Goal: Information Seeking & Learning: Find specific page/section

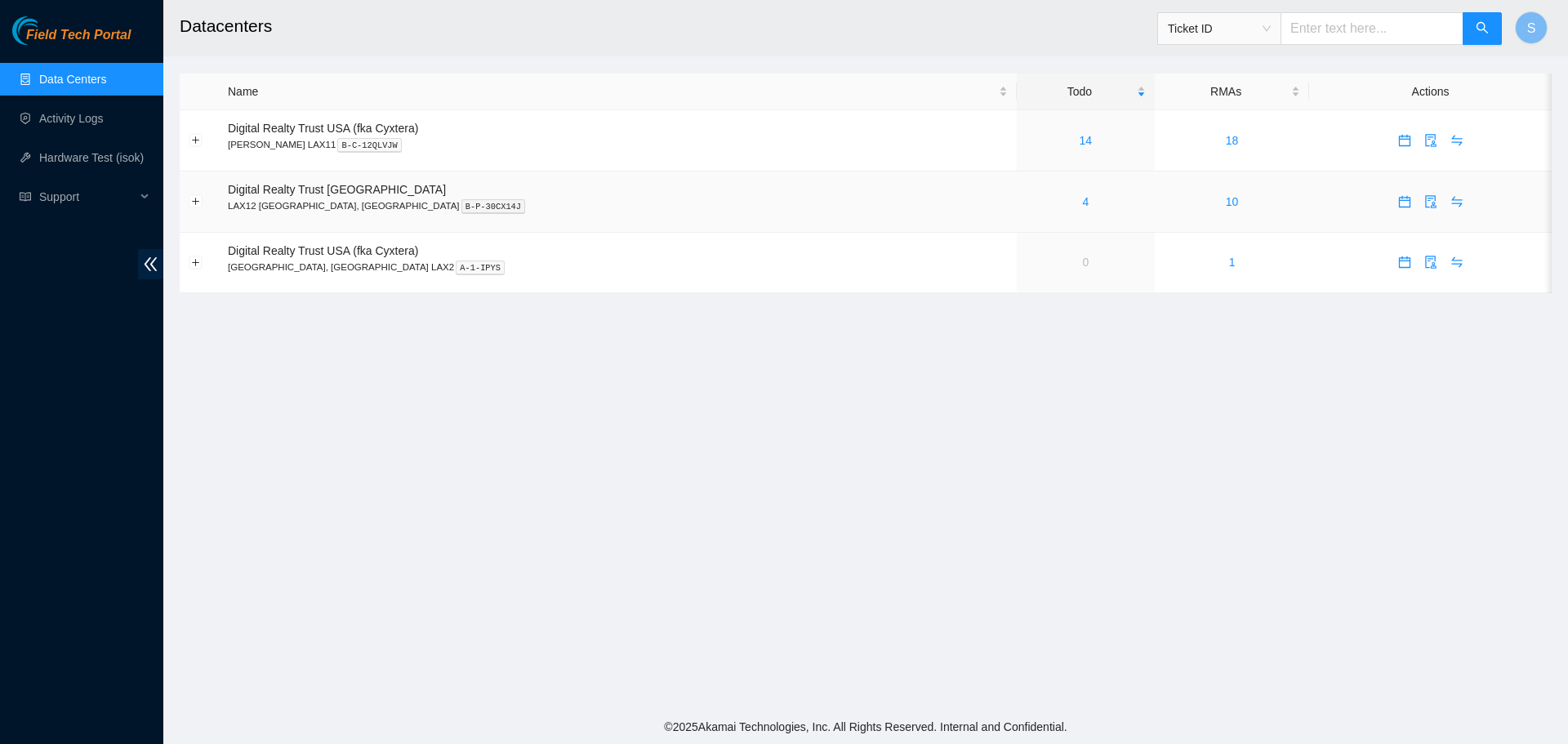
click at [1026, 201] on div "4" at bounding box center [1086, 202] width 120 height 18
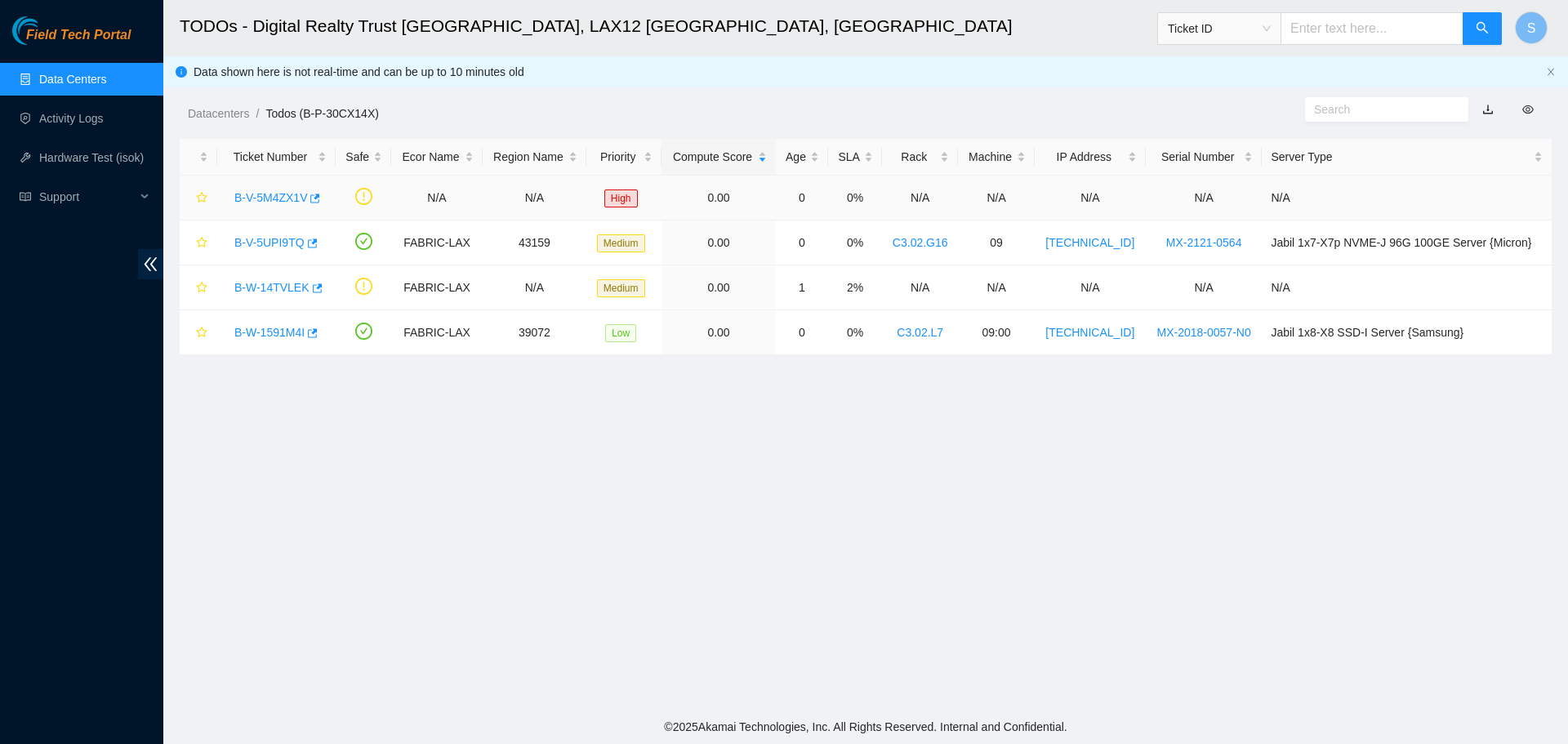
click at [287, 194] on link "B-V-5M4ZX1V" at bounding box center [271, 197] width 73 height 13
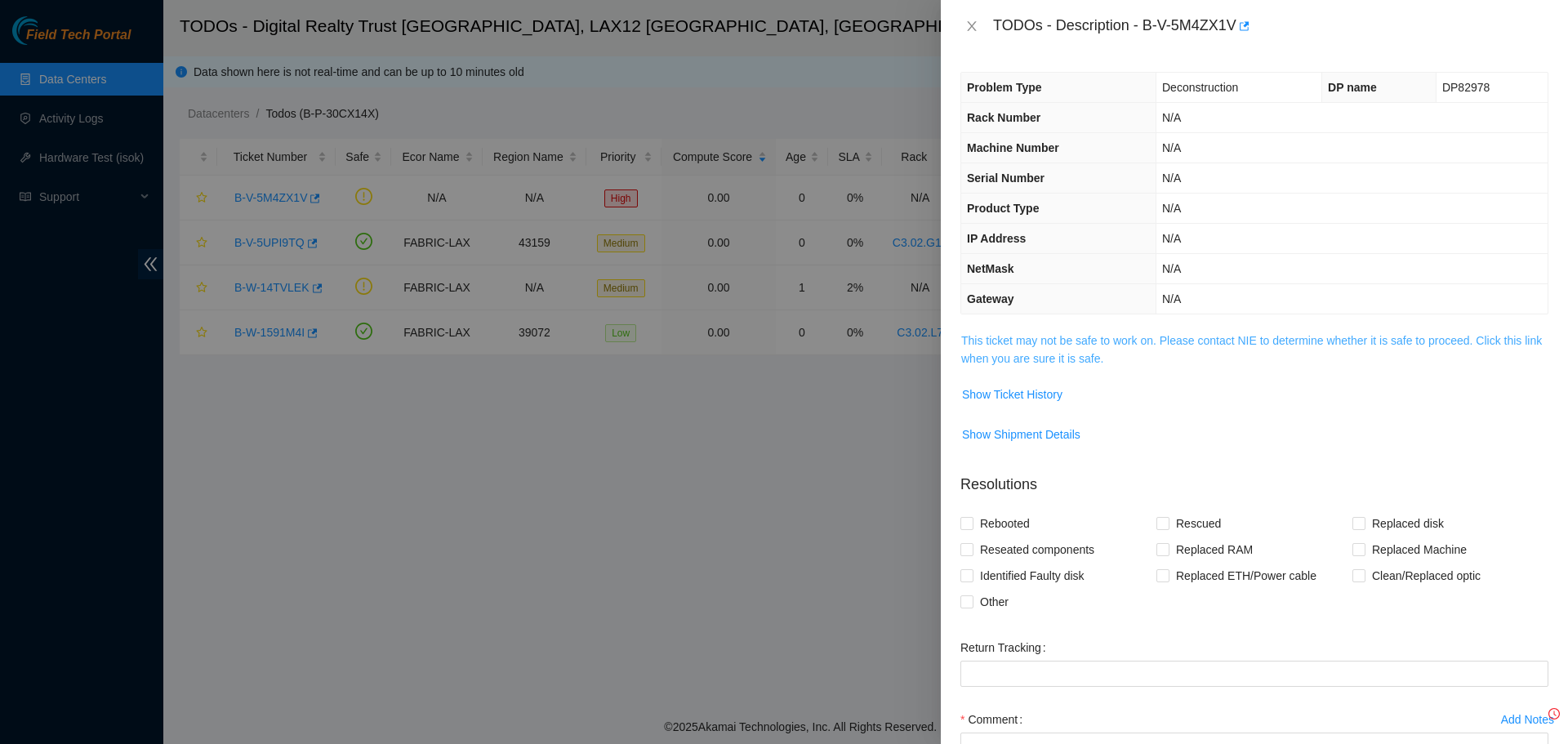
click at [1182, 342] on link "This ticket may not be safe to work on. Please contact NIE to determine whether…" at bounding box center [1252, 350] width 581 height 31
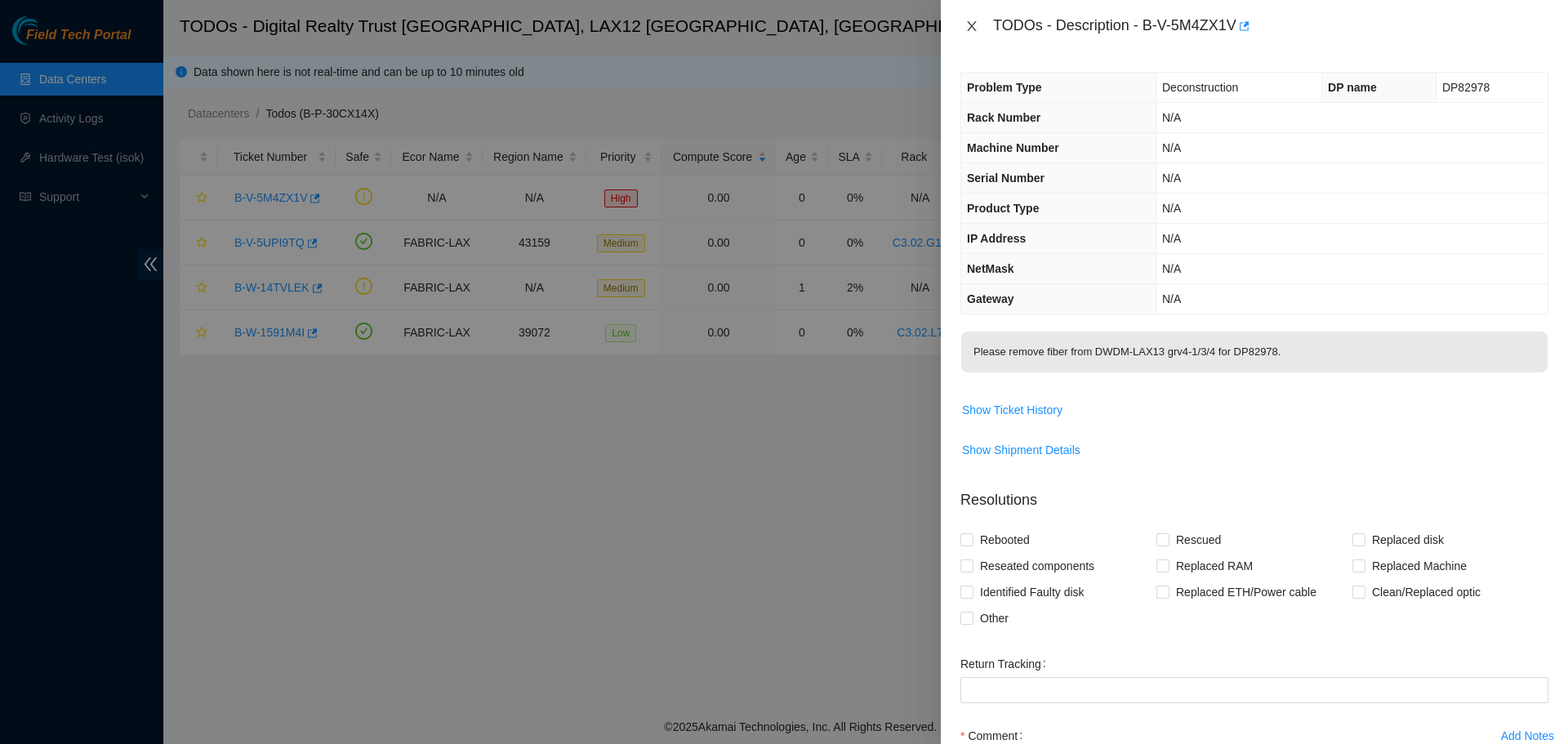
click at [968, 22] on icon "close" at bounding box center [972, 26] width 9 height 10
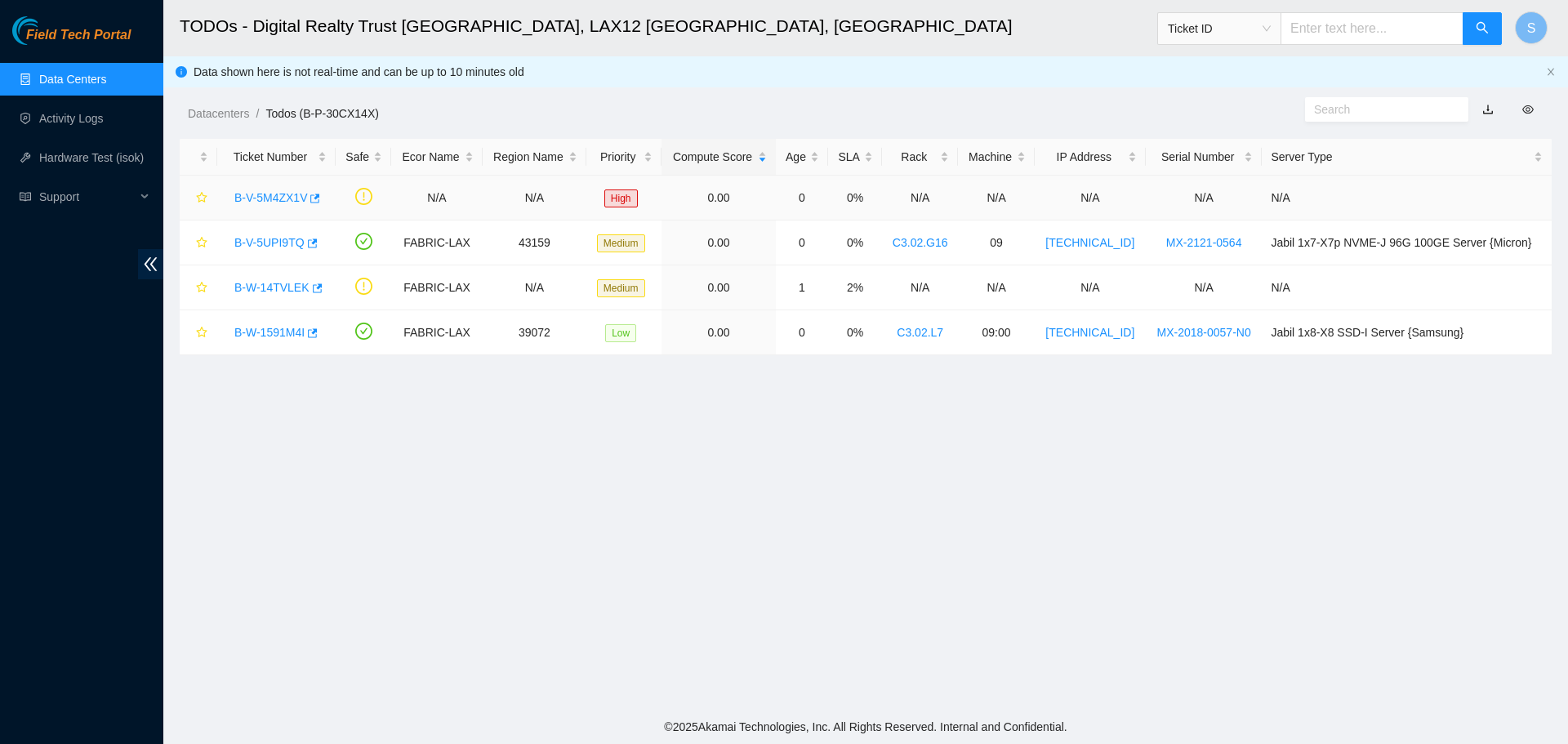
click at [241, 198] on link "B-V-5M4ZX1V" at bounding box center [271, 197] width 73 height 13
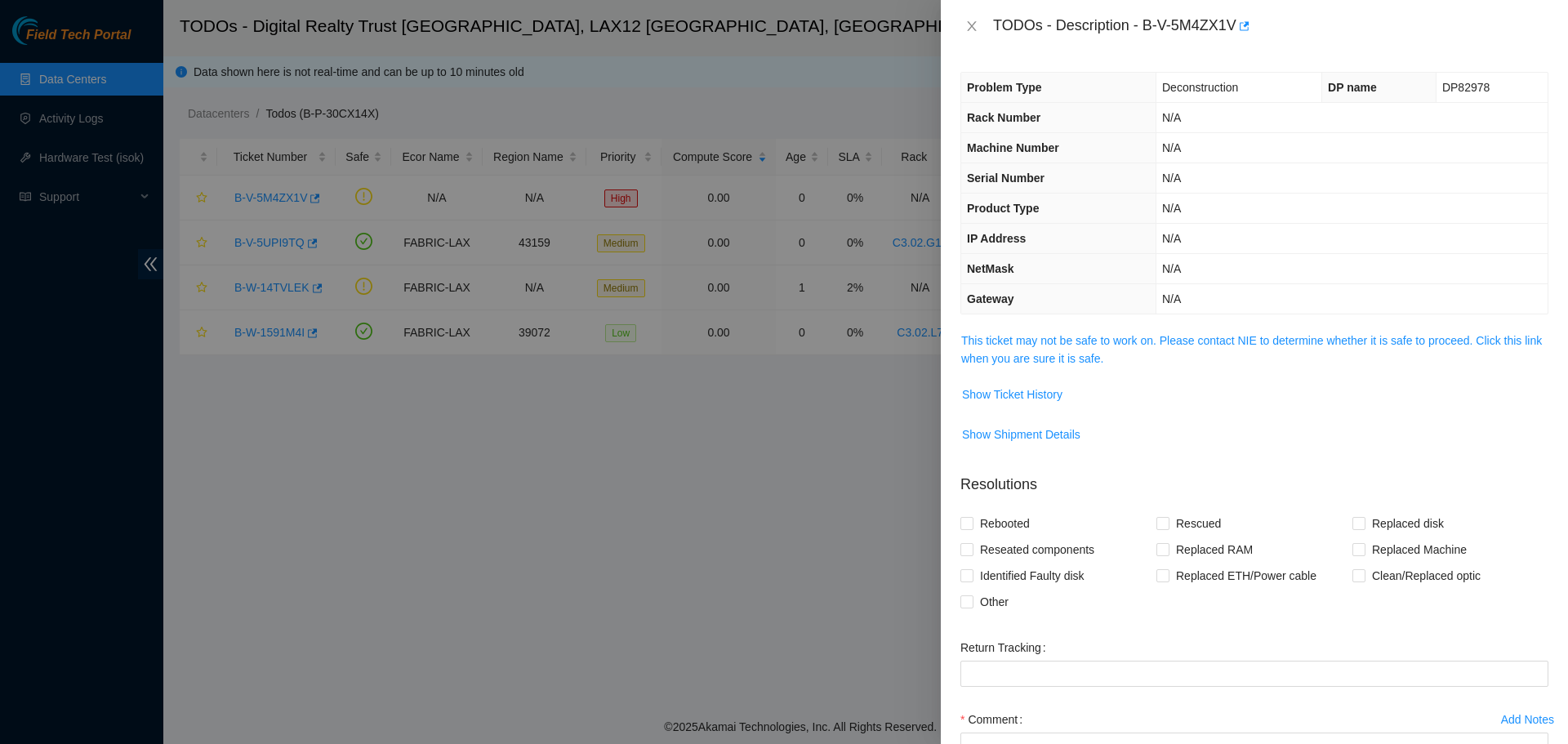
click at [1092, 330] on td "This ticket may not be safe to work on. Please contact NIE to determine whether…" at bounding box center [1255, 355] width 588 height 50
click at [1090, 343] on link "This ticket may not be safe to work on. Please contact NIE to determine whether…" at bounding box center [1252, 350] width 581 height 31
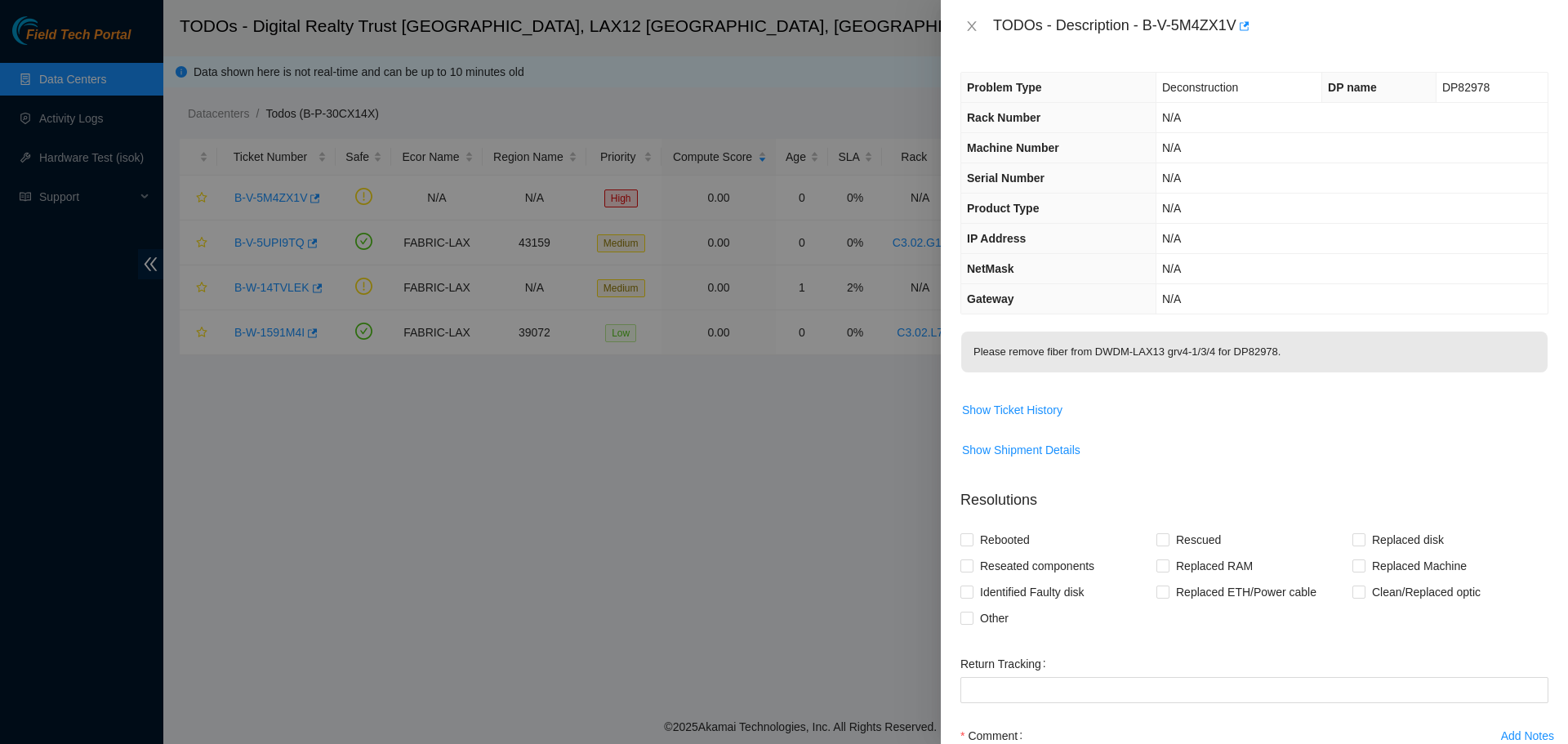
click at [973, 34] on div "TODOs - Description - B-V-5M4ZX1V" at bounding box center [1255, 26] width 588 height 26
click at [973, 24] on icon "close" at bounding box center [972, 26] width 13 height 13
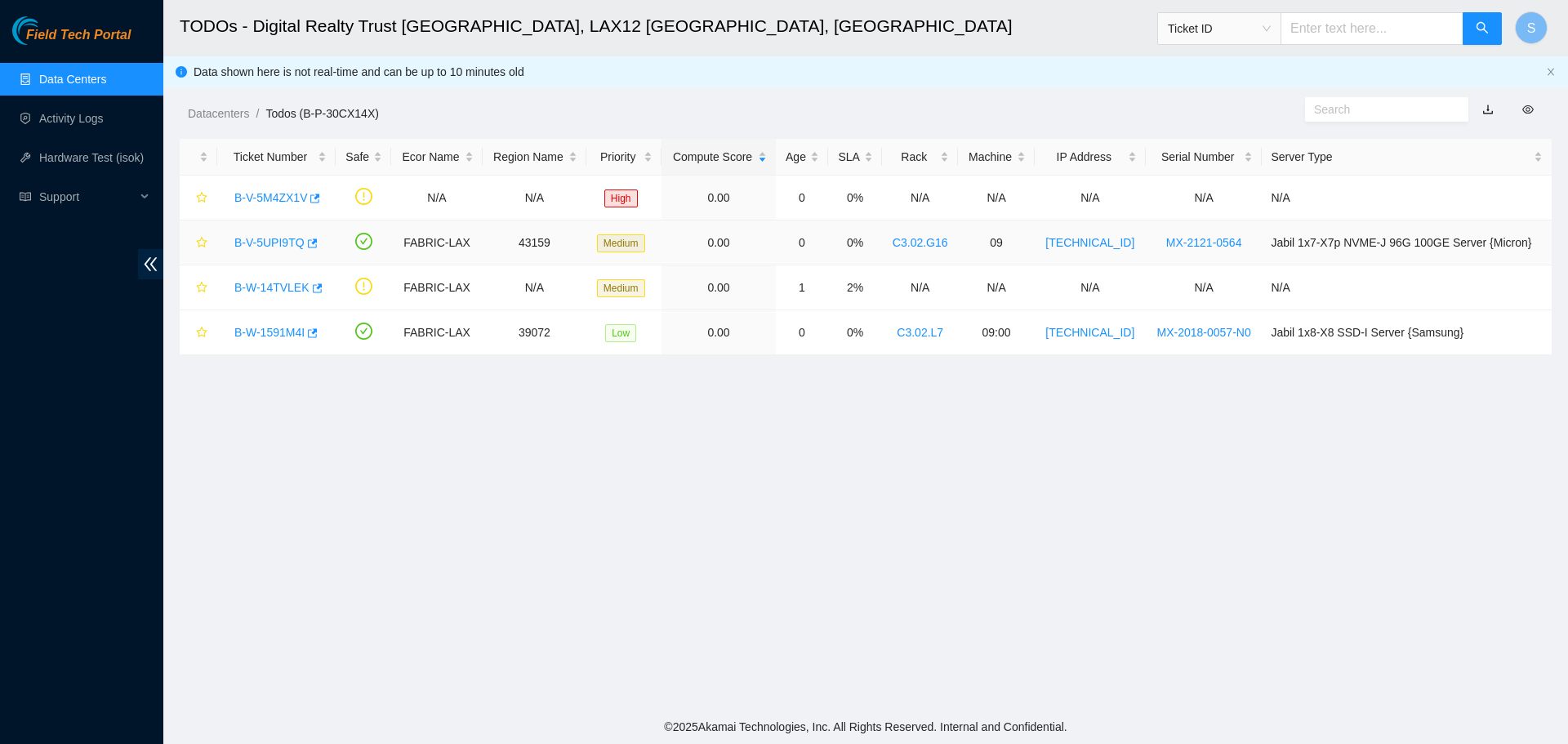
click at [289, 248] on link "B-V-5UPI9TQ" at bounding box center [269, 243] width 70 height 13
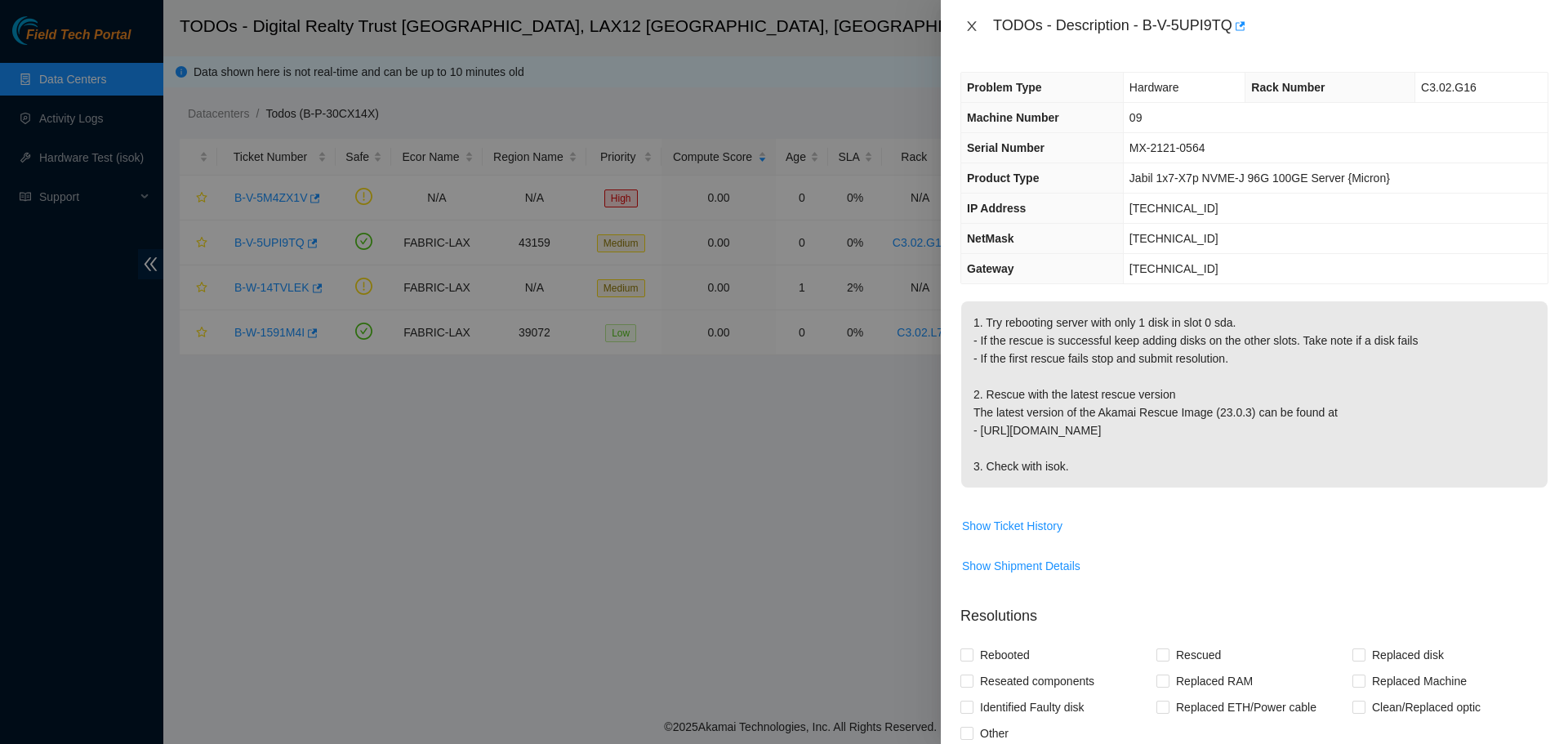
click at [973, 26] on icon "close" at bounding box center [972, 26] width 13 height 13
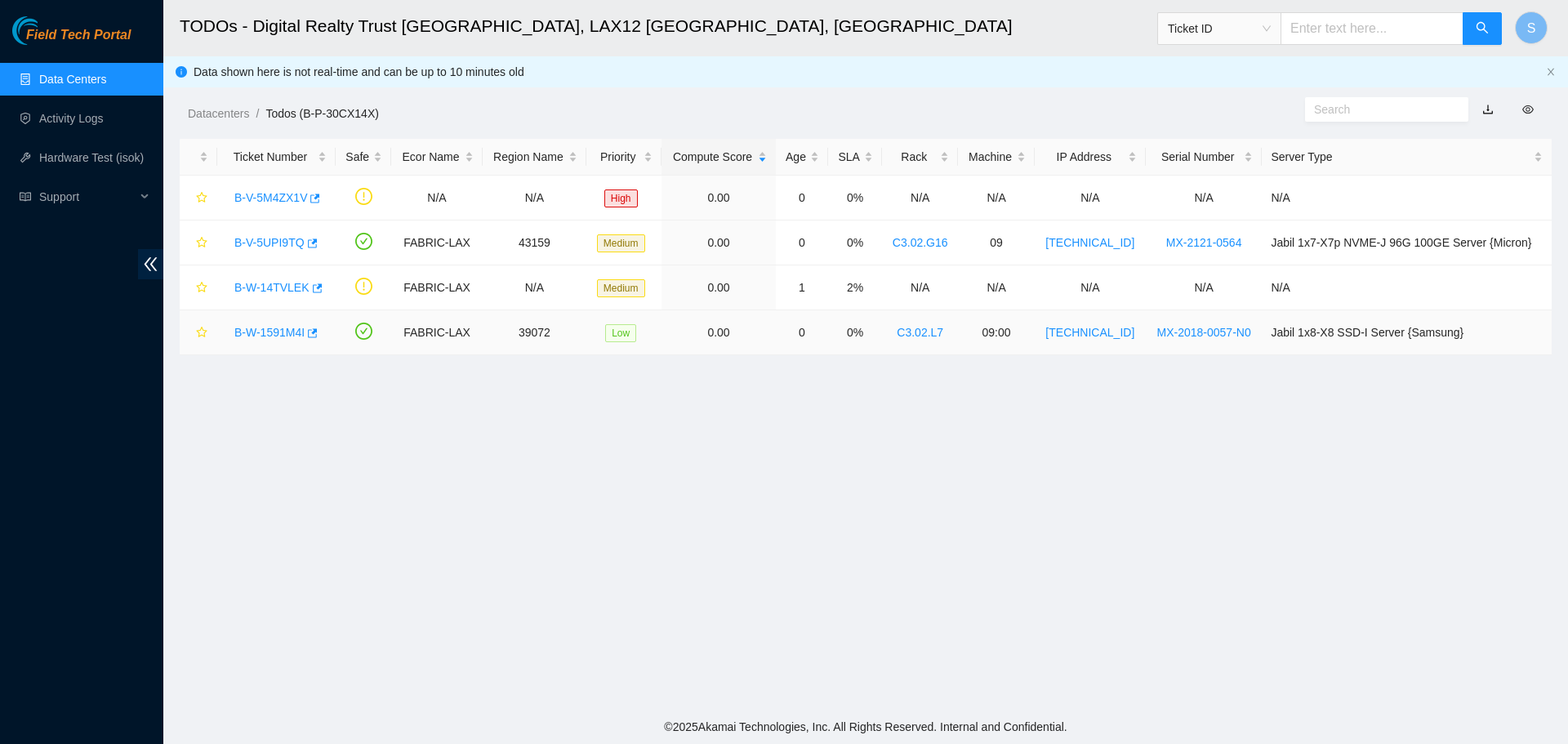
click at [286, 330] on link "B-W-1591M4I" at bounding box center [269, 332] width 70 height 13
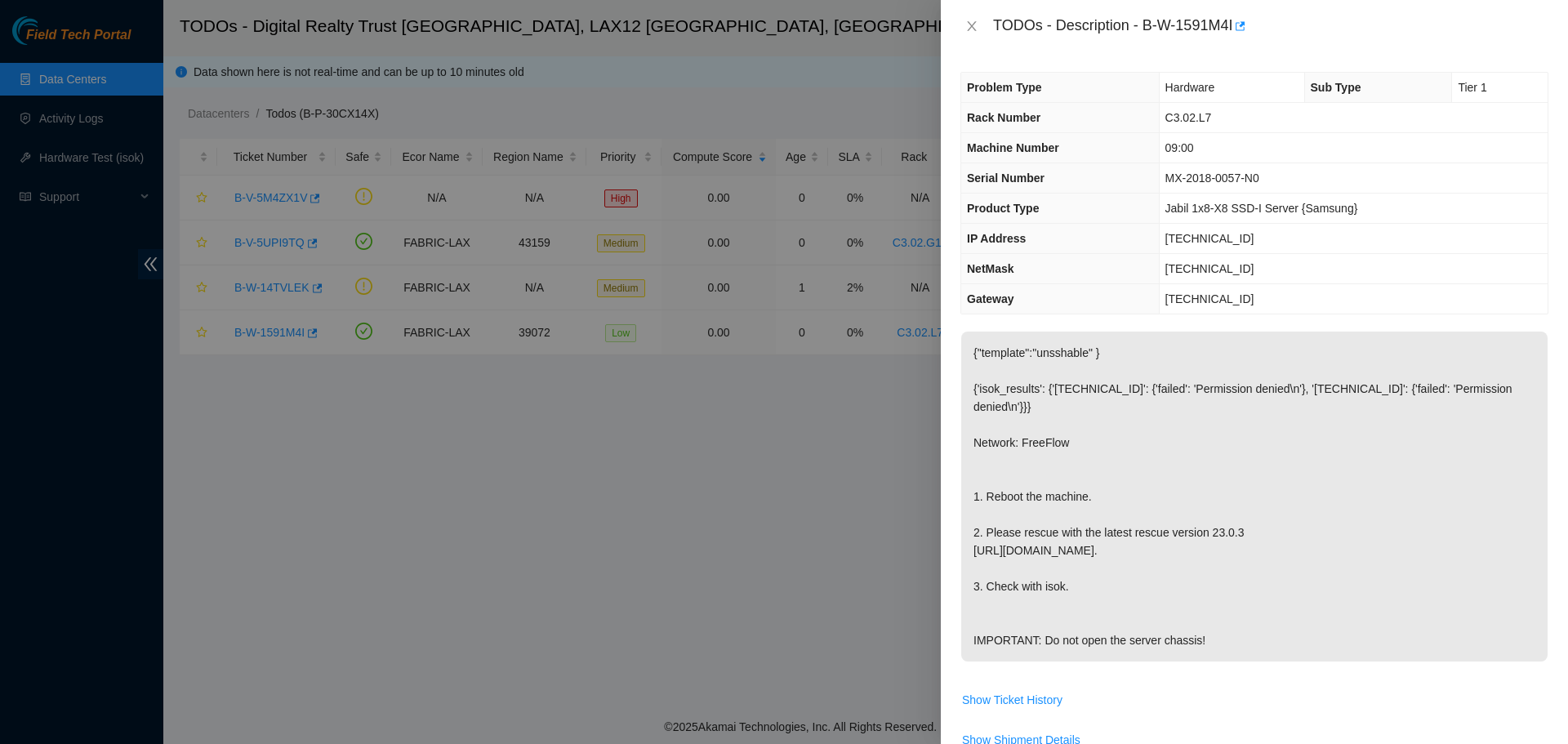
click at [969, 17] on div "TODOs - Description - B-W-1591M4I" at bounding box center [1255, 26] width 588 height 26
click at [972, 26] on icon "close" at bounding box center [972, 26] width 13 height 13
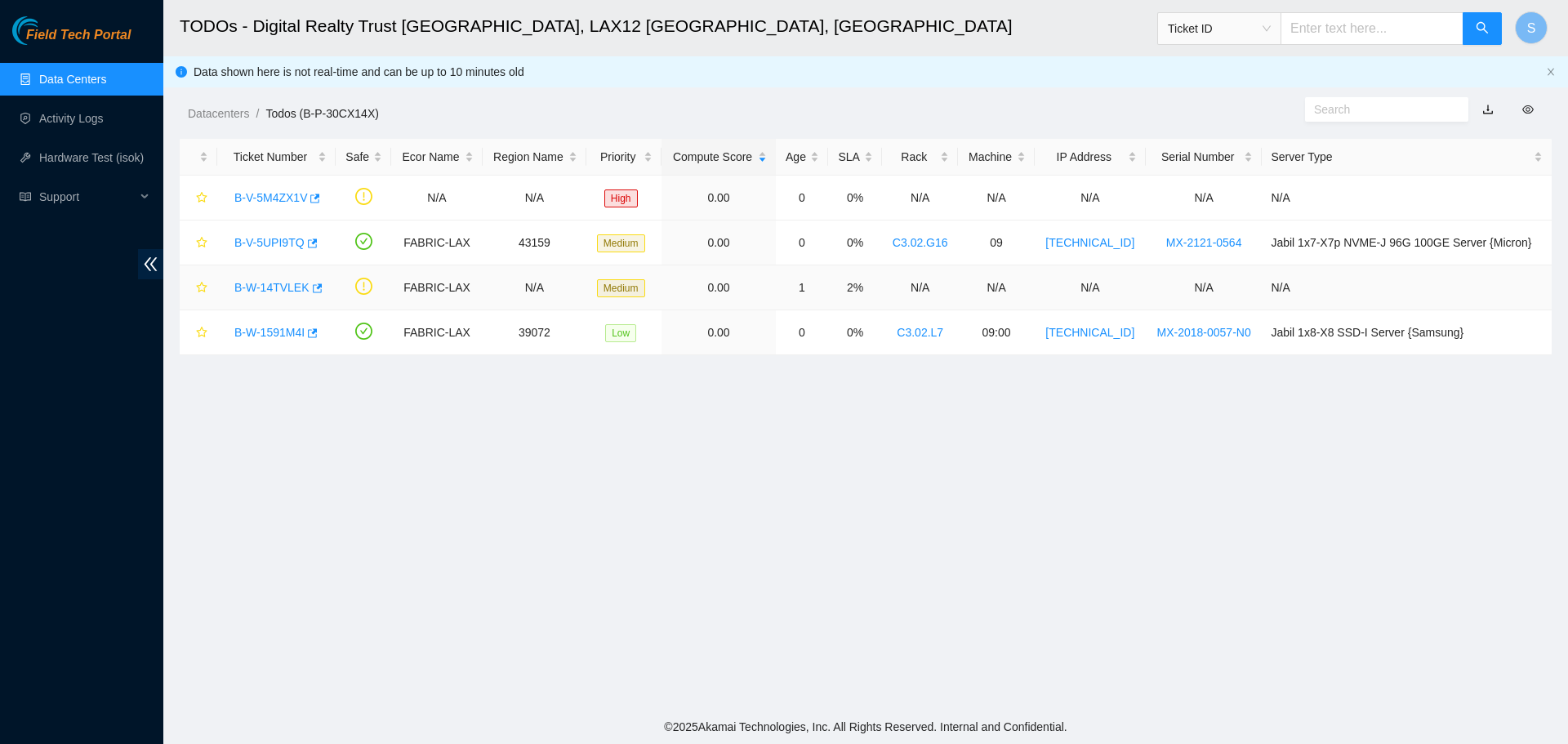
click at [270, 288] on link "B-W-14TVLEK" at bounding box center [272, 288] width 75 height 13
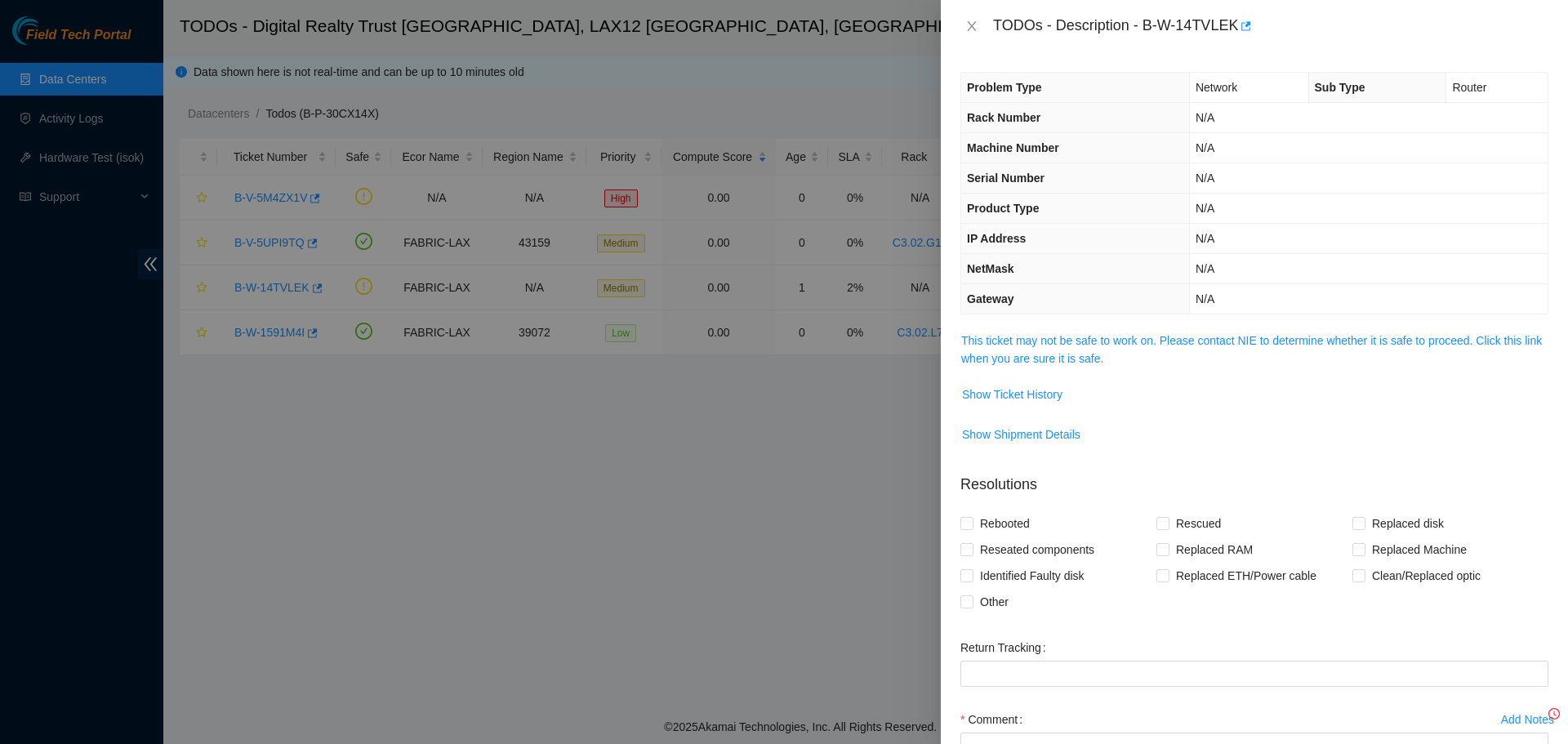
click at [1026, 368] on td "This ticket may not be safe to work on. Please contact NIE to determine whether…" at bounding box center [1255, 355] width 588 height 50
click at [1029, 360] on link "This ticket may not be safe to work on. Please contact NIE to determine whether…" at bounding box center [1252, 350] width 581 height 31
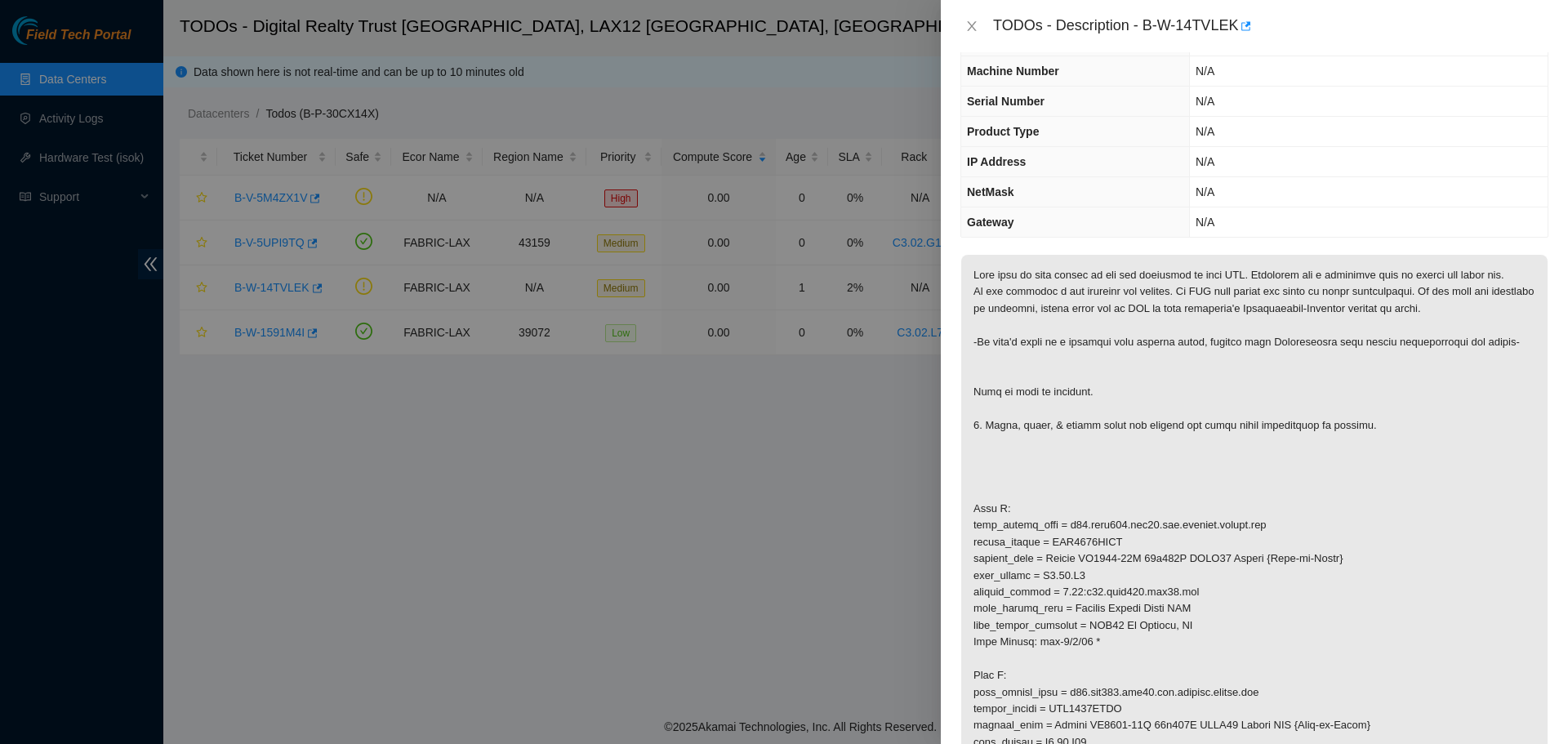
scroll to position [81, 0]
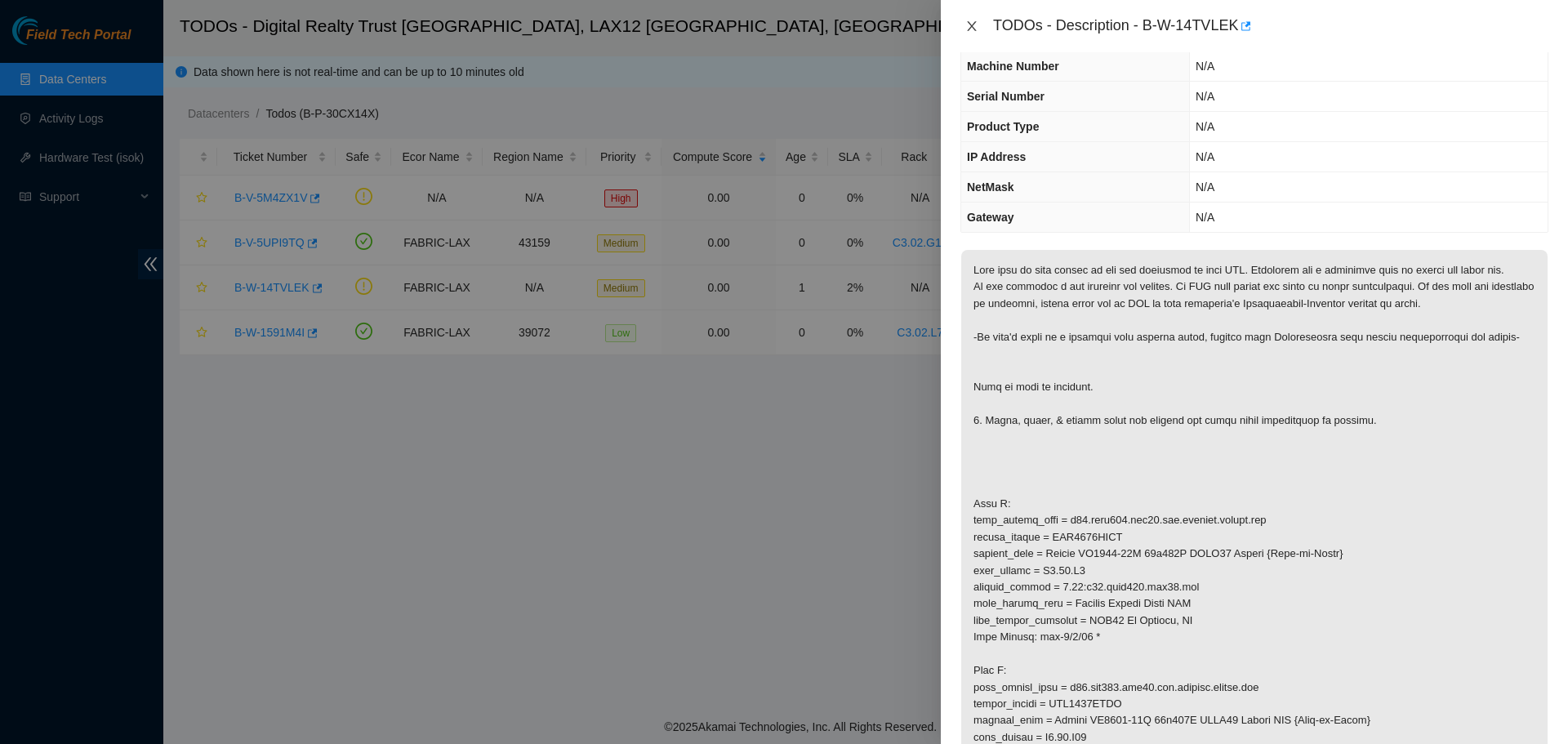
click at [972, 24] on icon "close" at bounding box center [972, 26] width 13 height 13
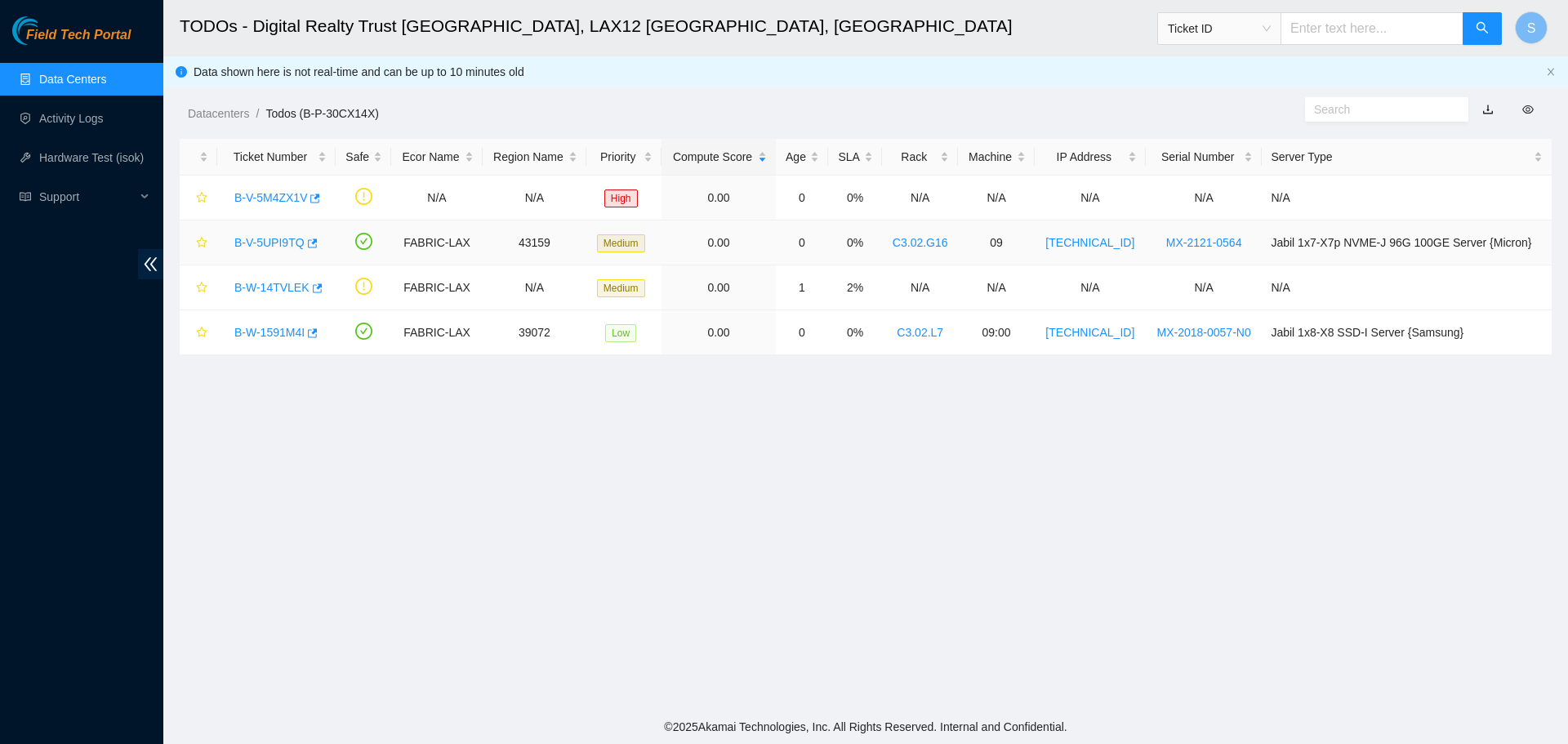
click at [252, 236] on link "B-V-5UPI9TQ" at bounding box center [269, 243] width 70 height 13
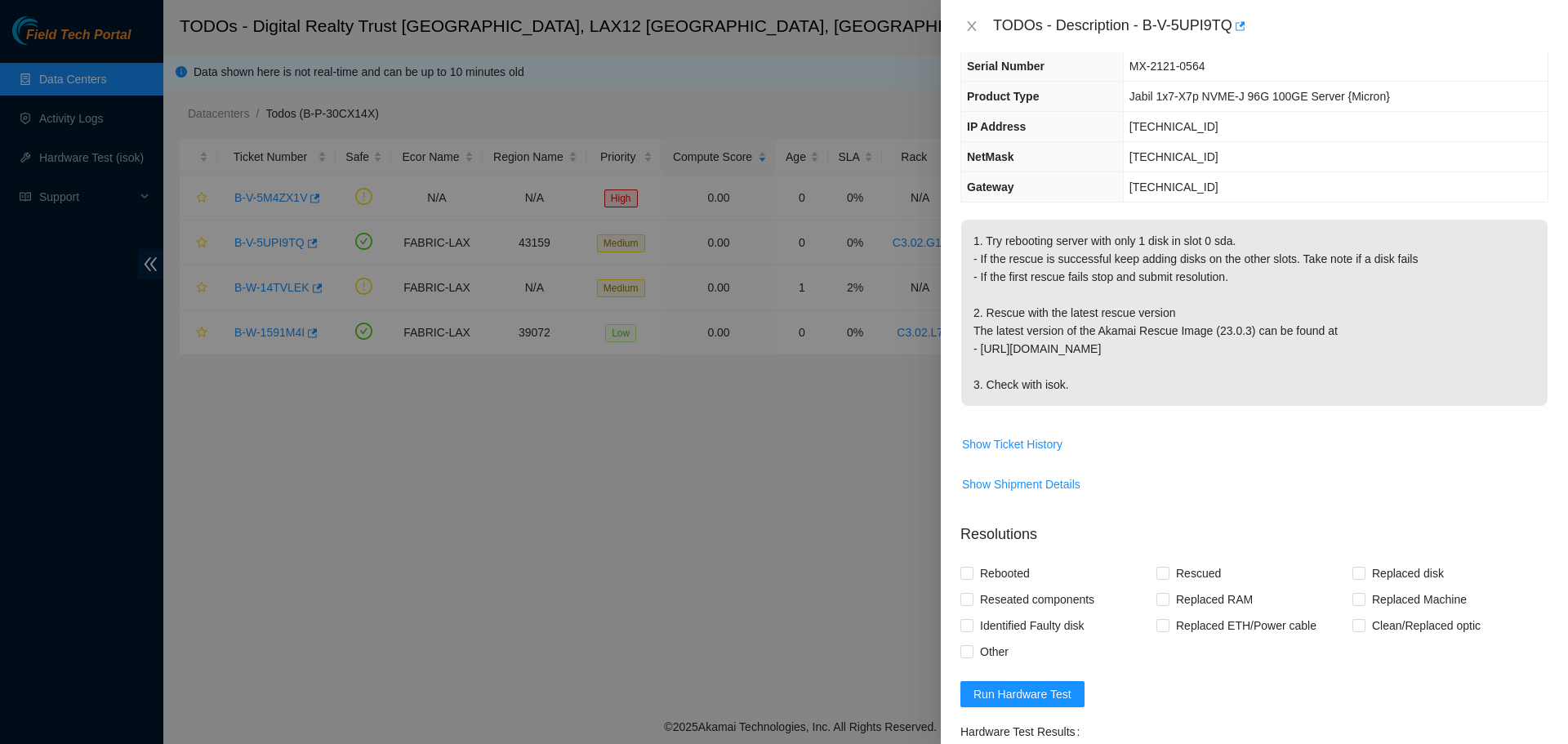
click at [984, 21] on div "TODOs - Description - B-V-5UPI9TQ" at bounding box center [1255, 26] width 588 height 26
click at [974, 30] on icon "close" at bounding box center [972, 26] width 13 height 13
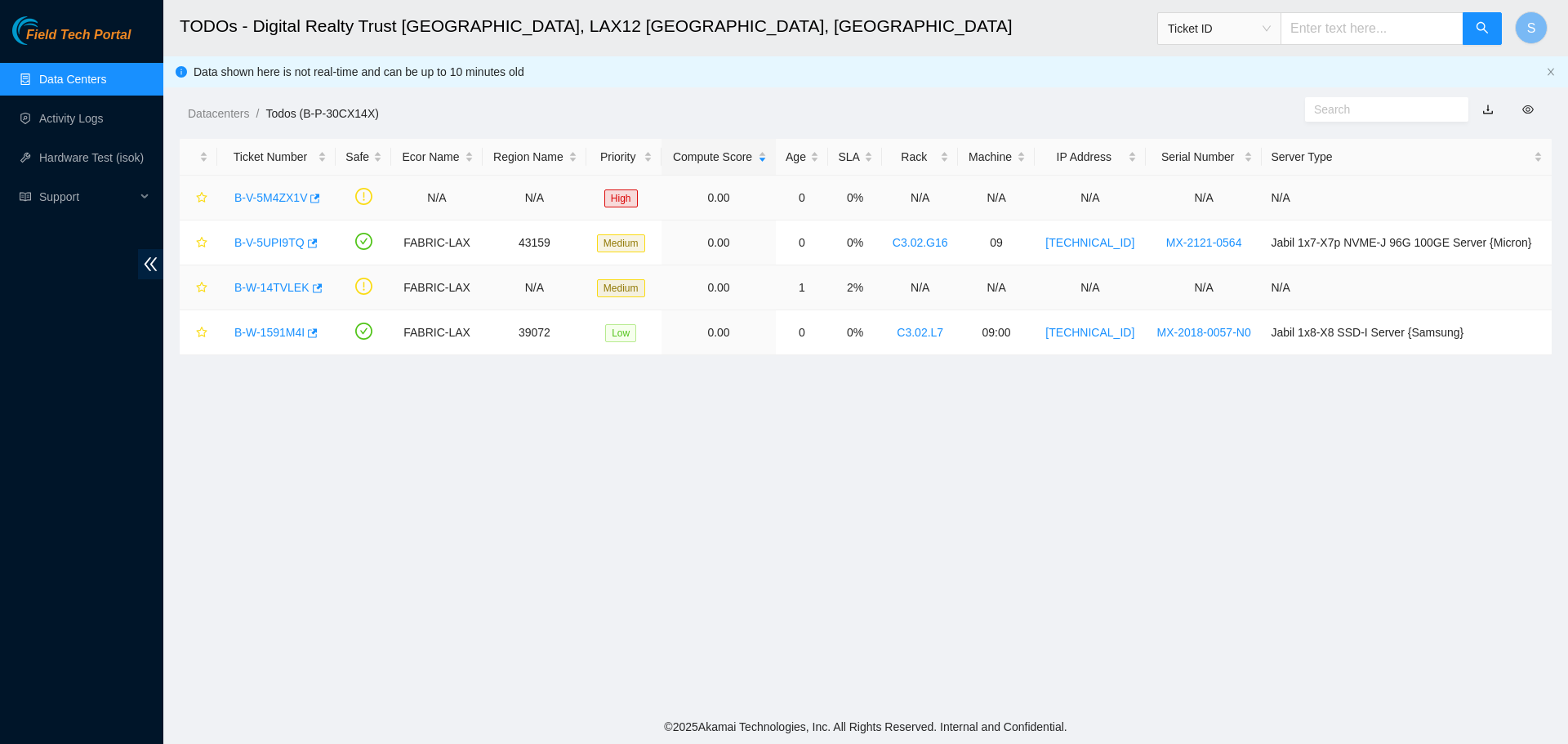
scroll to position [118, 0]
click at [268, 229] on div "B-V-5UPI9TQ" at bounding box center [277, 242] width 100 height 26
click at [273, 240] on link "B-V-5UPI9TQ" at bounding box center [269, 243] width 70 height 13
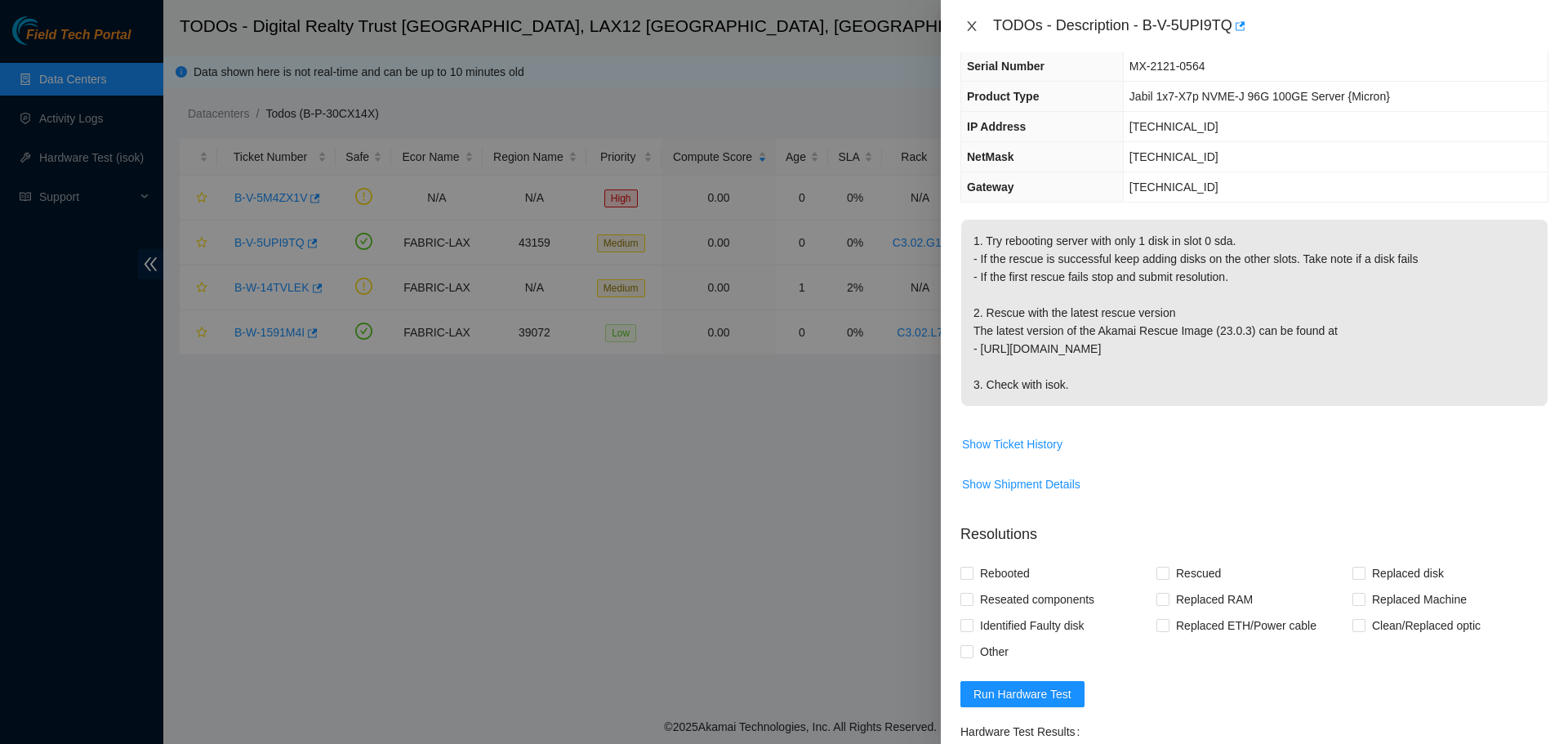
click at [974, 27] on icon "close" at bounding box center [972, 26] width 13 height 13
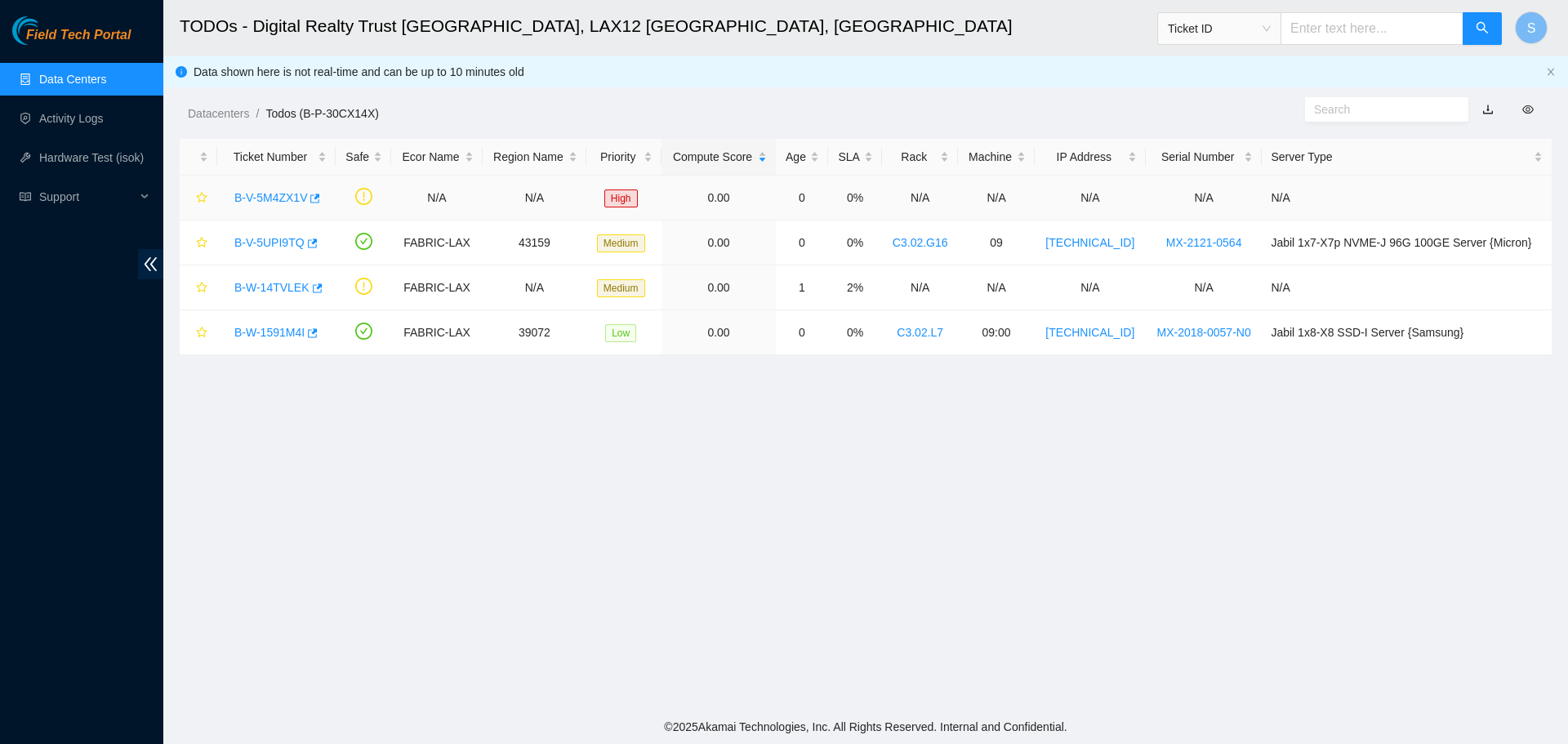
scroll to position [118, 0]
click at [260, 191] on link "B-V-5M4ZX1V" at bounding box center [271, 197] width 73 height 13
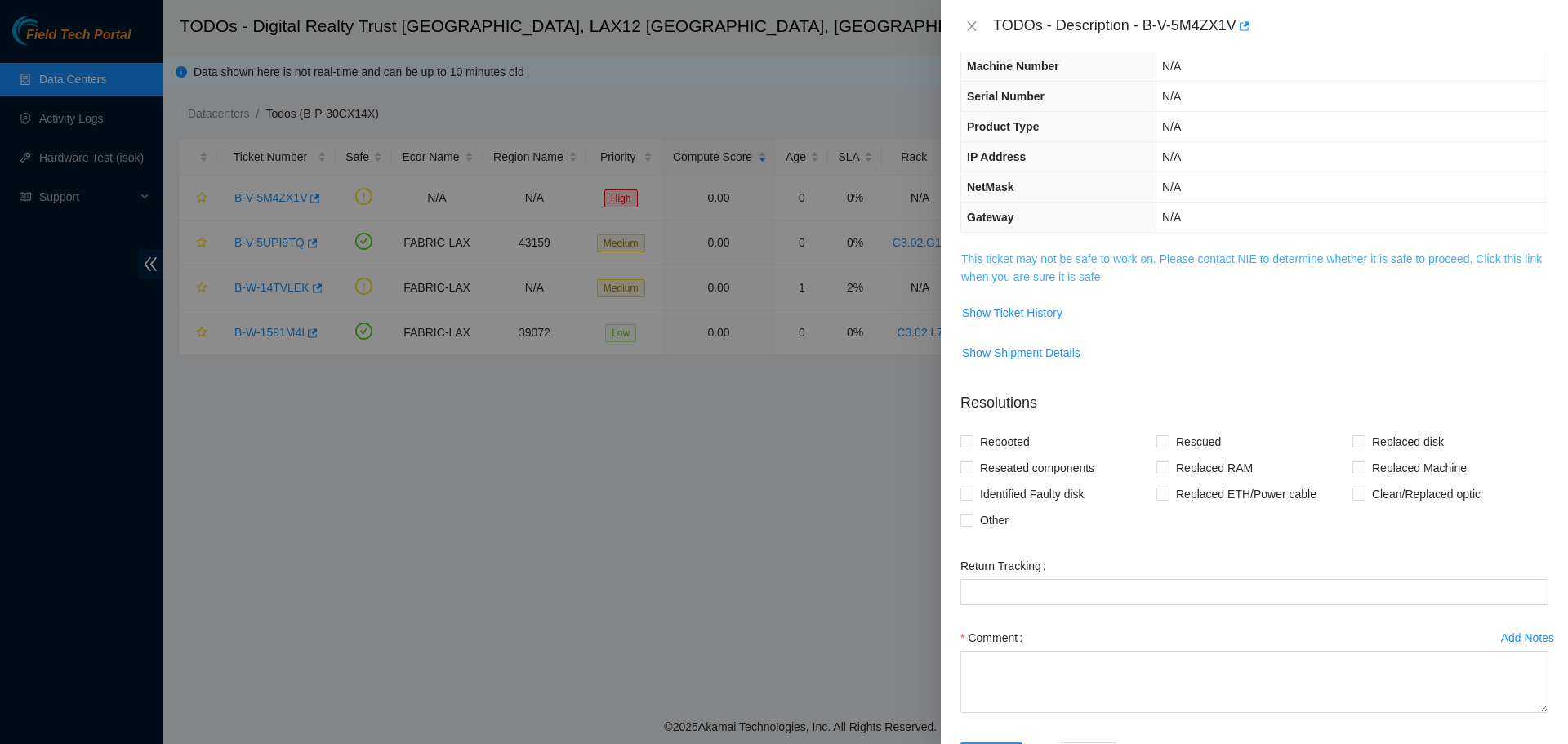
click at [1149, 253] on link "This ticket may not be safe to work on. Please contact NIE to determine whether…" at bounding box center [1252, 267] width 581 height 31
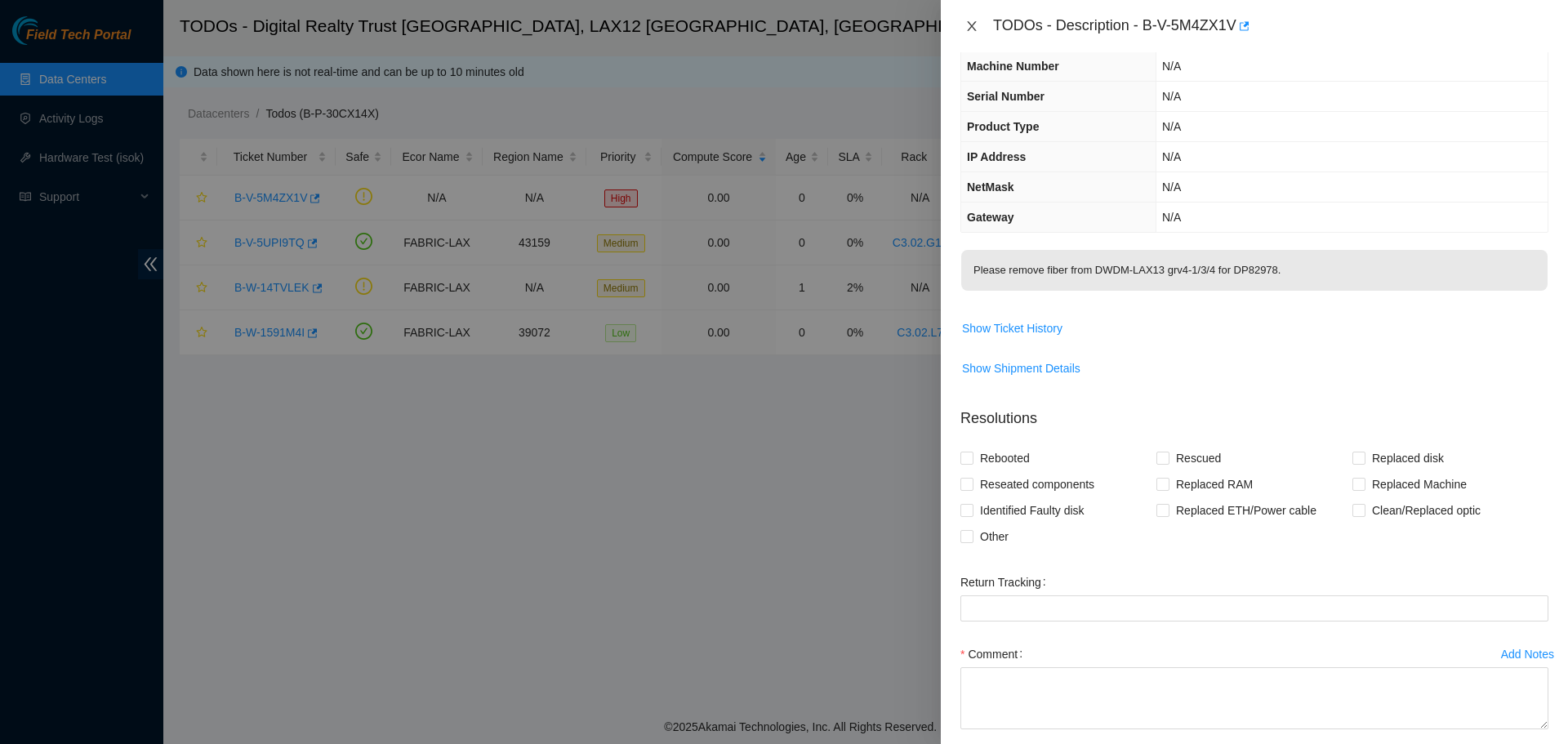
click at [971, 27] on icon "close" at bounding box center [972, 26] width 13 height 13
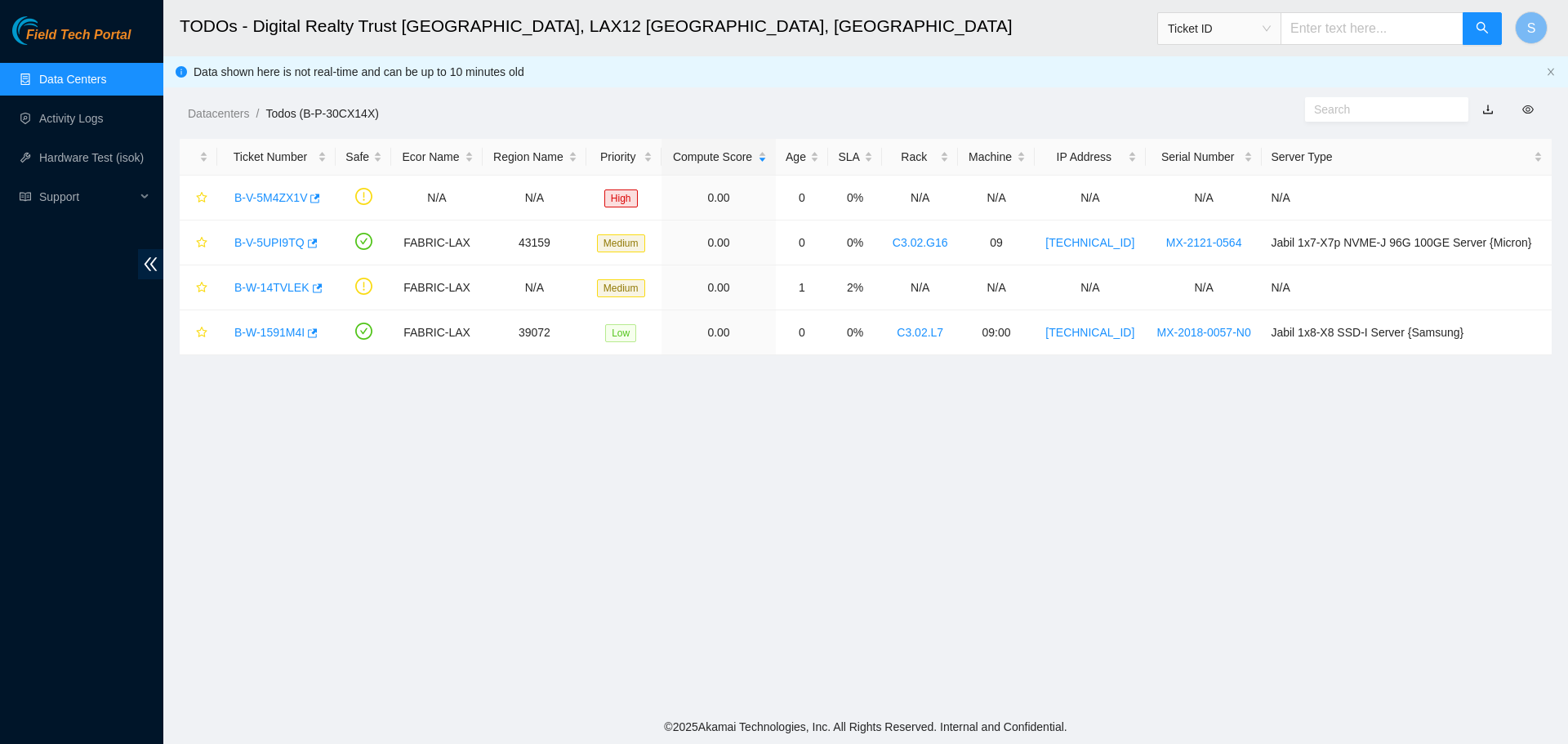
scroll to position [118, 0]
click at [287, 192] on link "B-V-5M4ZX1V" at bounding box center [271, 197] width 73 height 13
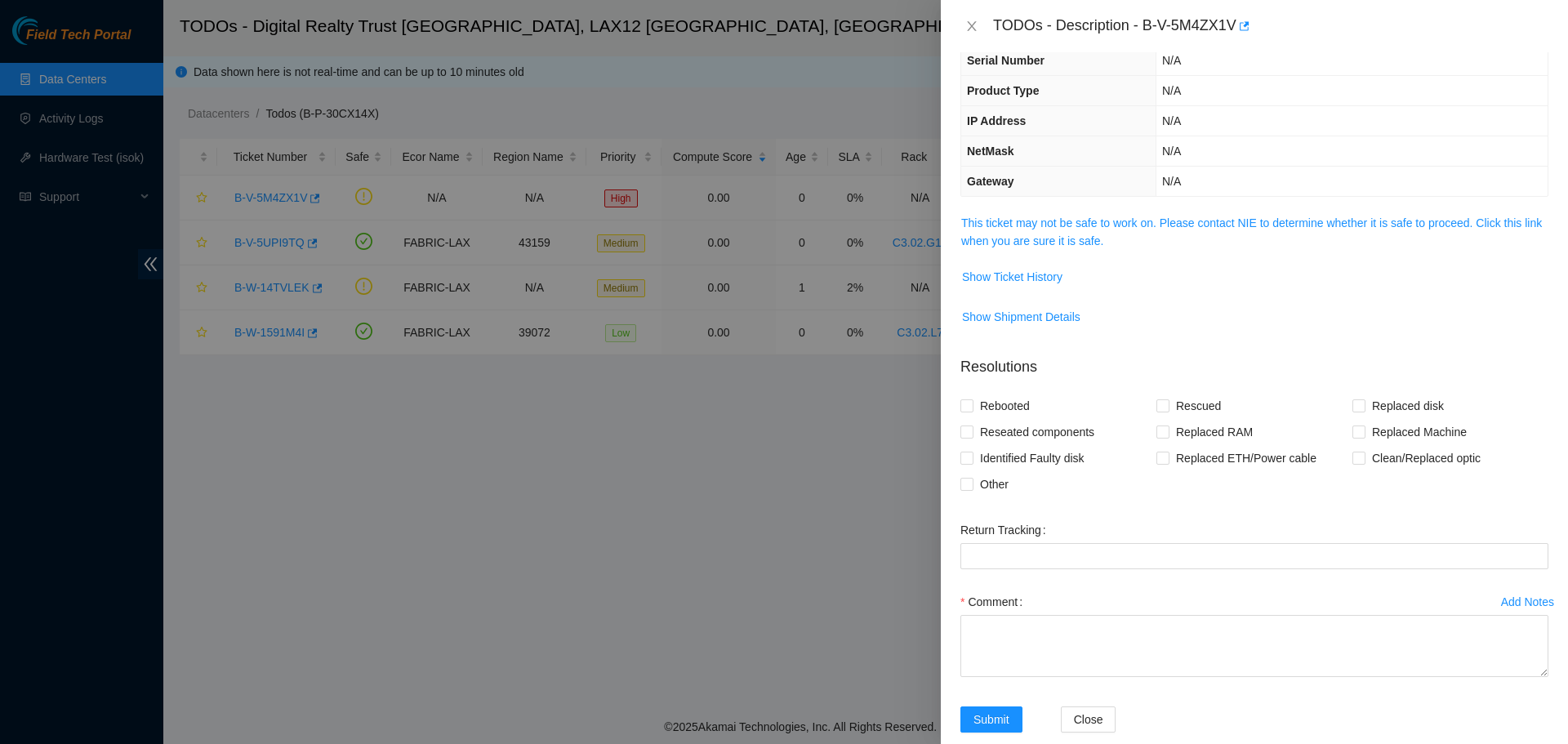
scroll to position [81, 0]
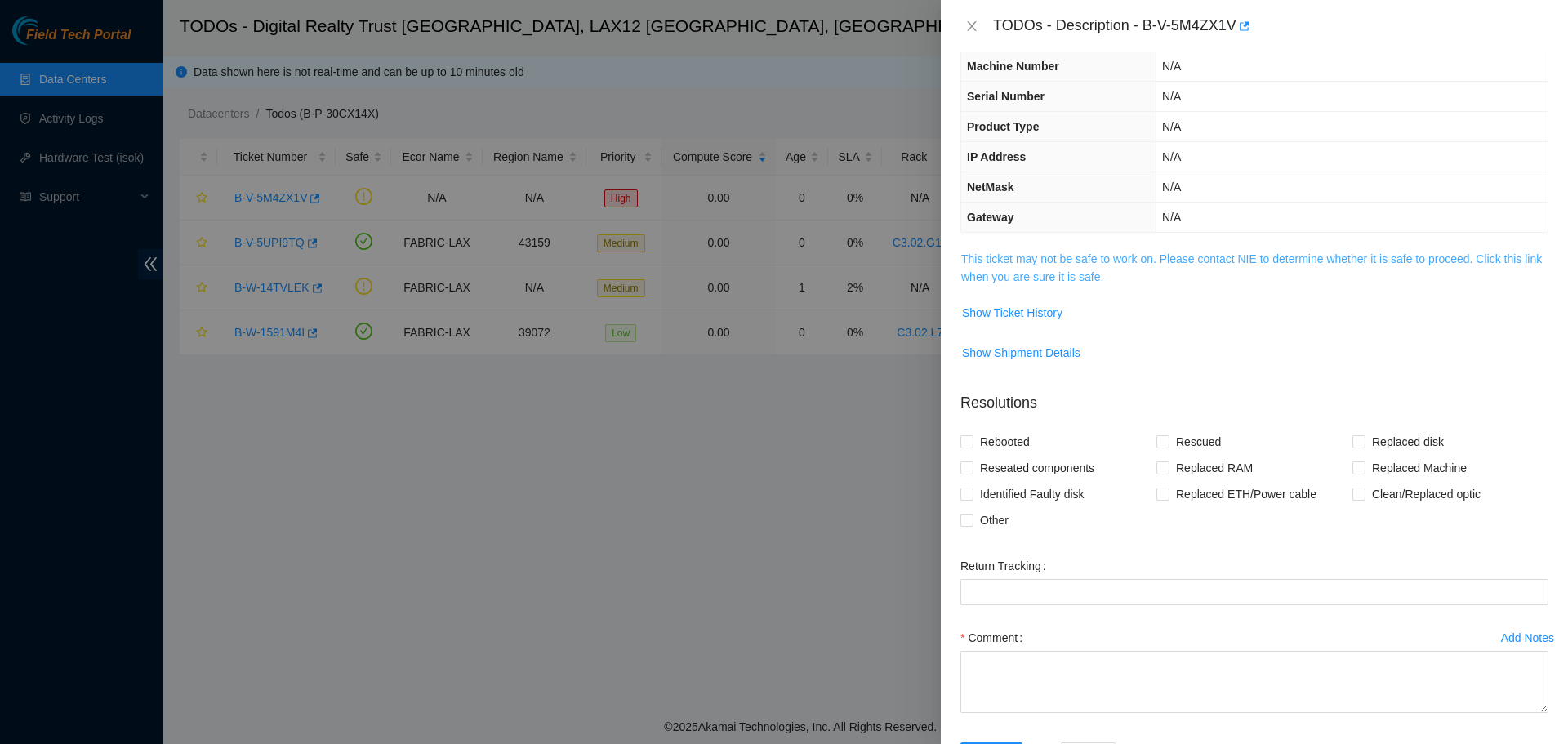
click at [1041, 259] on link "This ticket may not be safe to work on. Please contact NIE to determine whether…" at bounding box center [1252, 267] width 581 height 31
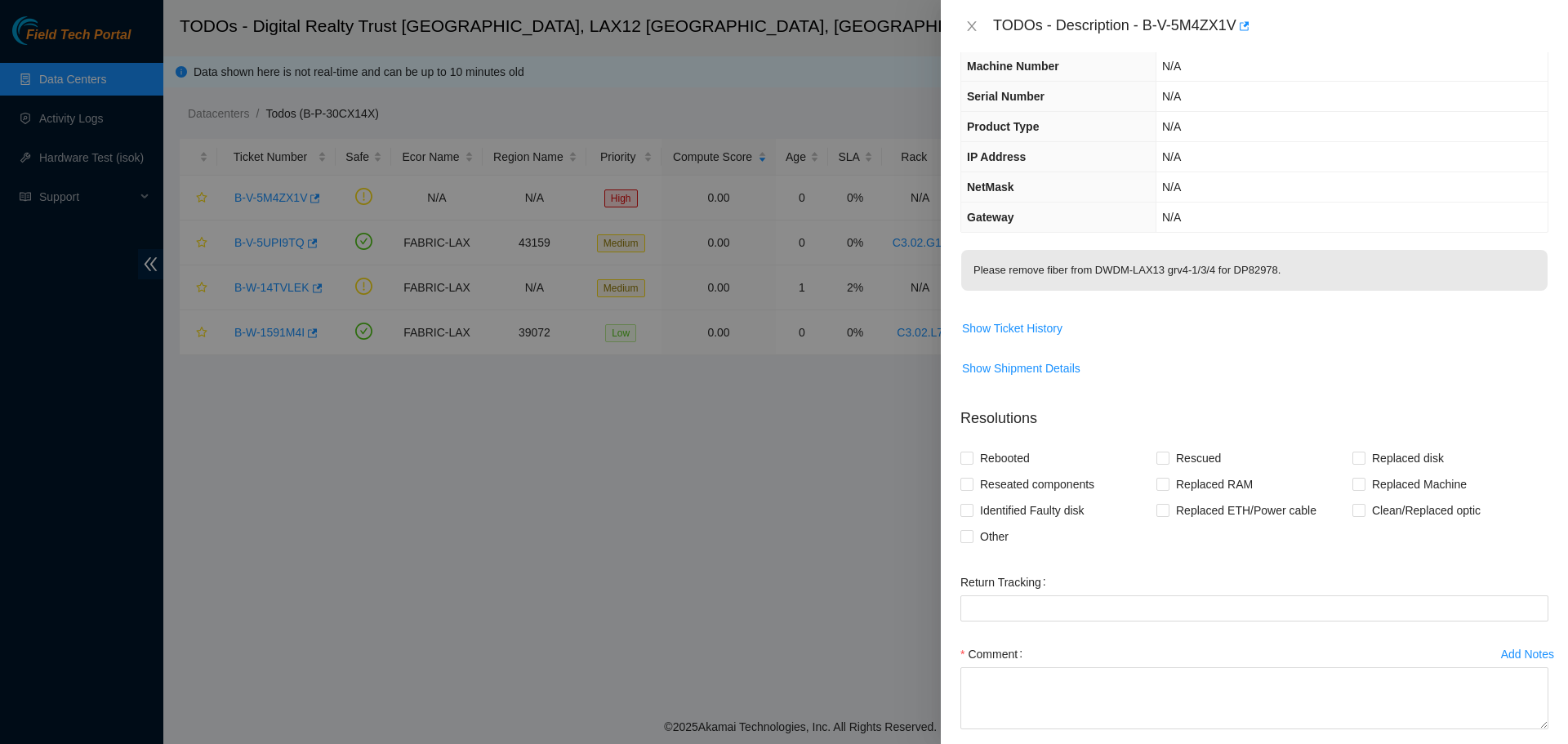
click at [973, 13] on div "TODOs - Description - B-V-5M4ZX1V" at bounding box center [1255, 26] width 588 height 26
click at [972, 26] on icon "close" at bounding box center [972, 26] width 13 height 13
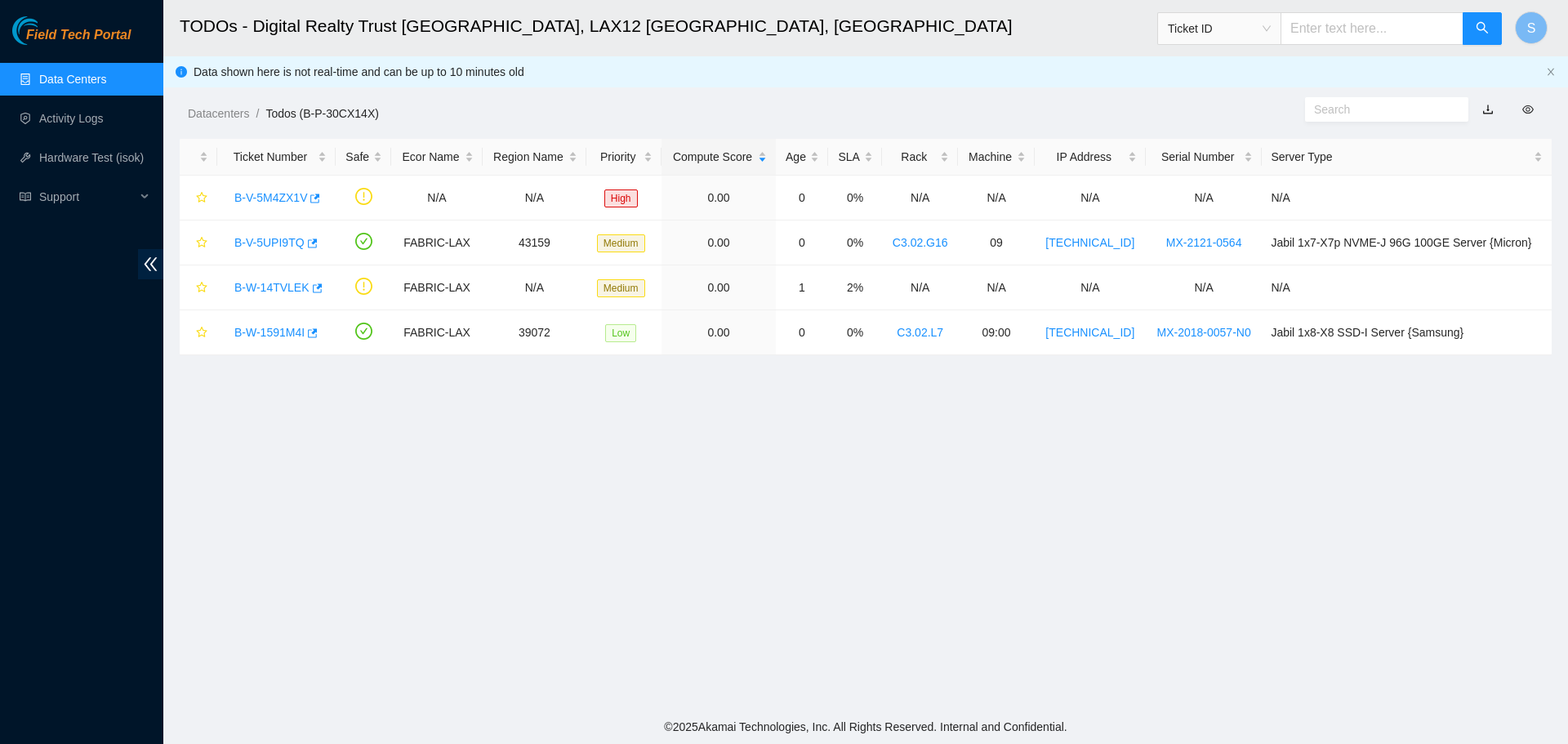
scroll to position [118, 0]
click at [290, 288] on link "B-W-14TVLEK" at bounding box center [272, 288] width 75 height 13
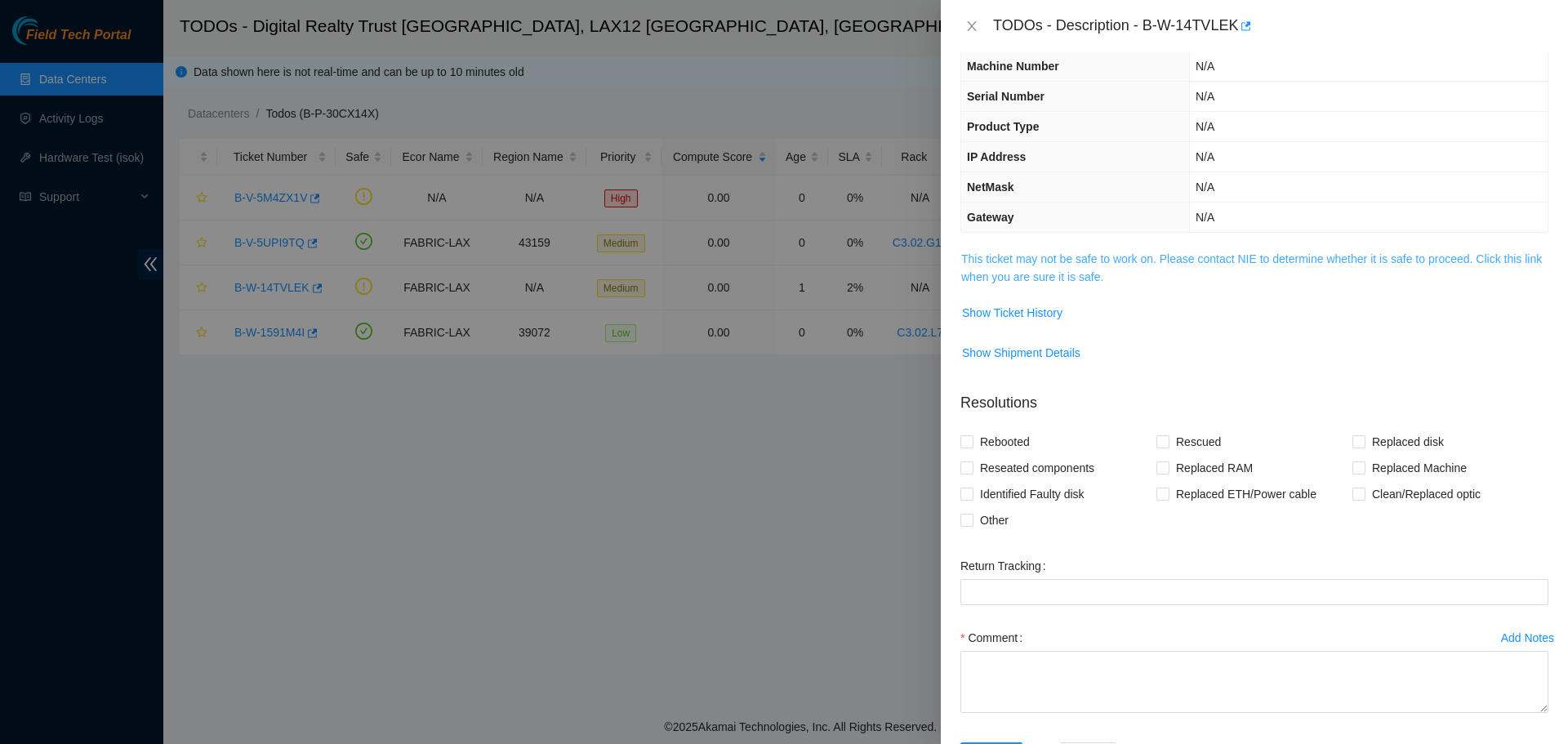
click at [1027, 255] on link "This ticket may not be safe to work on. Please contact NIE to determine whether…" at bounding box center [1252, 267] width 581 height 31
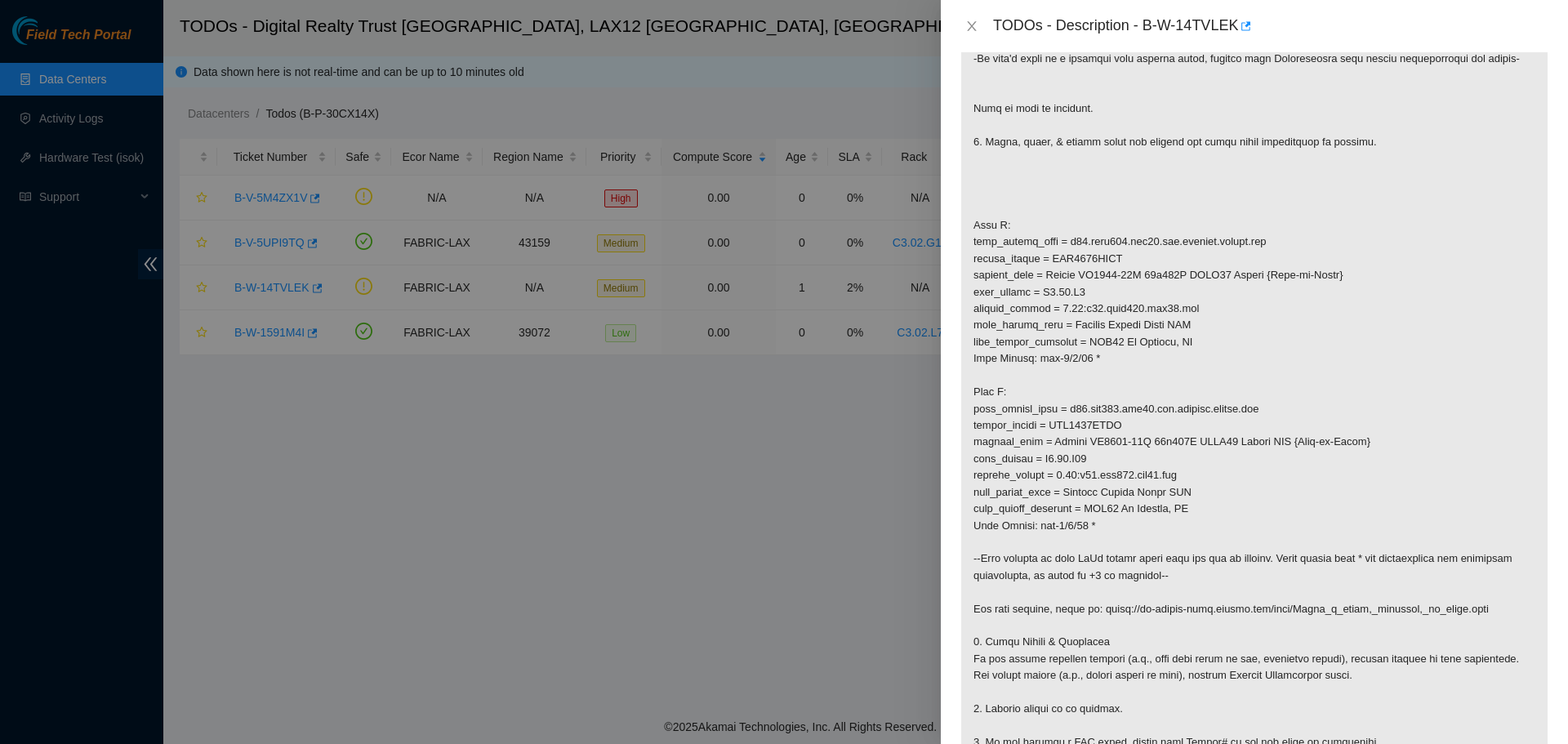
scroll to position [408, 0]
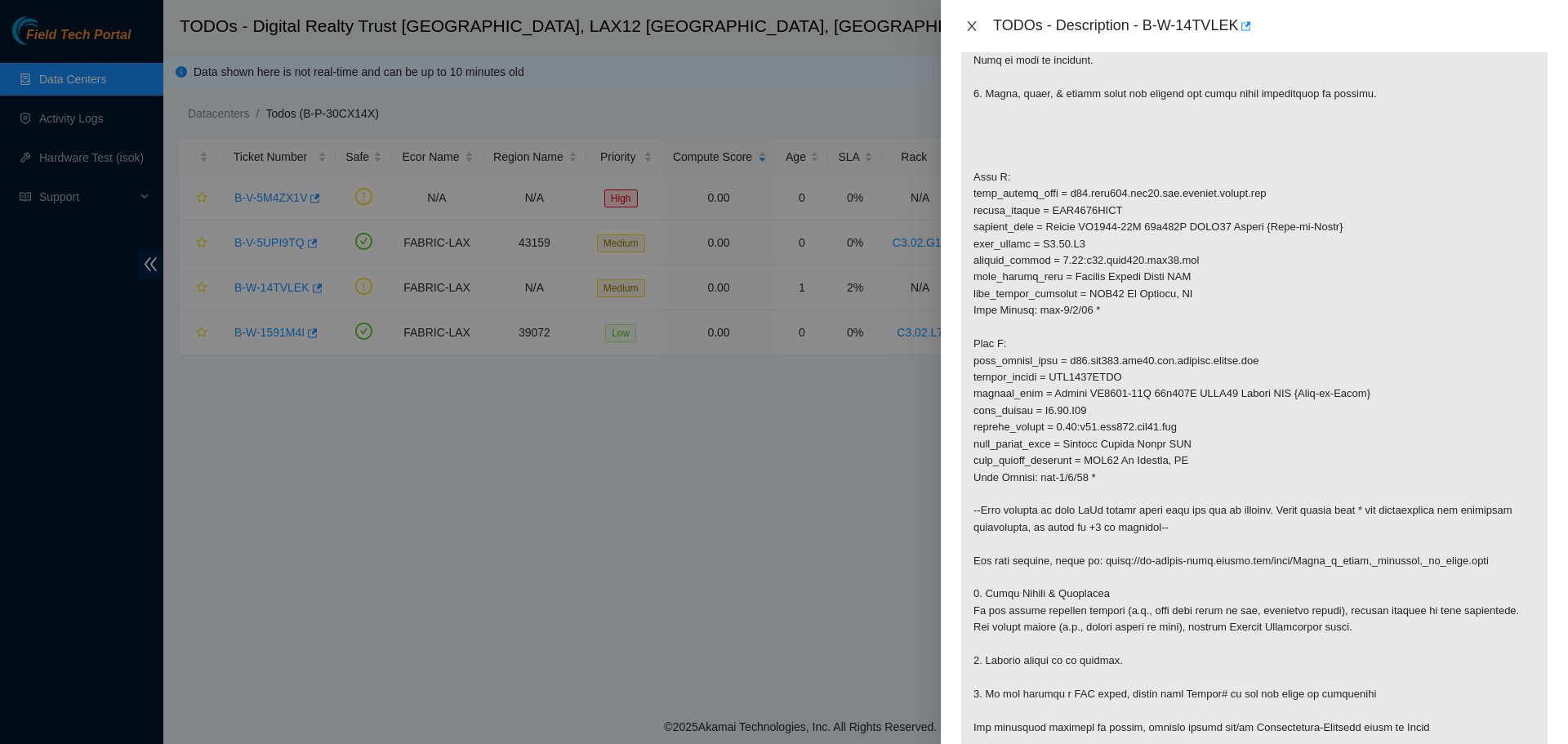
click at [976, 28] on icon "close" at bounding box center [972, 26] width 13 height 13
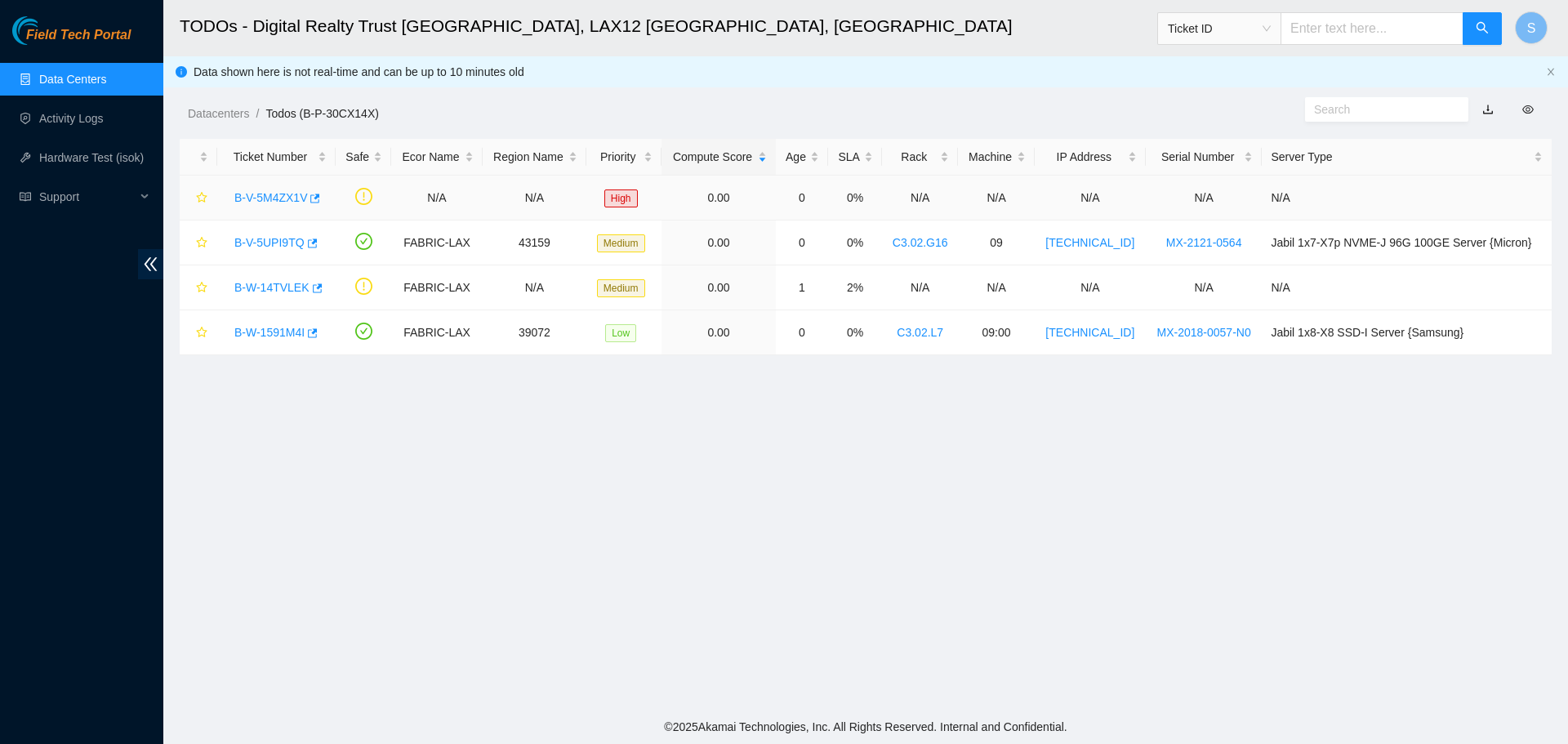
click at [263, 197] on link "B-V-5M4ZX1V" at bounding box center [271, 197] width 73 height 13
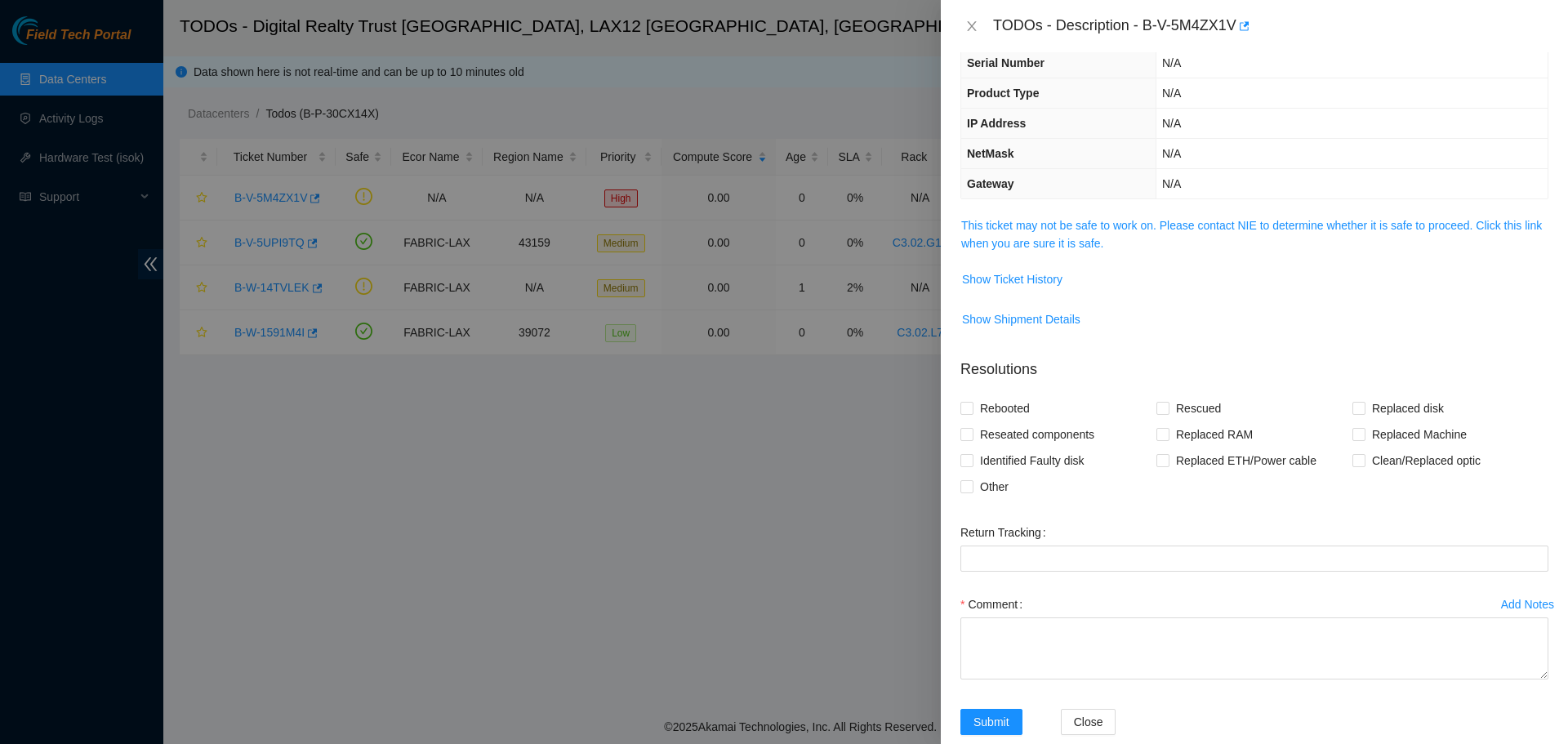
click at [1067, 233] on span "This ticket may not be safe to work on. Please contact NIE to determine whether…" at bounding box center [1255, 234] width 586 height 36
click at [1071, 225] on link "This ticket may not be safe to work on. Please contact NIE to determine whether…" at bounding box center [1252, 235] width 581 height 31
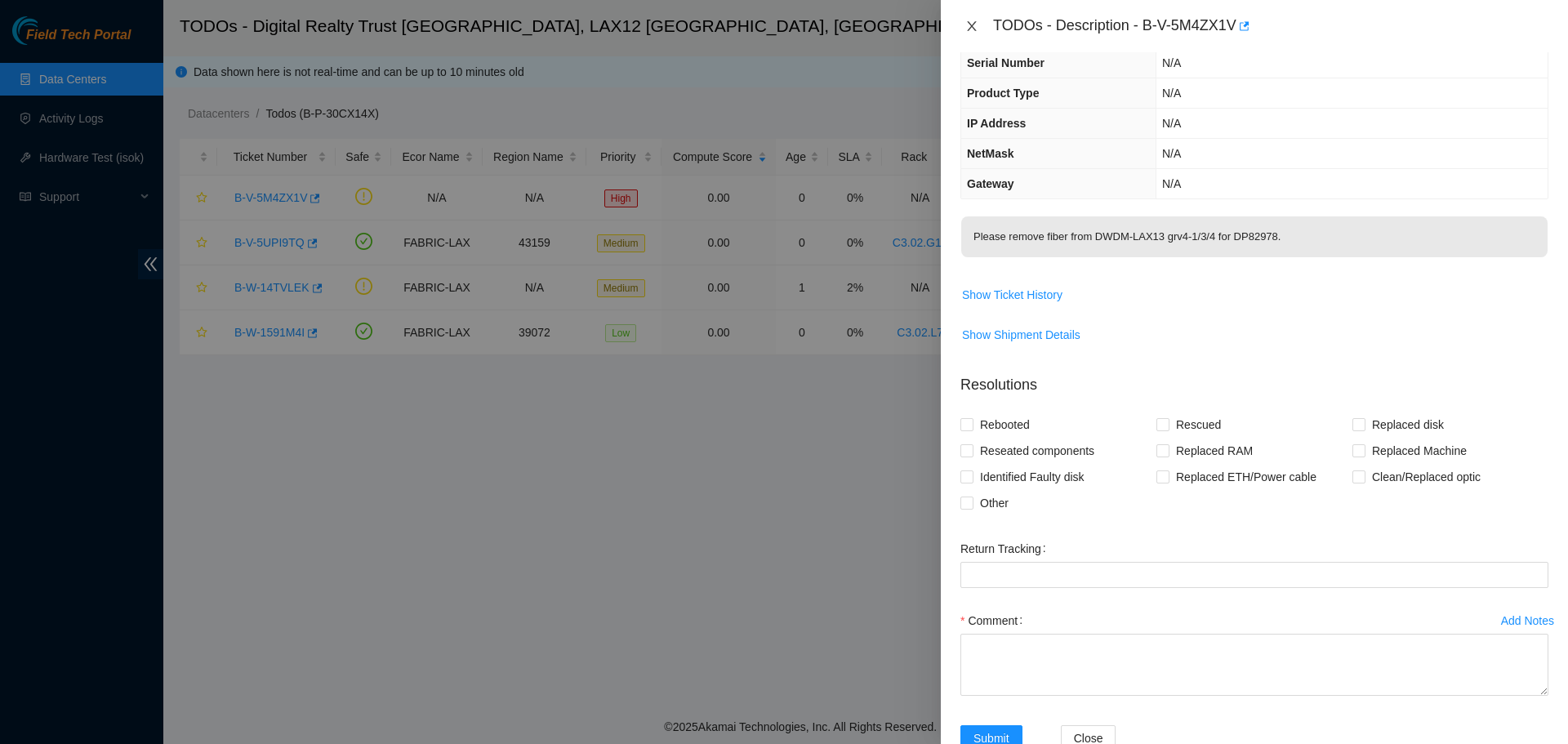
click at [964, 23] on button "Close" at bounding box center [972, 26] width 23 height 16
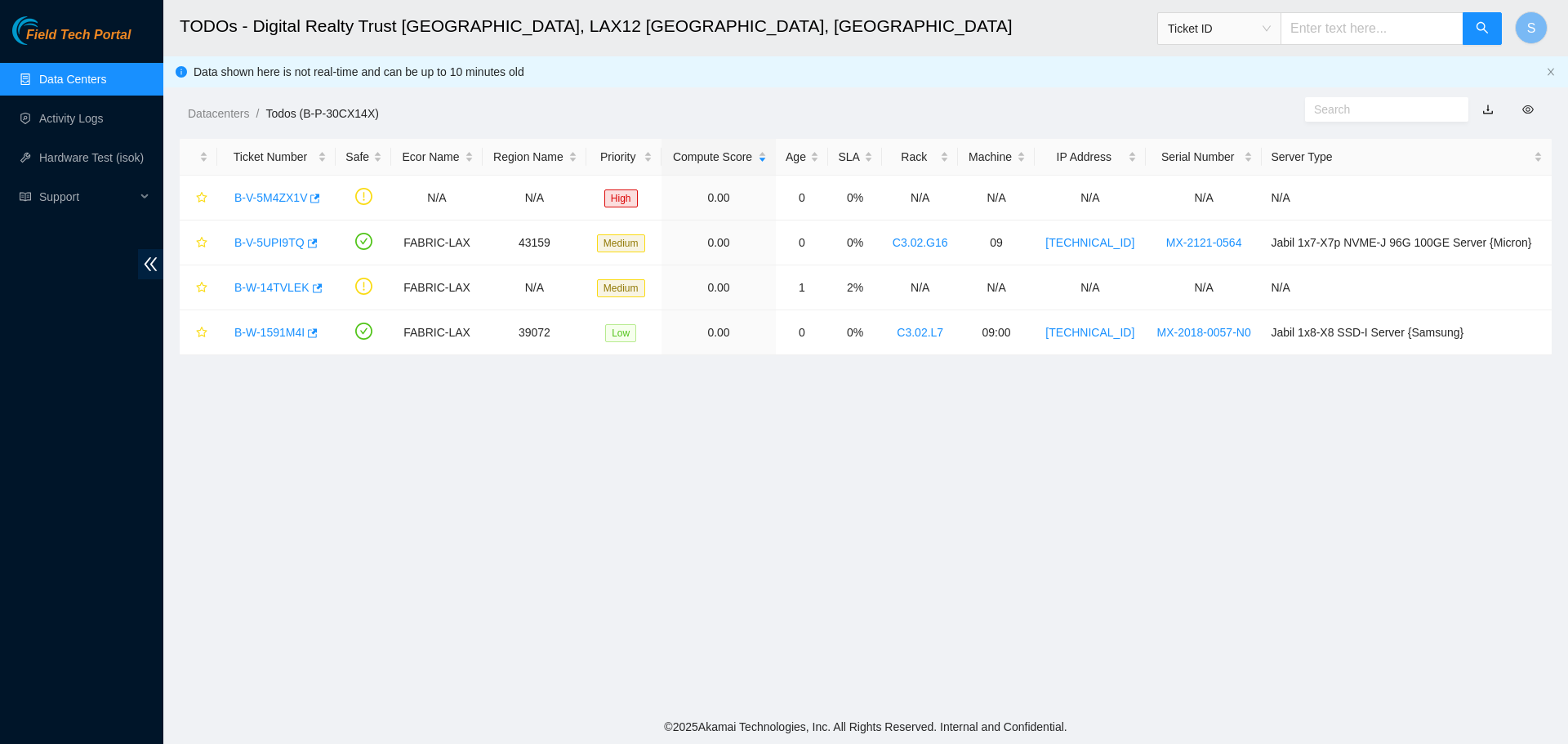
scroll to position [169, 0]
click at [269, 194] on link "B-V-5M4ZX1V" at bounding box center [271, 197] width 73 height 13
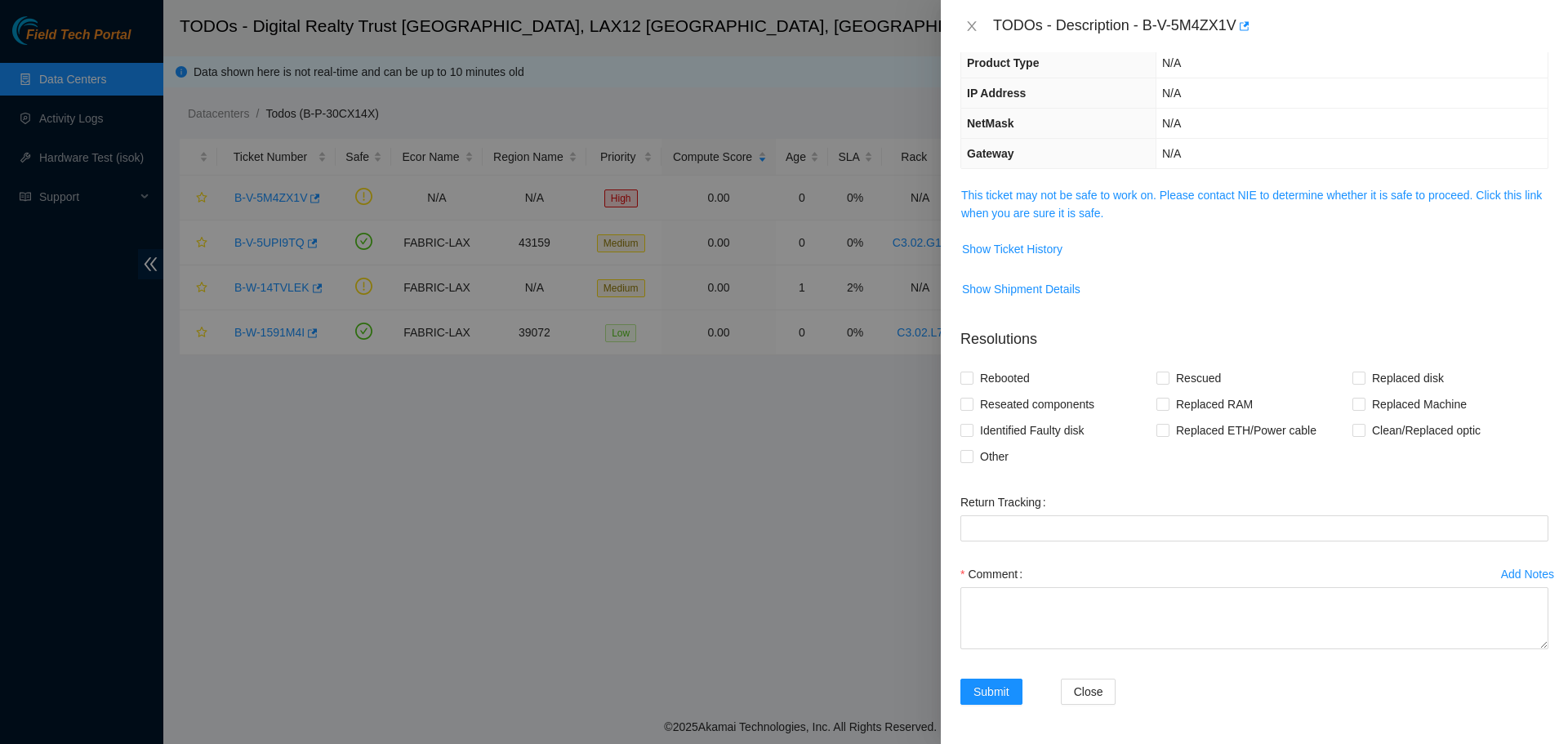
scroll to position [115, 0]
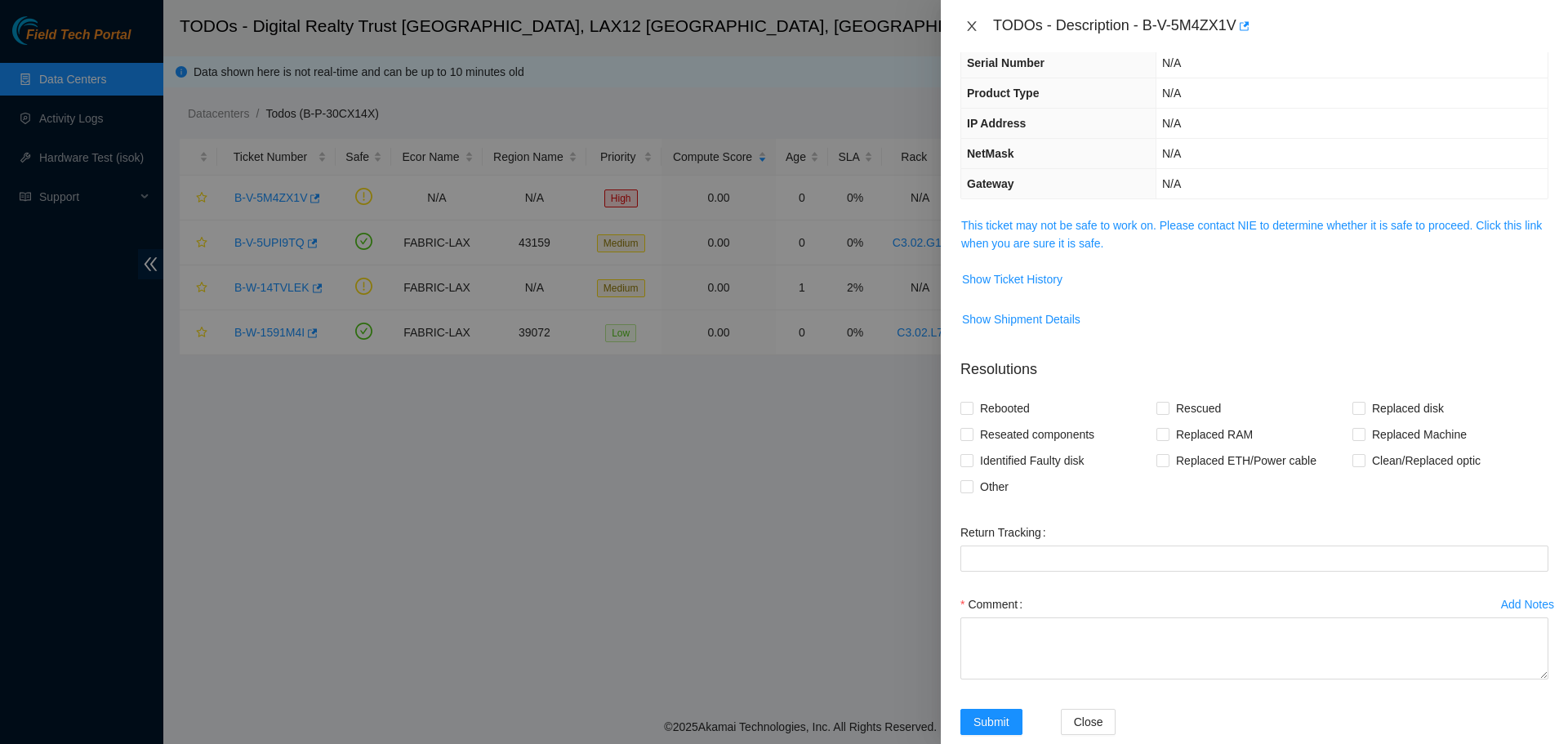
click at [974, 28] on icon "close" at bounding box center [972, 26] width 9 height 10
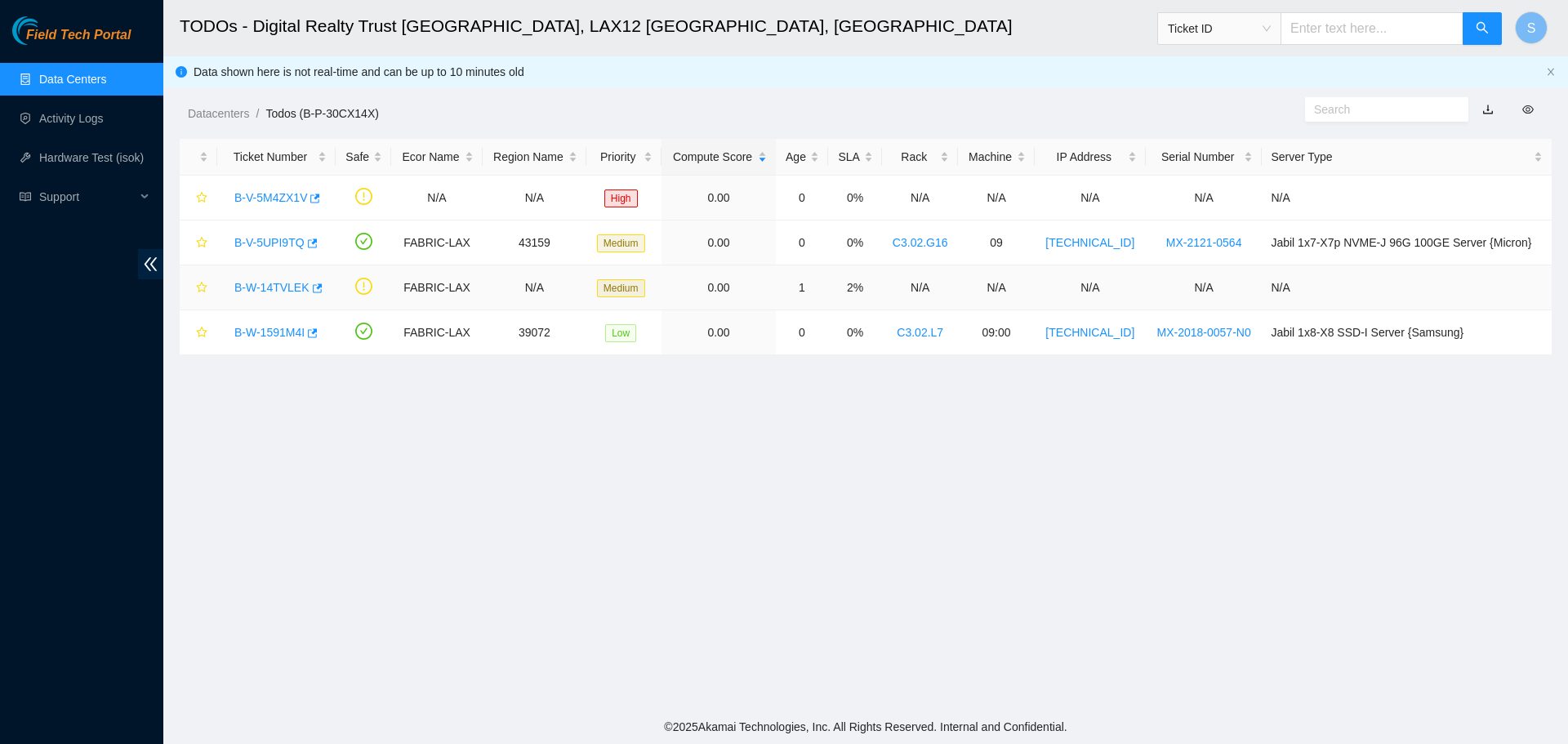
click at [283, 285] on link "B-W-14TVLEK" at bounding box center [272, 288] width 75 height 13
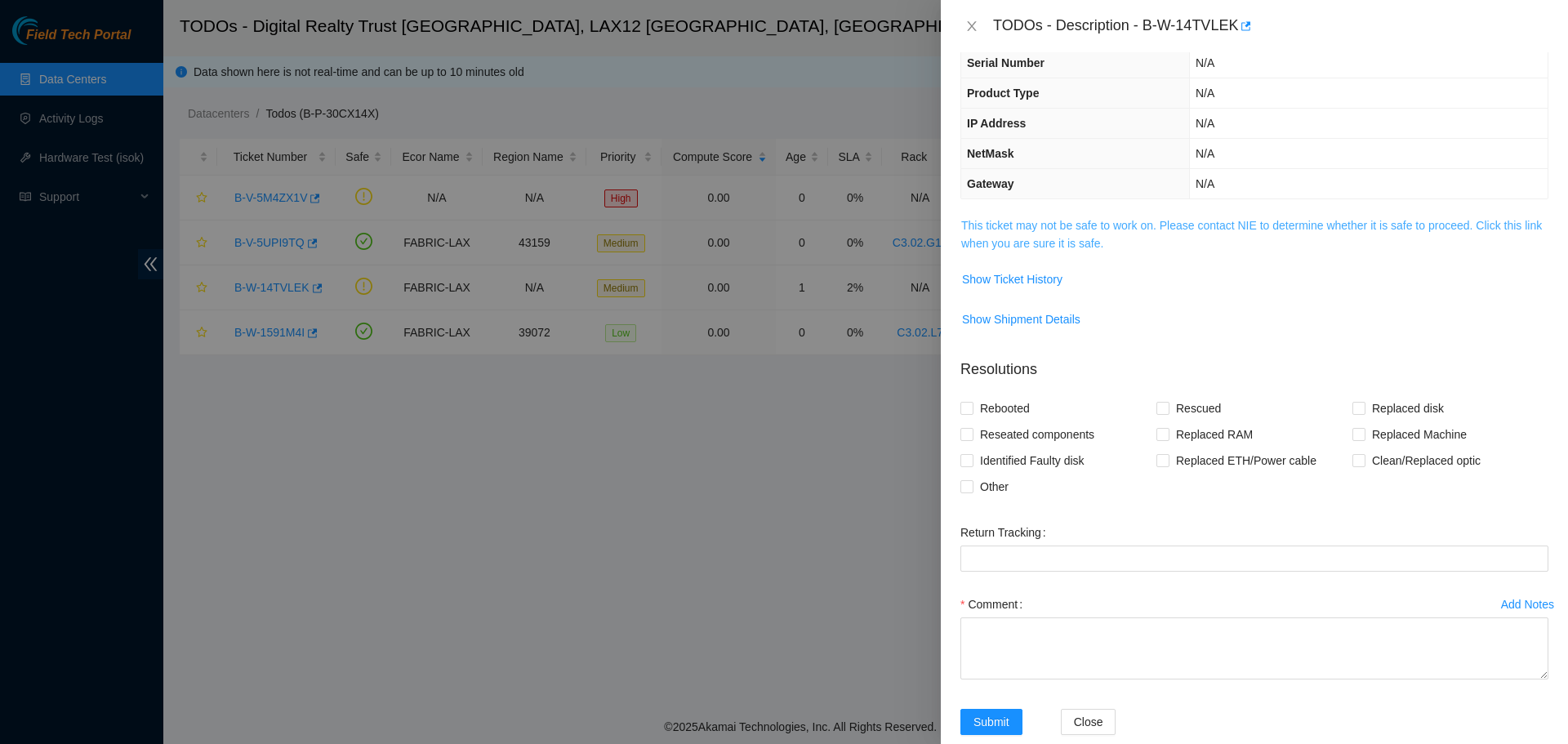
click at [1048, 226] on link "This ticket may not be safe to work on. Please contact NIE to determine whether…" at bounding box center [1252, 235] width 581 height 31
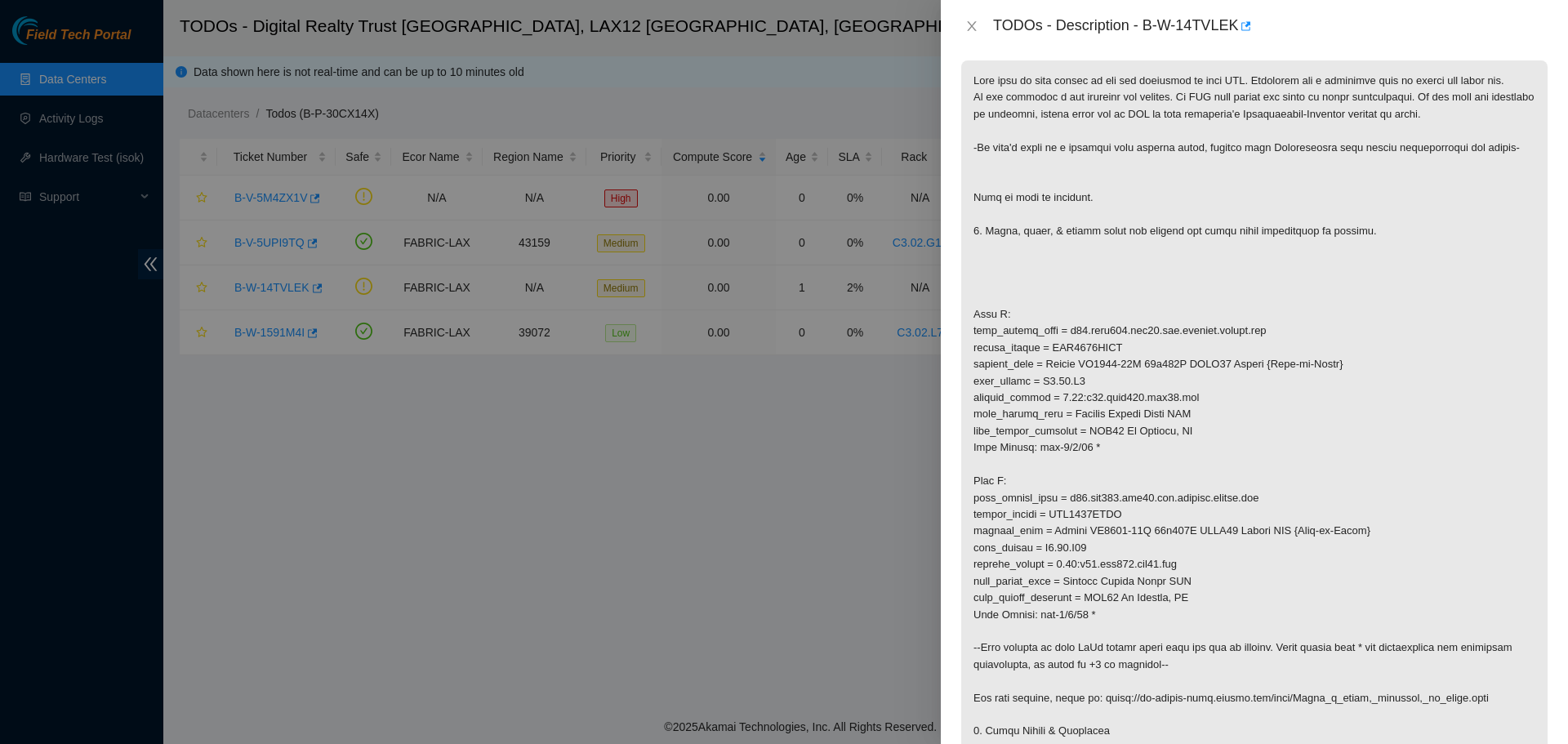
scroll to position [327, 0]
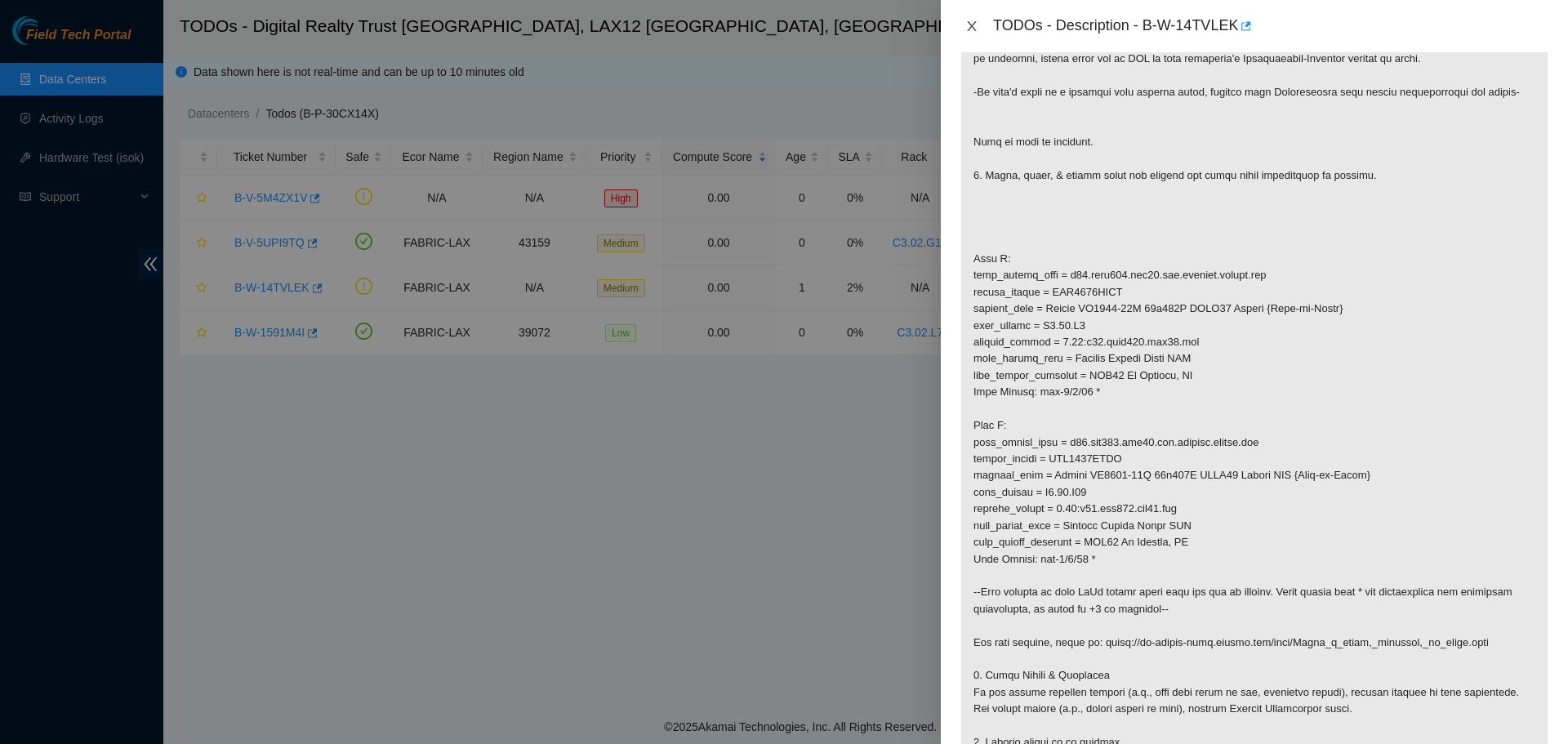
click at [975, 29] on icon "close" at bounding box center [972, 26] width 9 height 10
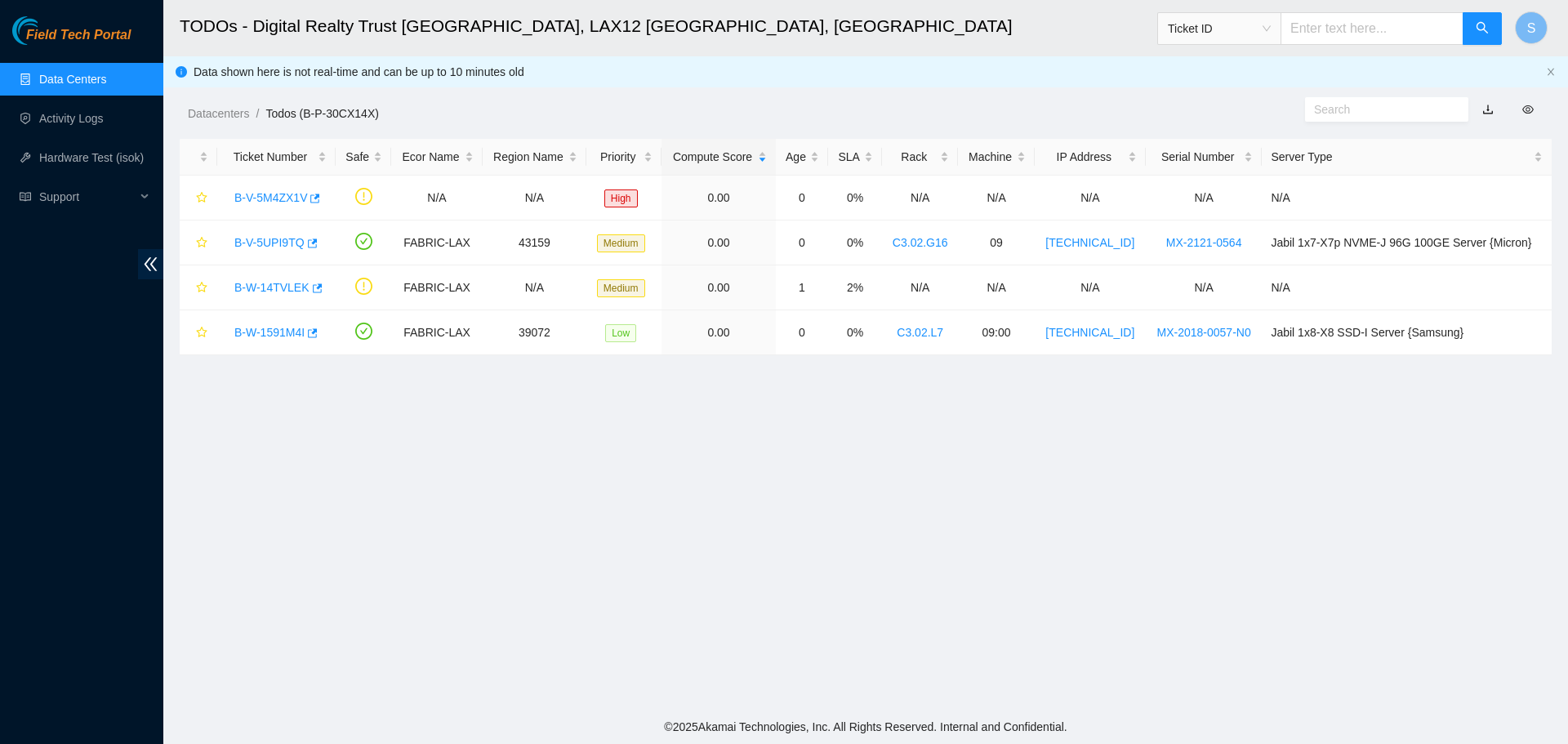
scroll to position [169, 0]
click at [276, 244] on link "B-V-5UPI9TQ" at bounding box center [269, 243] width 70 height 13
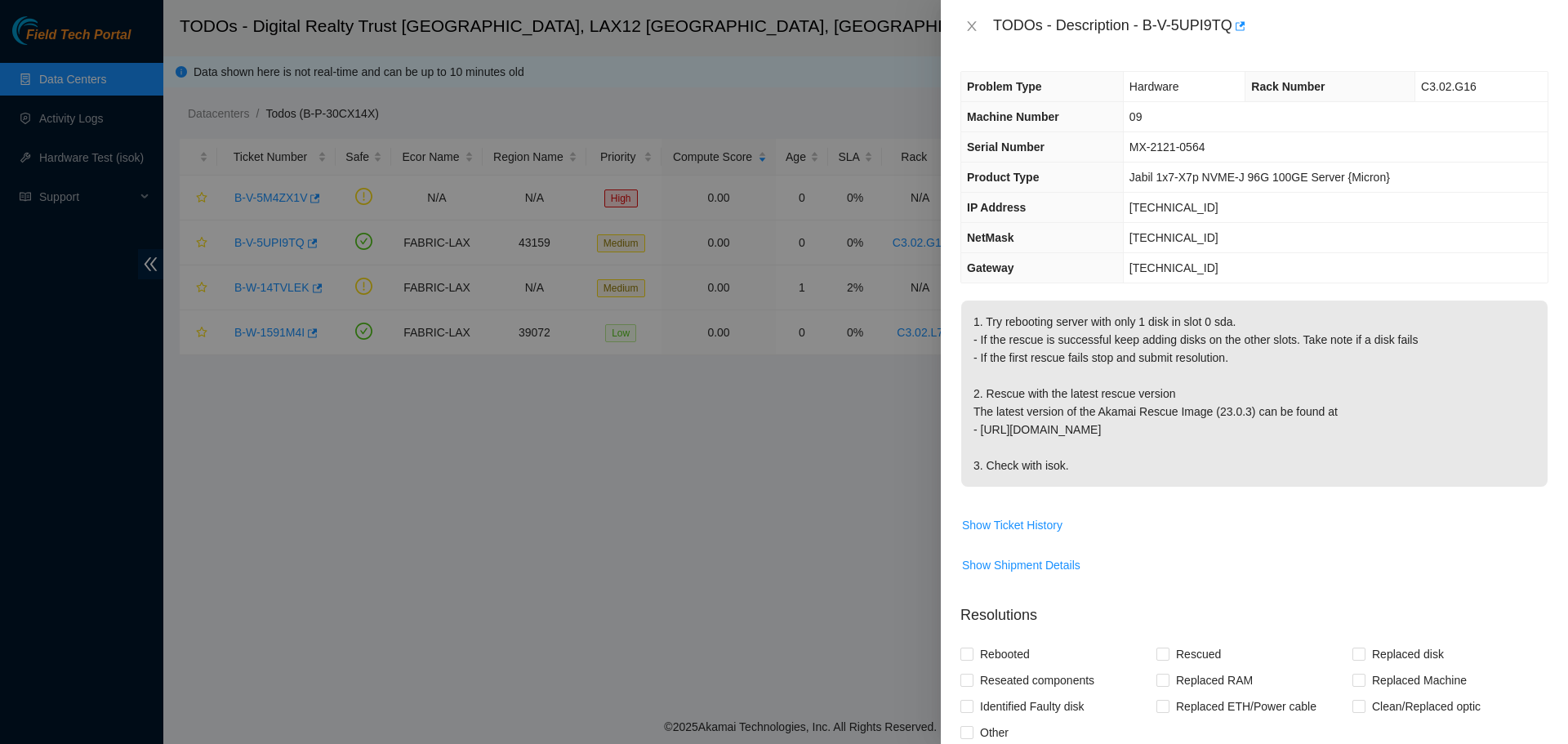
scroll to position [0, 0]
click at [970, 21] on icon "close" at bounding box center [972, 26] width 13 height 13
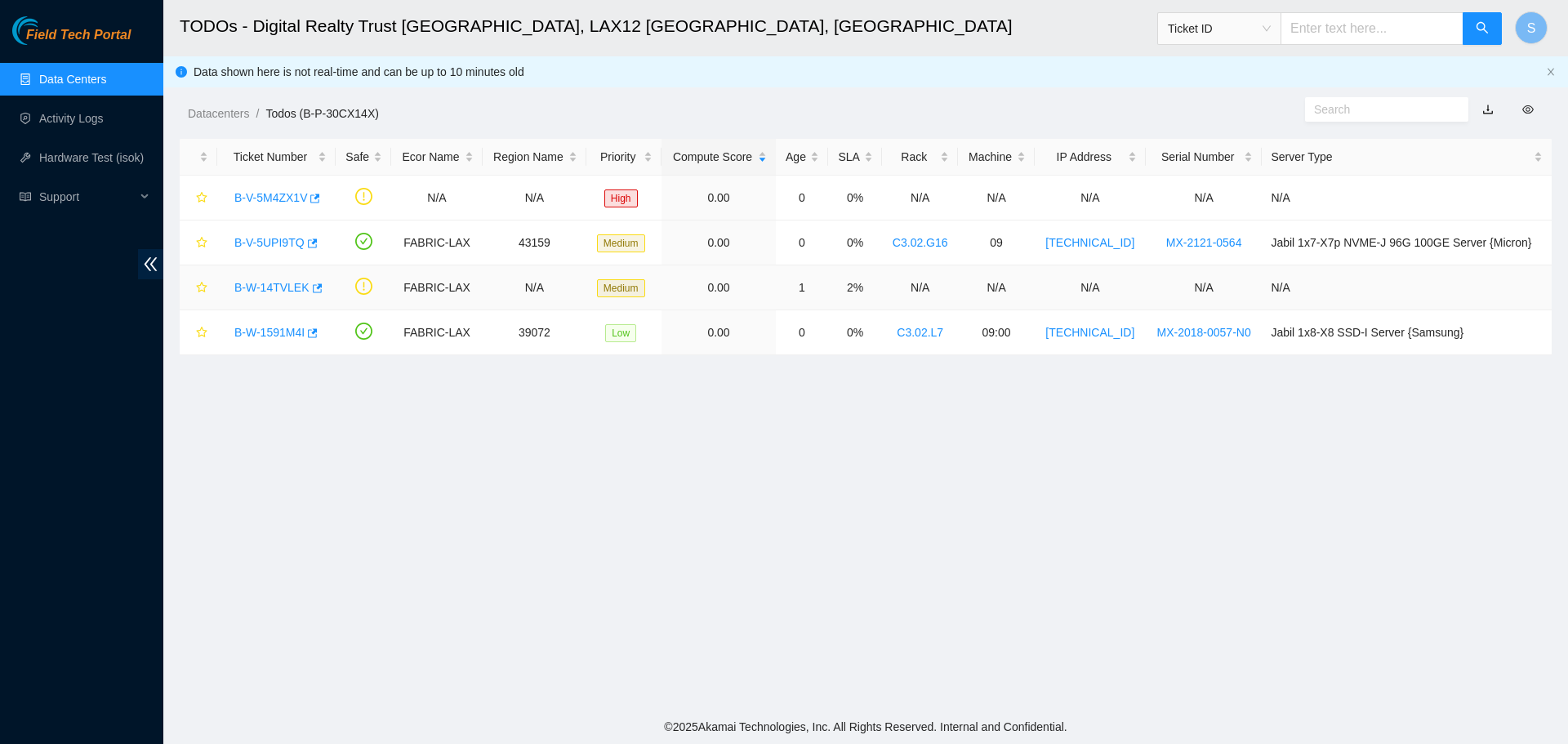
click at [259, 291] on link "B-W-14TVLEK" at bounding box center [272, 288] width 75 height 13
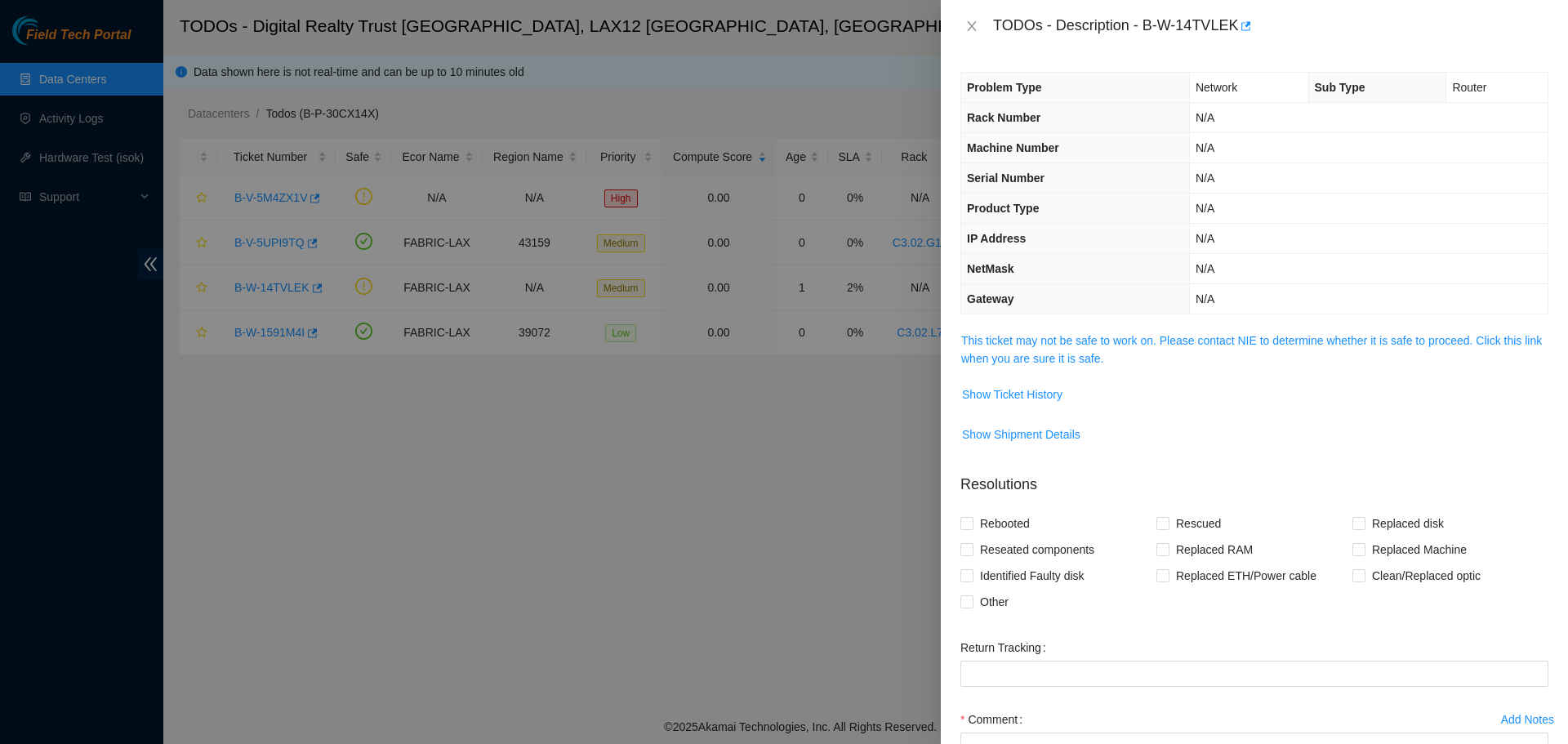
click at [973, 15] on div "TODOs - Description - B-W-14TVLEK" at bounding box center [1255, 26] width 588 height 26
click at [971, 27] on icon "close" at bounding box center [972, 26] width 9 height 10
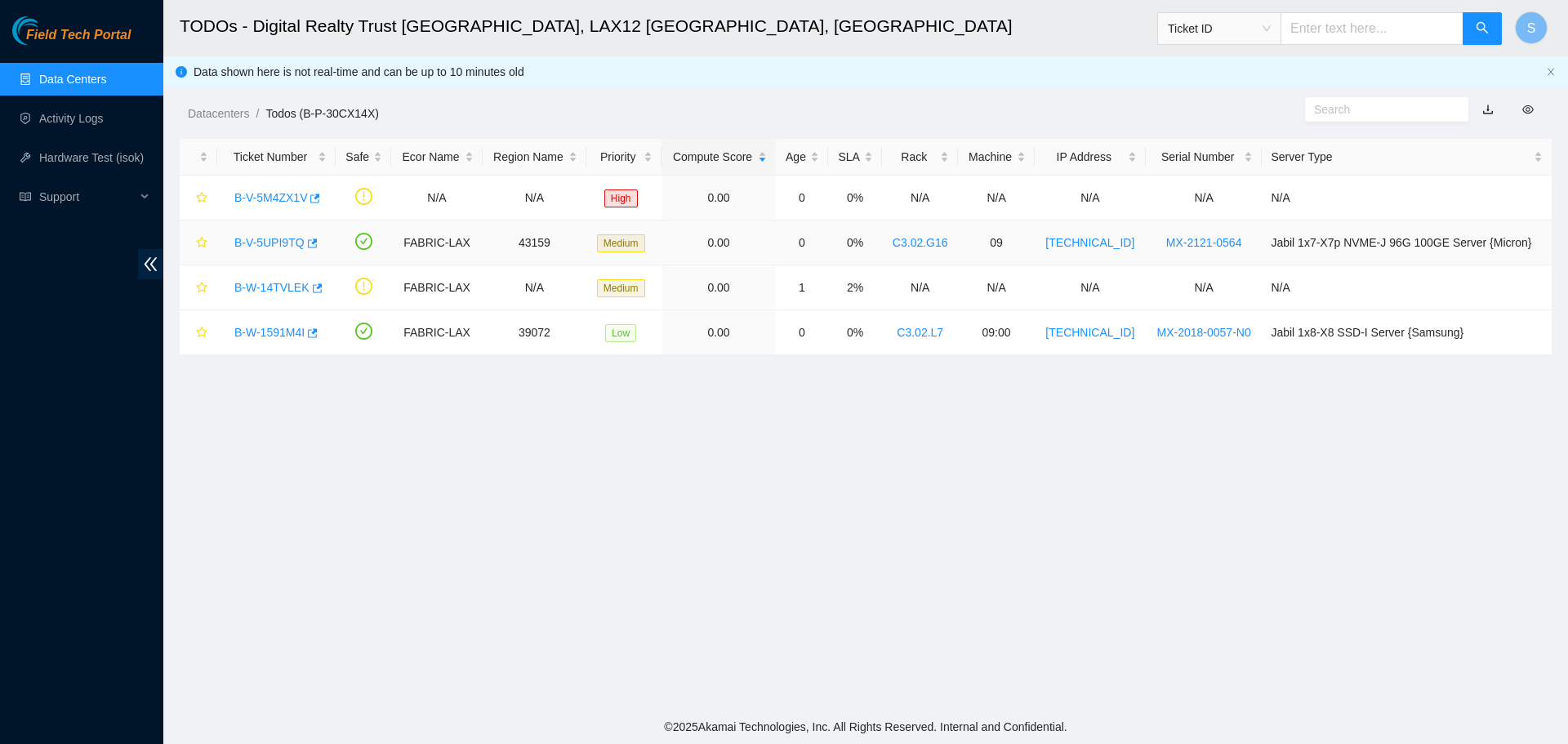
click at [294, 236] on link "B-V-5UPI9TQ" at bounding box center [269, 243] width 70 height 13
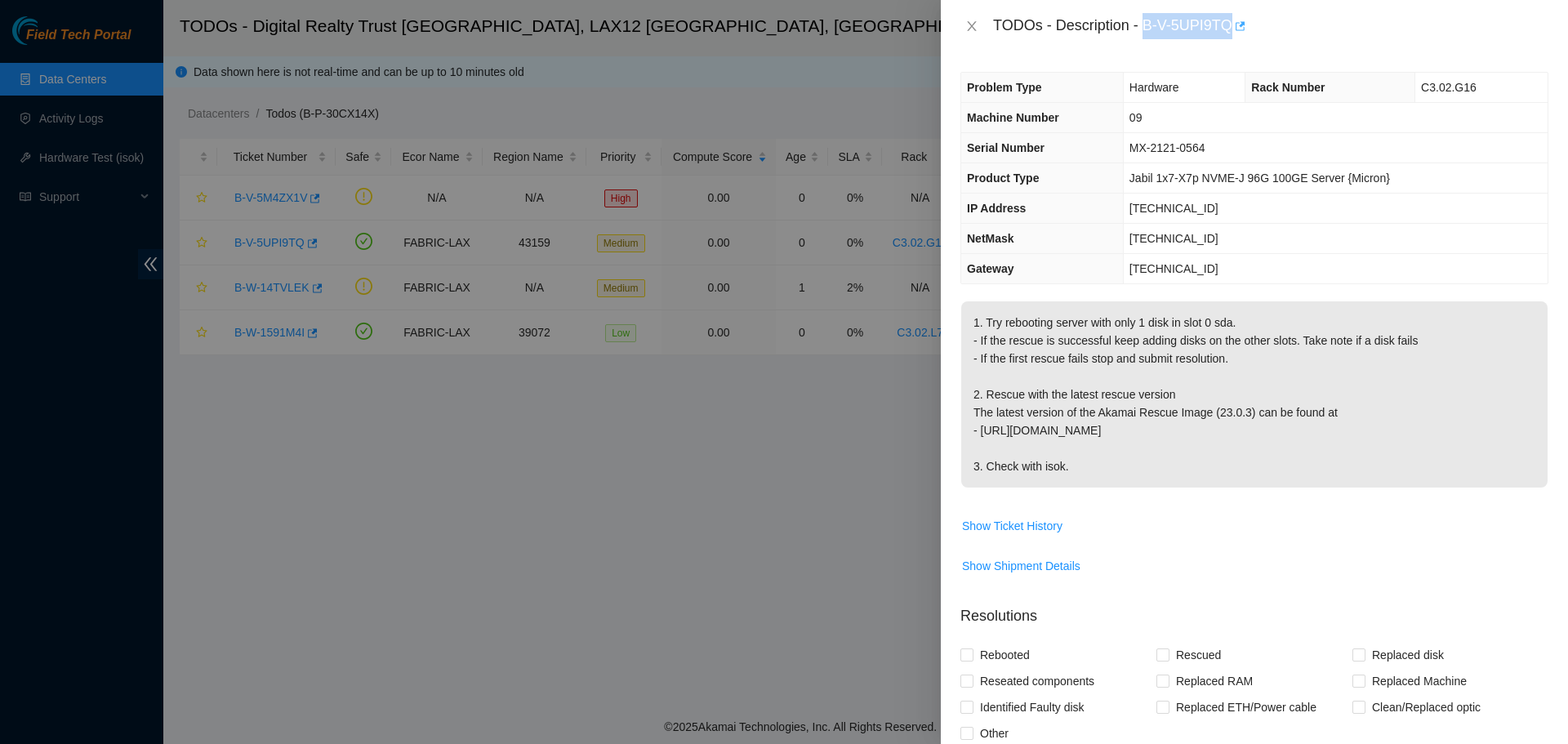
drag, startPoint x: 1156, startPoint y: 27, endPoint x: 1239, endPoint y: 24, distance: 83.1
click at [1235, 24] on div "TODOs - Description - B-V-5UPI9TQ" at bounding box center [1271, 26] width 555 height 26
copy div "B-V-5UPI9TQ"
click at [966, 22] on icon "close" at bounding box center [972, 26] width 13 height 13
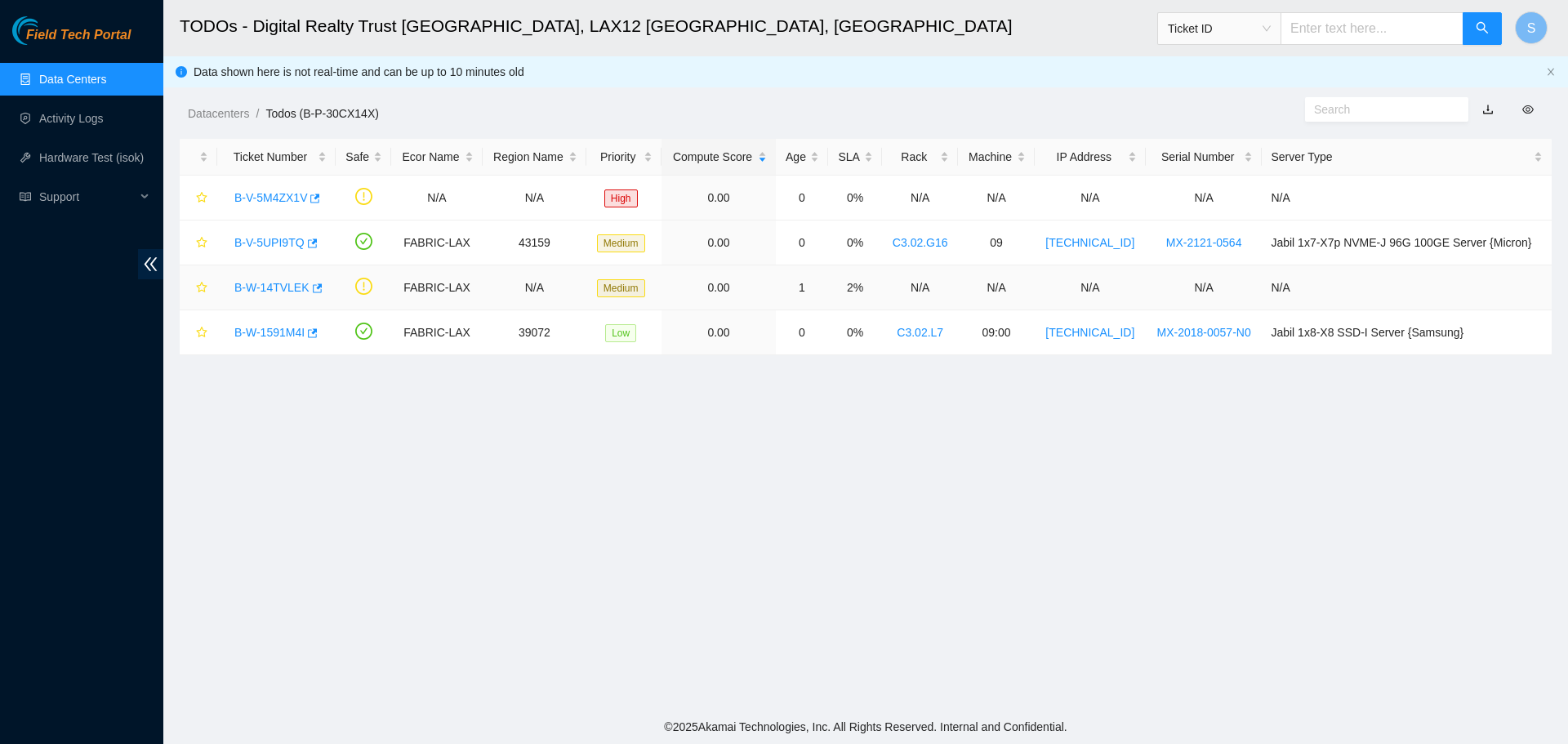
click at [266, 281] on link "B-W-14TVLEK" at bounding box center [272, 288] width 75 height 13
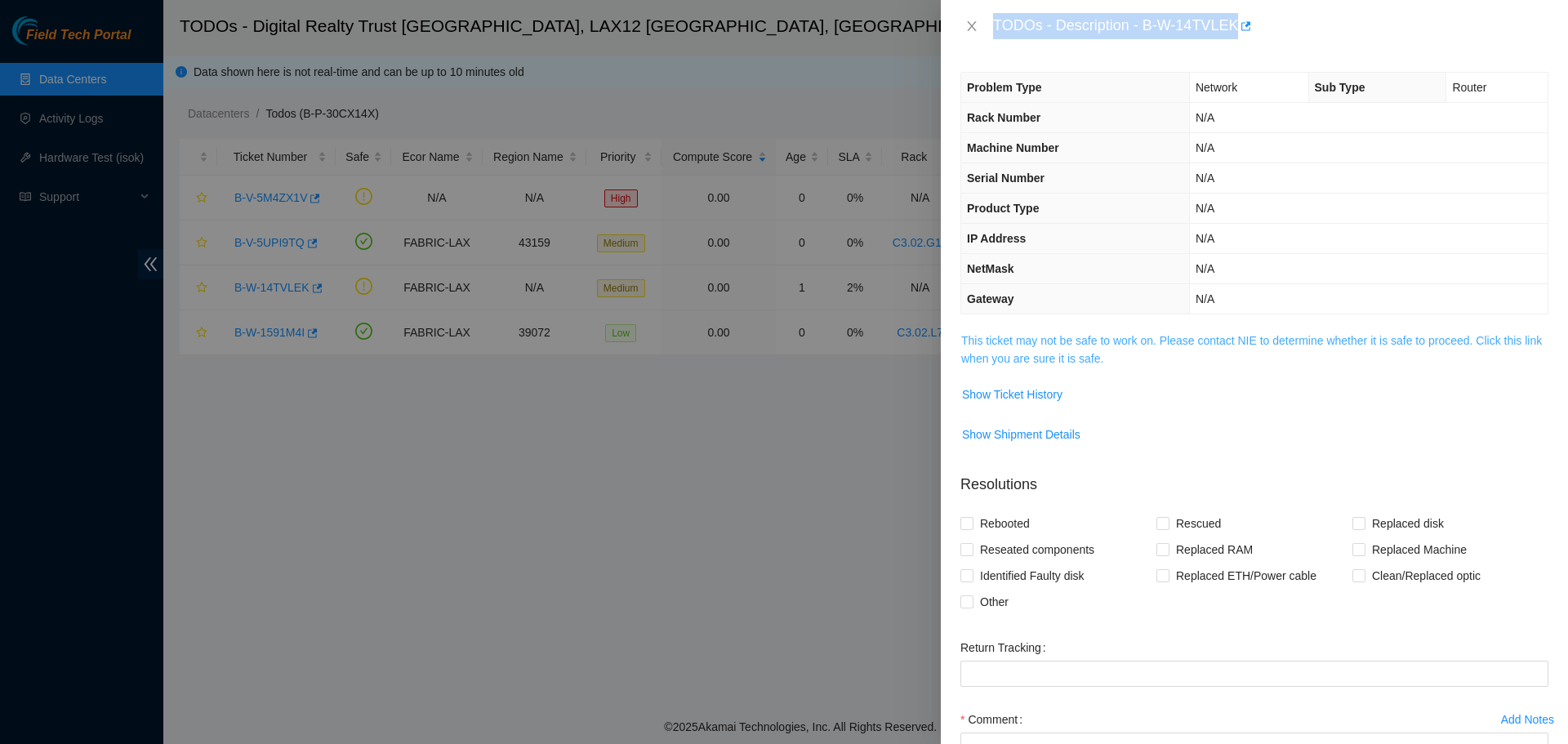
click at [1264, 344] on link "This ticket may not be safe to work on. Please contact NIE to determine whether…" at bounding box center [1252, 350] width 581 height 31
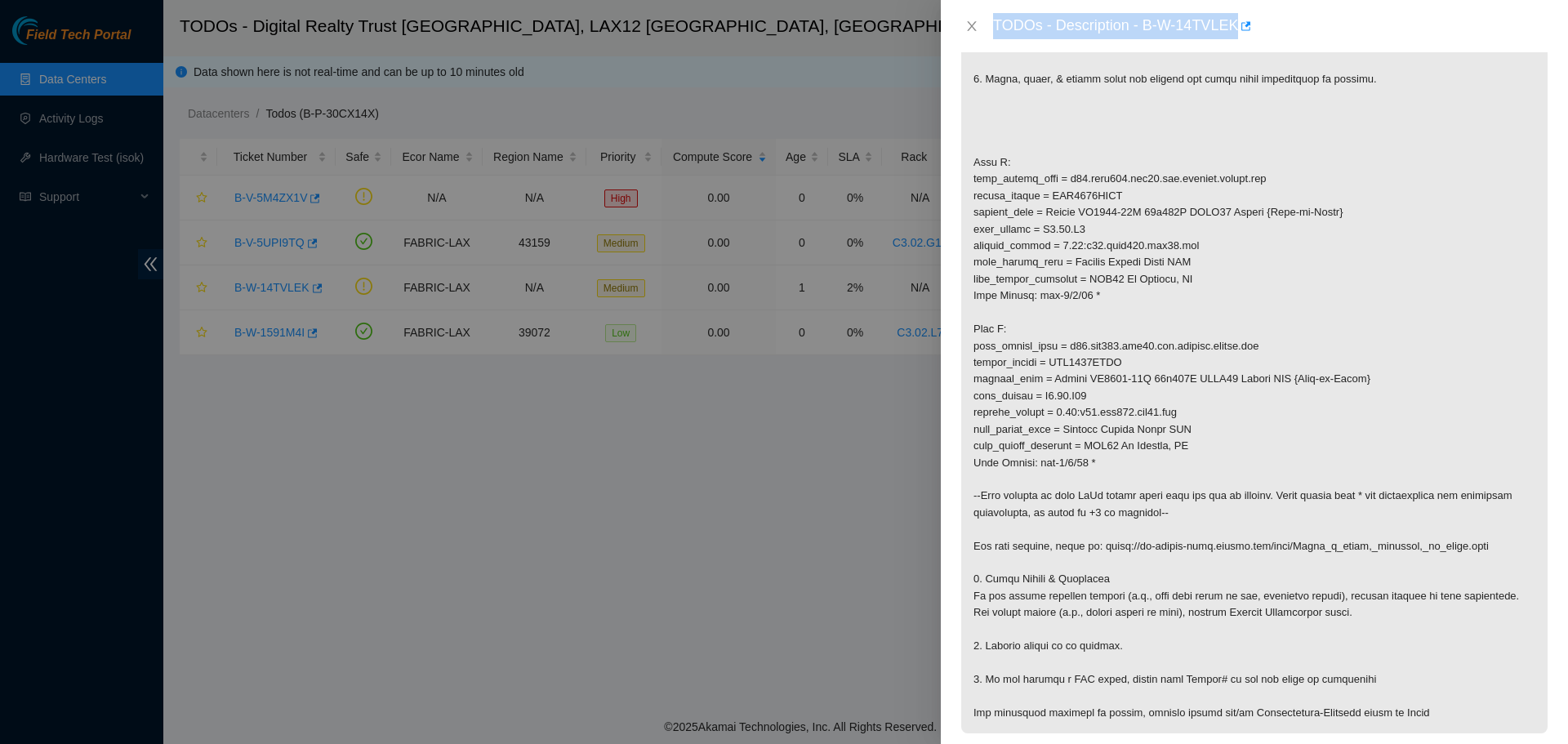
scroll to position [490, 0]
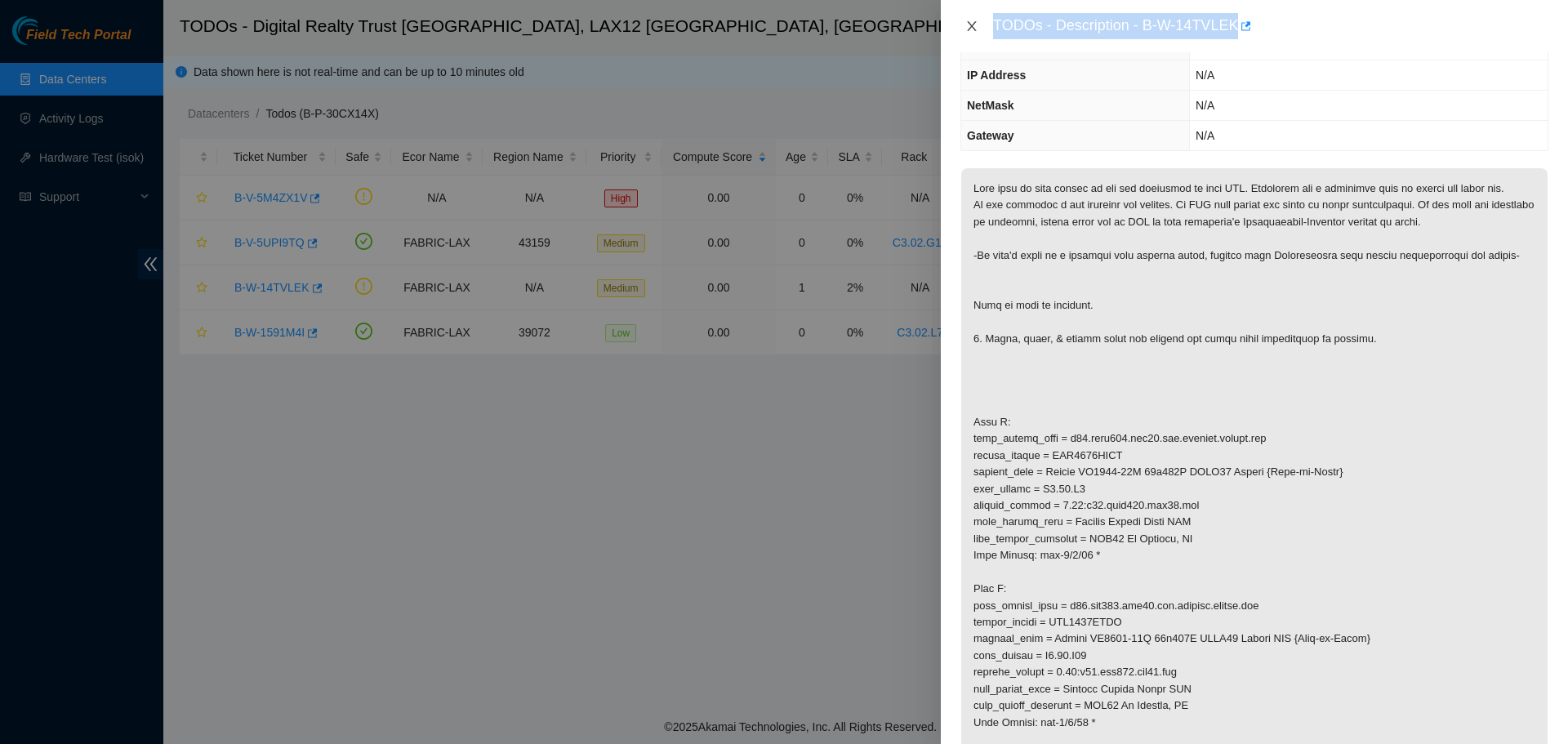
click at [972, 28] on icon "close" at bounding box center [972, 26] width 13 height 13
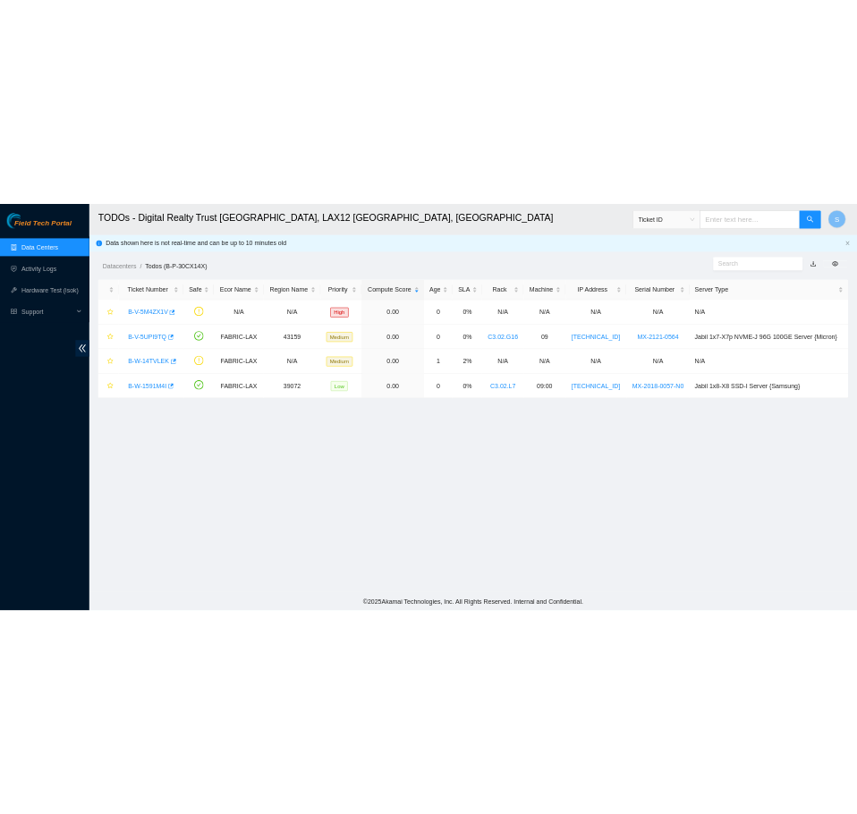
scroll to position [238, 0]
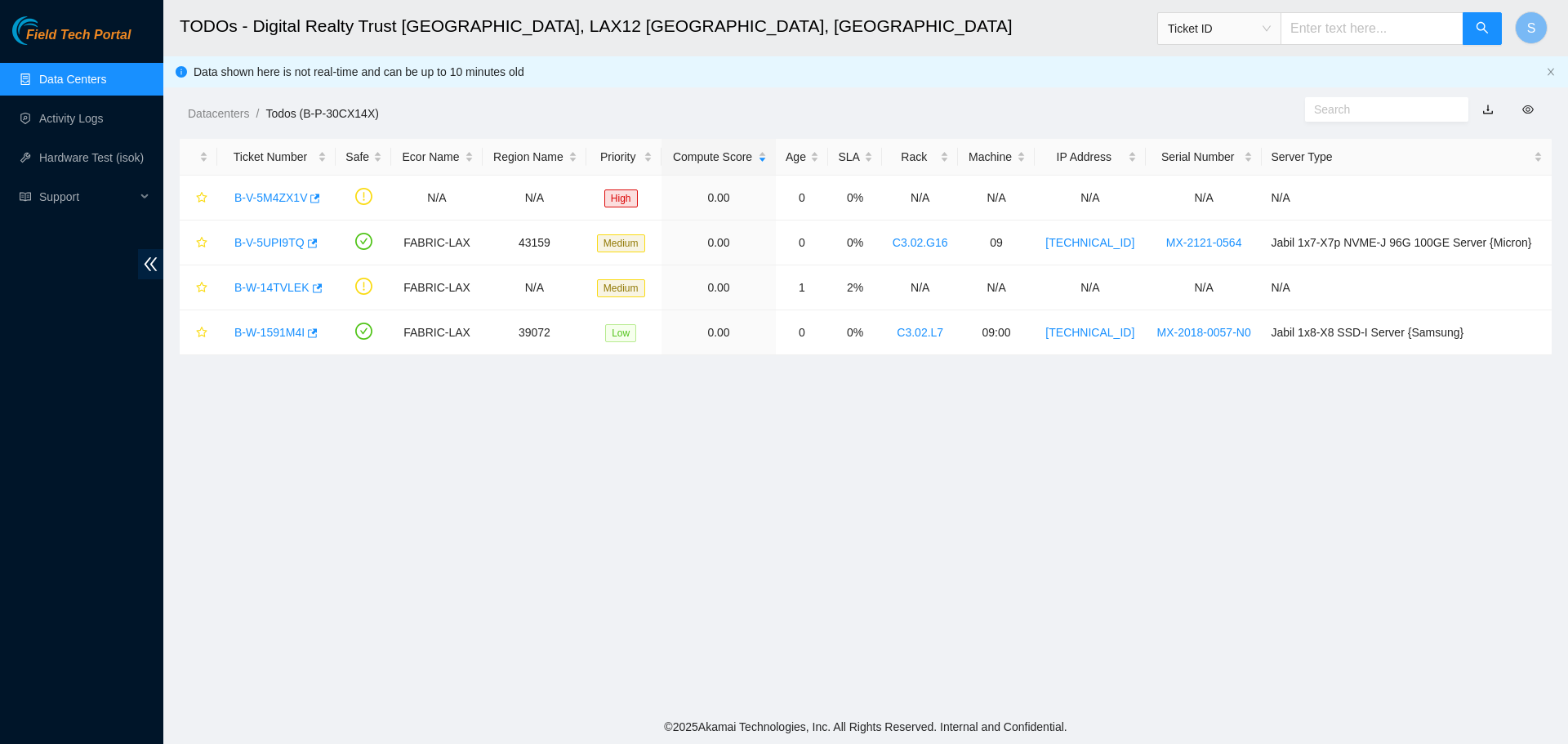
click at [1097, 72] on div "Datacenters / Todos (B-P-30CX14X) /" at bounding box center [690, 77] width 1054 height 91
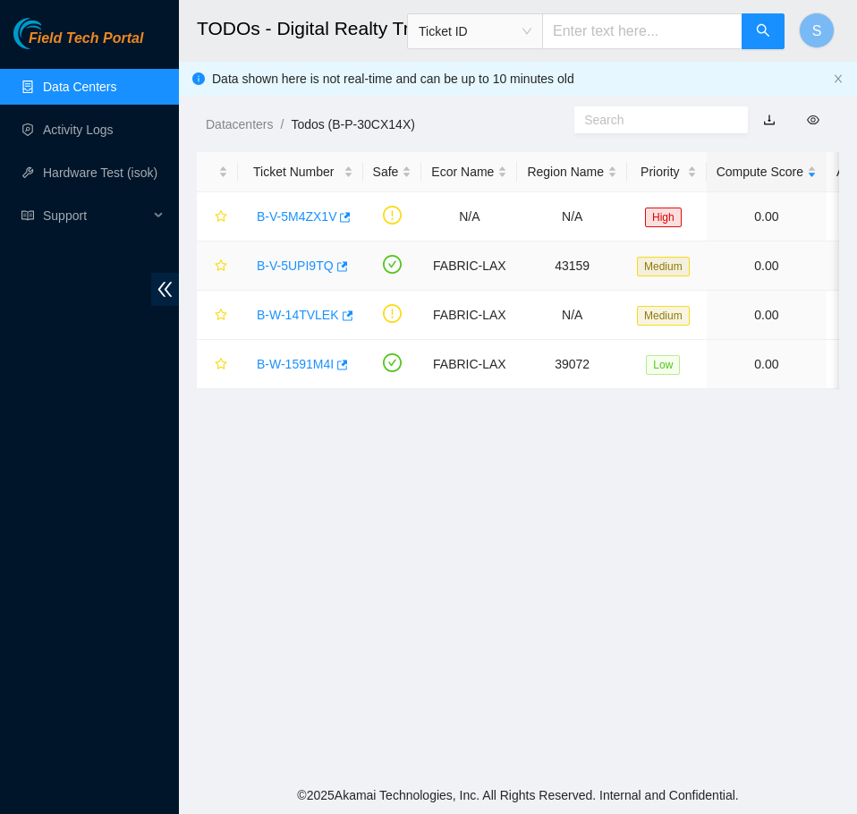
click at [280, 266] on link "B-V-5UPI9TQ" at bounding box center [295, 266] width 77 height 14
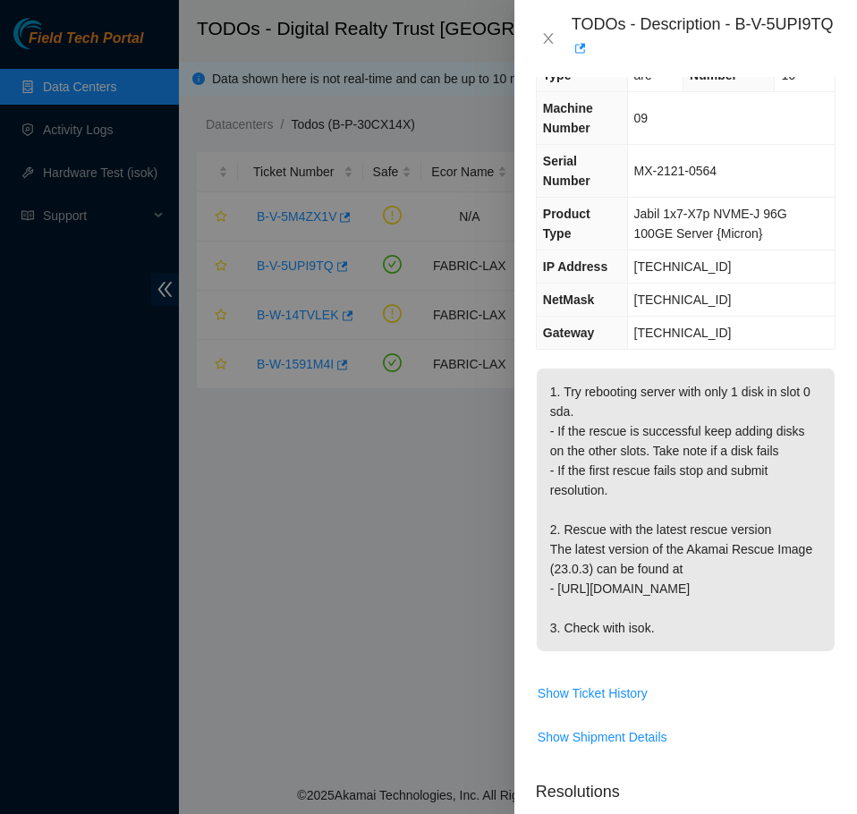
scroll to position [0, 0]
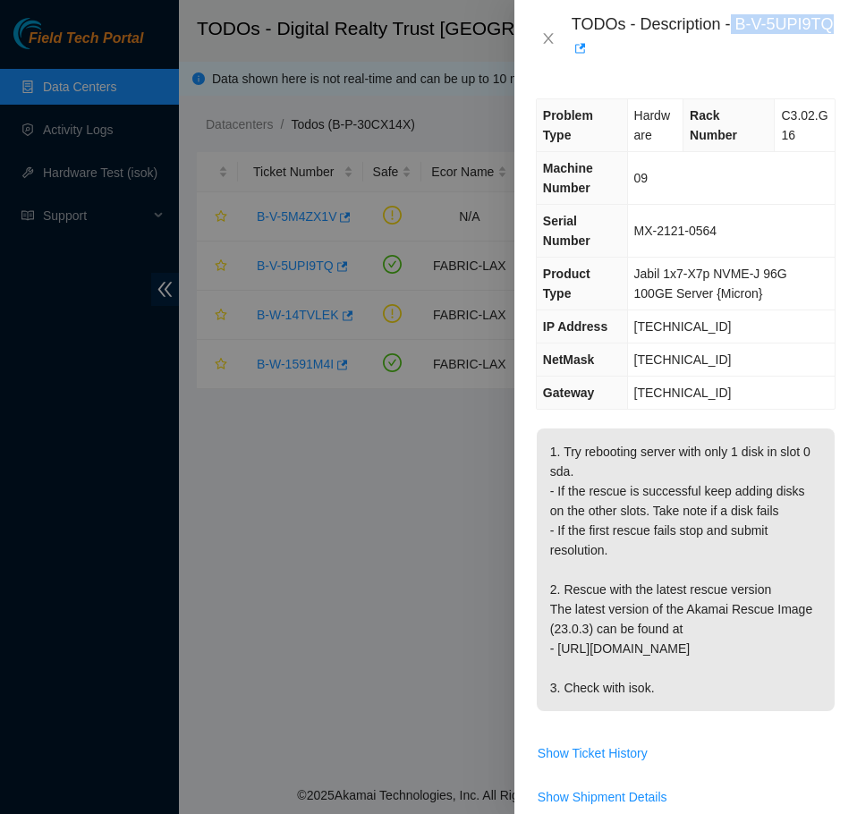
drag, startPoint x: 731, startPoint y: 27, endPoint x: 819, endPoint y: 38, distance: 89.2
click at [819, 38] on div "TODOs - Description - B-V-5UPI9TQ" at bounding box center [704, 38] width 264 height 48
copy div "B-V-5UPI9TQ"
click at [546, 31] on icon "close" at bounding box center [548, 38] width 14 height 14
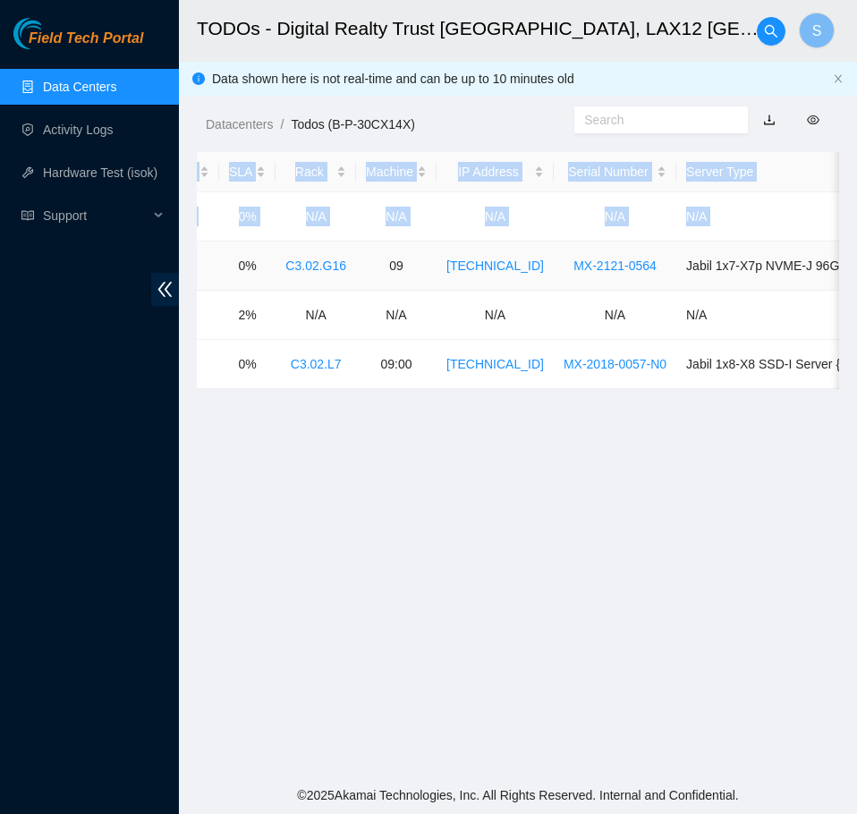
scroll to position [0, 769]
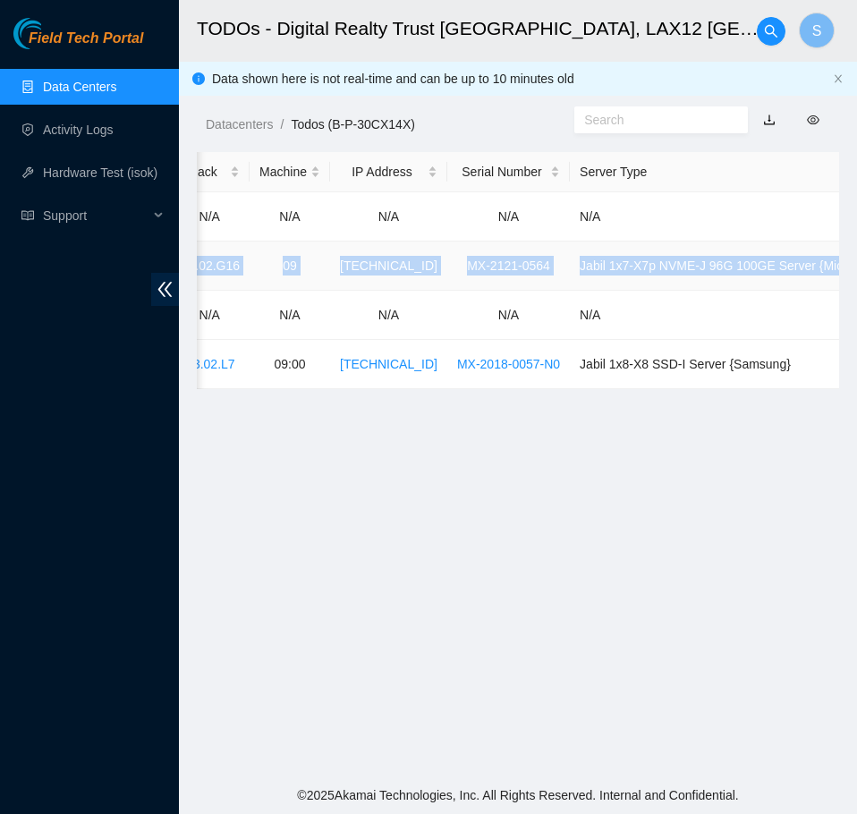
drag, startPoint x: 428, startPoint y: 260, endPoint x: 835, endPoint y: 272, distance: 406.3
click at [835, 272] on tr "B-V-5UPI9TQ FABRIC-LAX 43159 Medium 0.00 0 0% C3.02.G16 09 [TECHNICAL_ID] MX-21…" at bounding box center [151, 266] width 1447 height 49
copy tr "FABRIC-LAX 43159 Medium 0.00 0 0% C3.02.G16 09 [TECHNICAL_ID] MX-2121-0564 Jabi…"
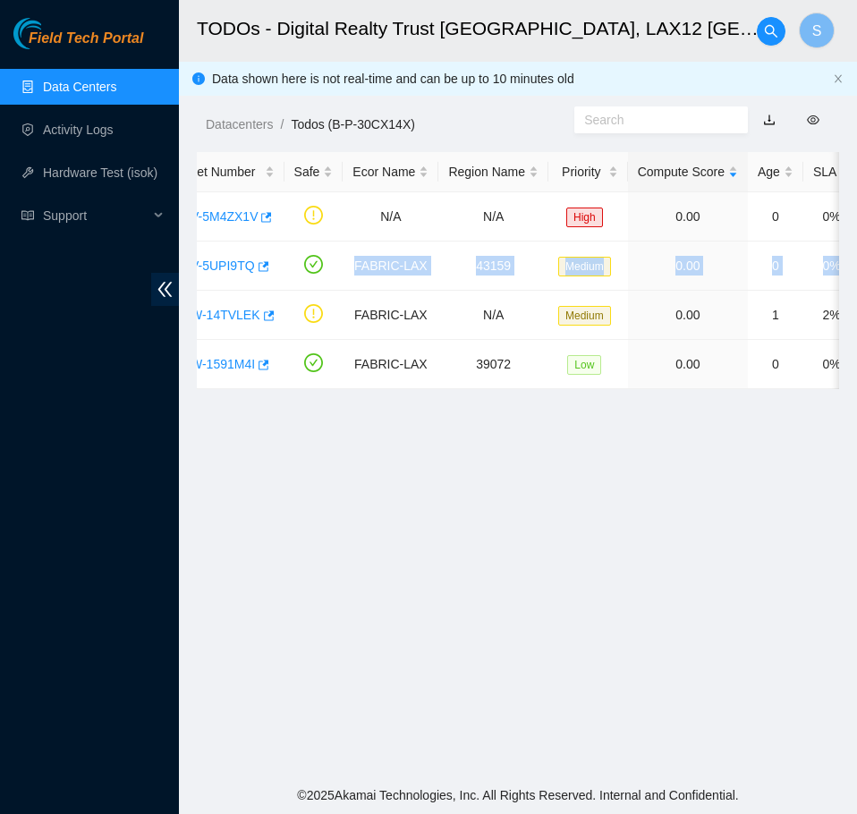
scroll to position [0, 0]
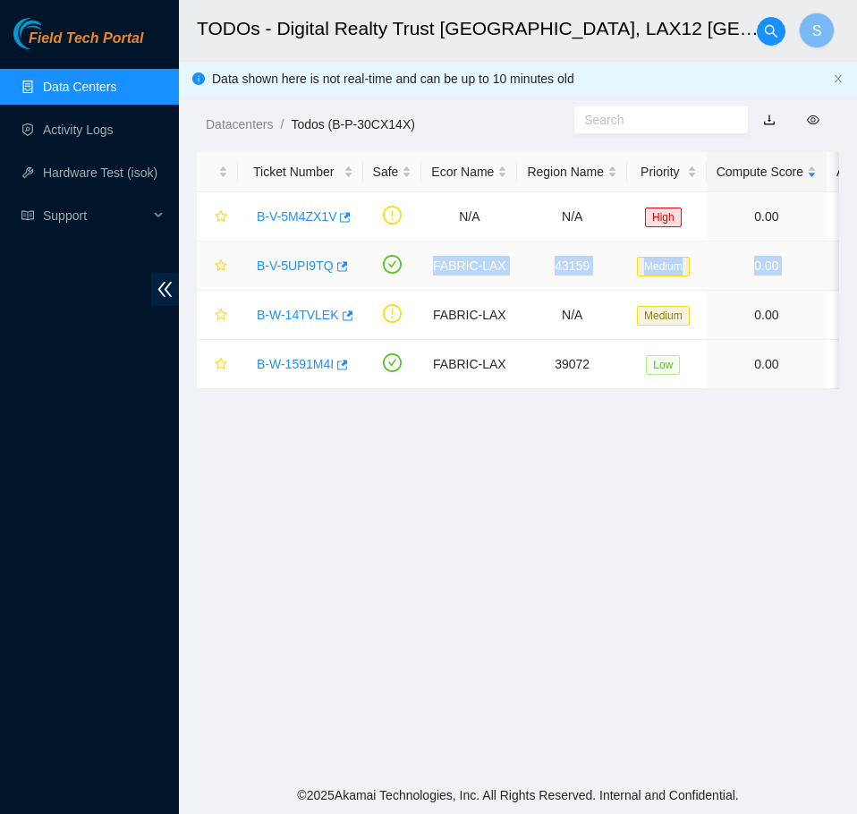
click at [296, 261] on link "B-V-5UPI9TQ" at bounding box center [295, 266] width 77 height 14
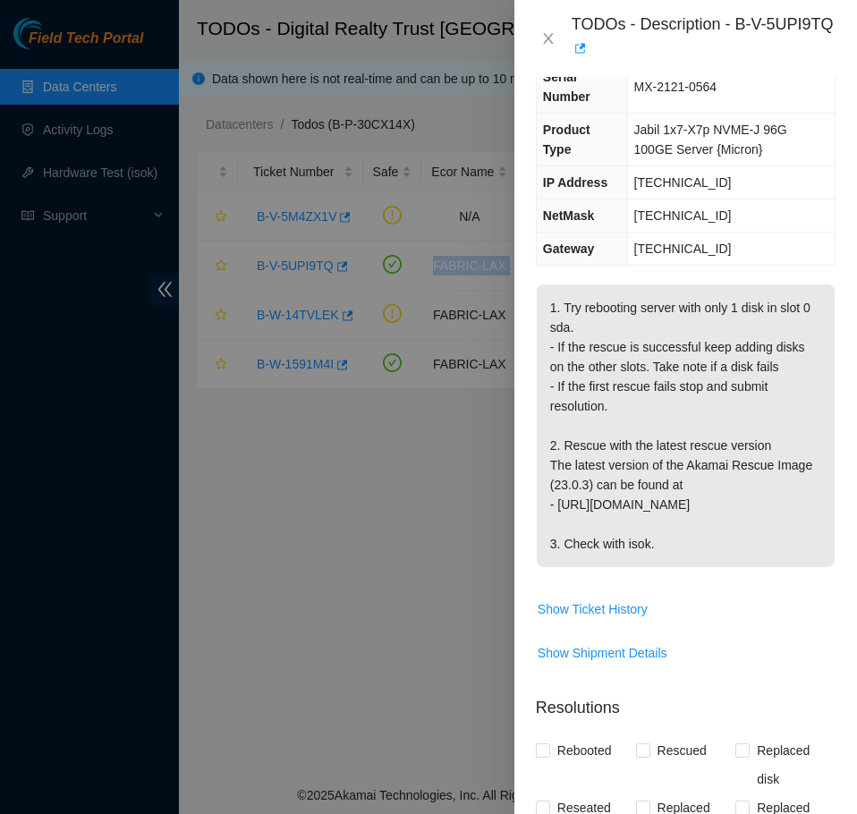
scroll to position [179, 0]
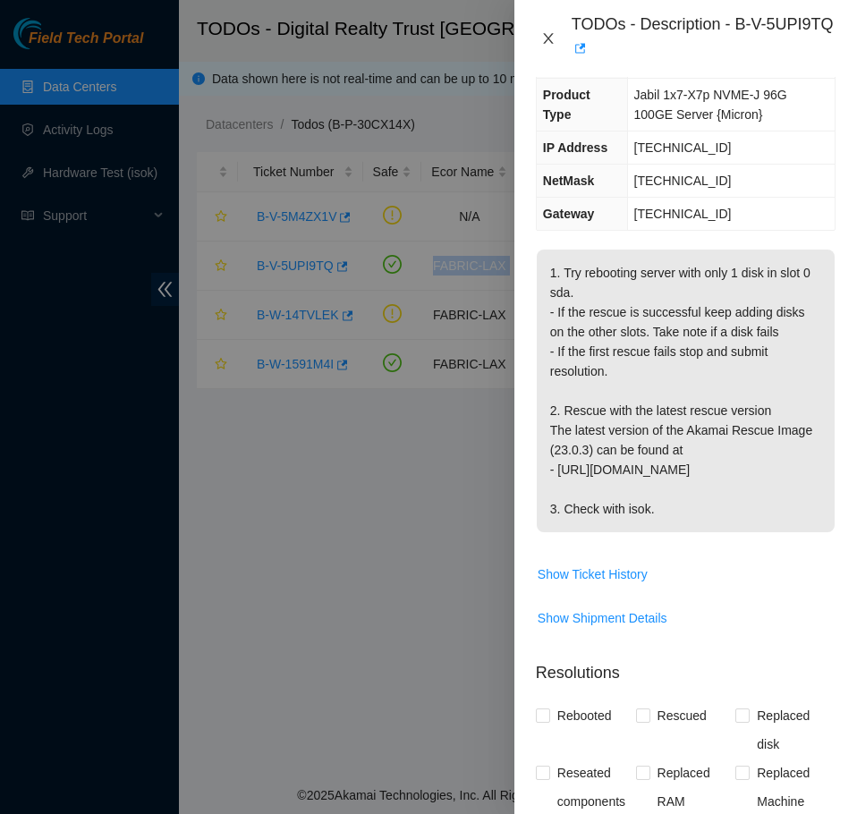
click at [541, 37] on icon "close" at bounding box center [548, 38] width 14 height 14
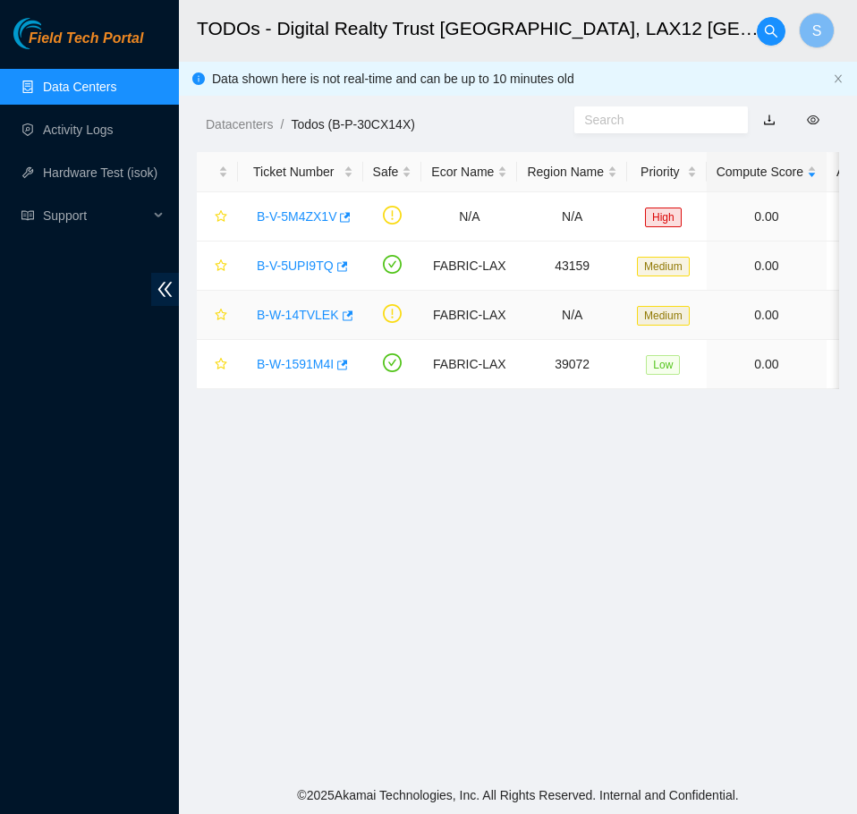
click at [517, 332] on td "N/A" at bounding box center [572, 315] width 110 height 49
click at [310, 308] on link "B-W-14TVLEK" at bounding box center [298, 315] width 82 height 14
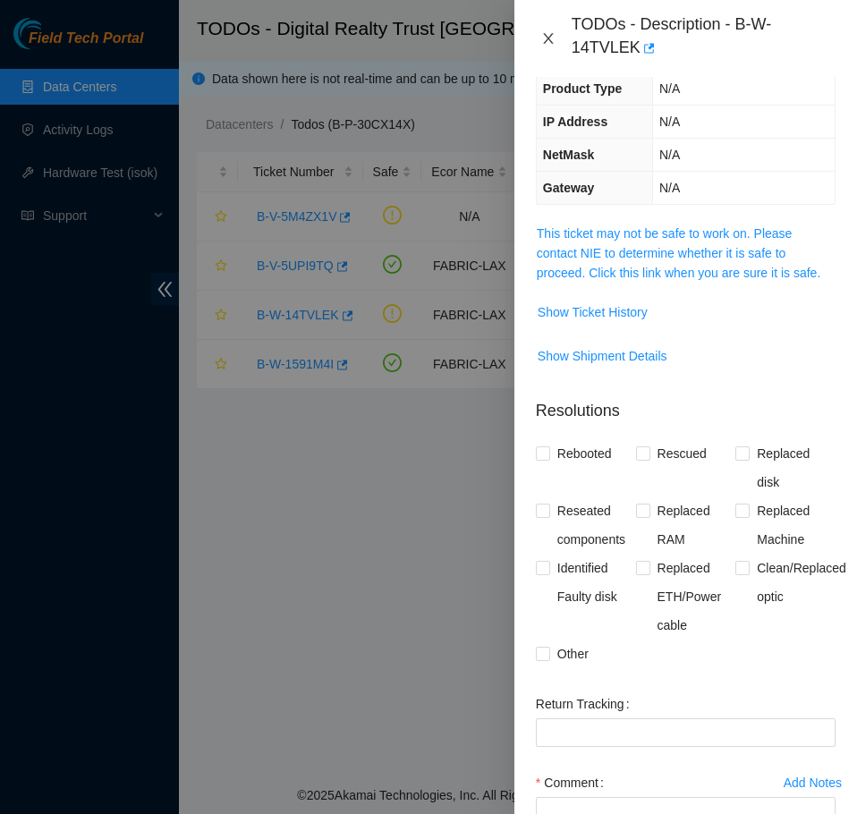
click at [550, 40] on icon "close" at bounding box center [548, 38] width 10 height 11
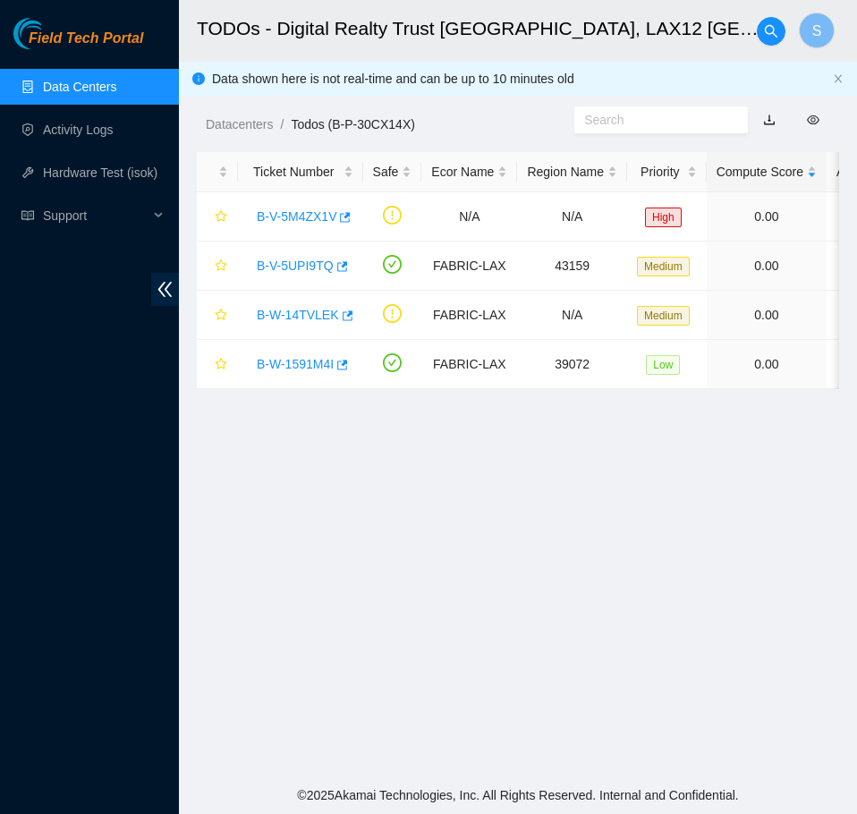
scroll to position [179, 0]
click at [106, 129] on link "Activity Logs" at bounding box center [78, 130] width 71 height 14
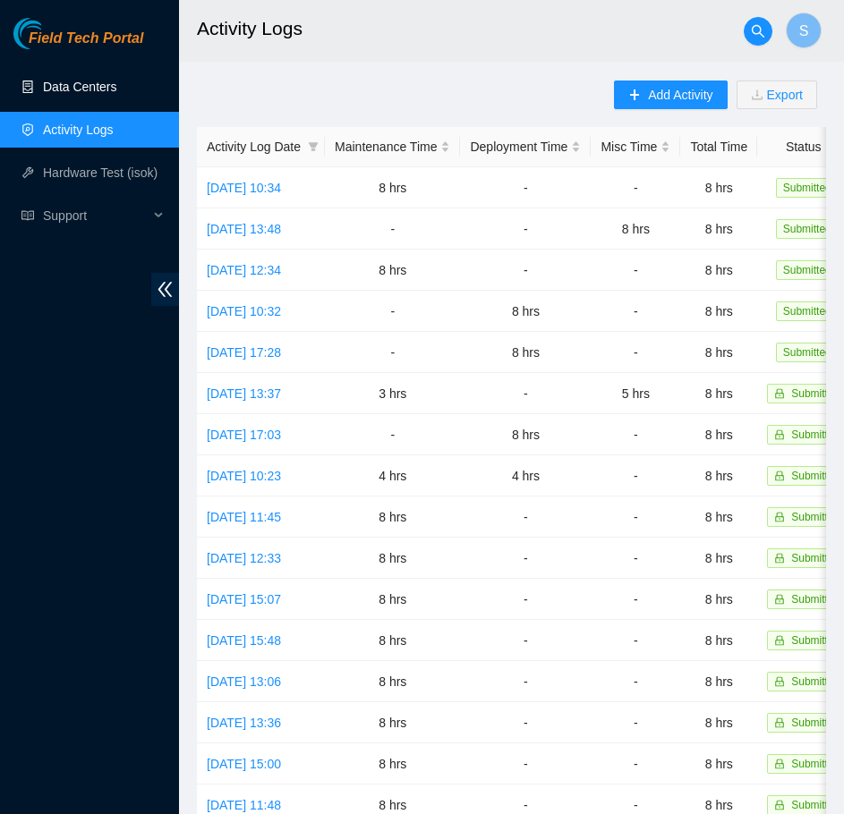
click at [108, 86] on link "Data Centers" at bounding box center [79, 87] width 73 height 14
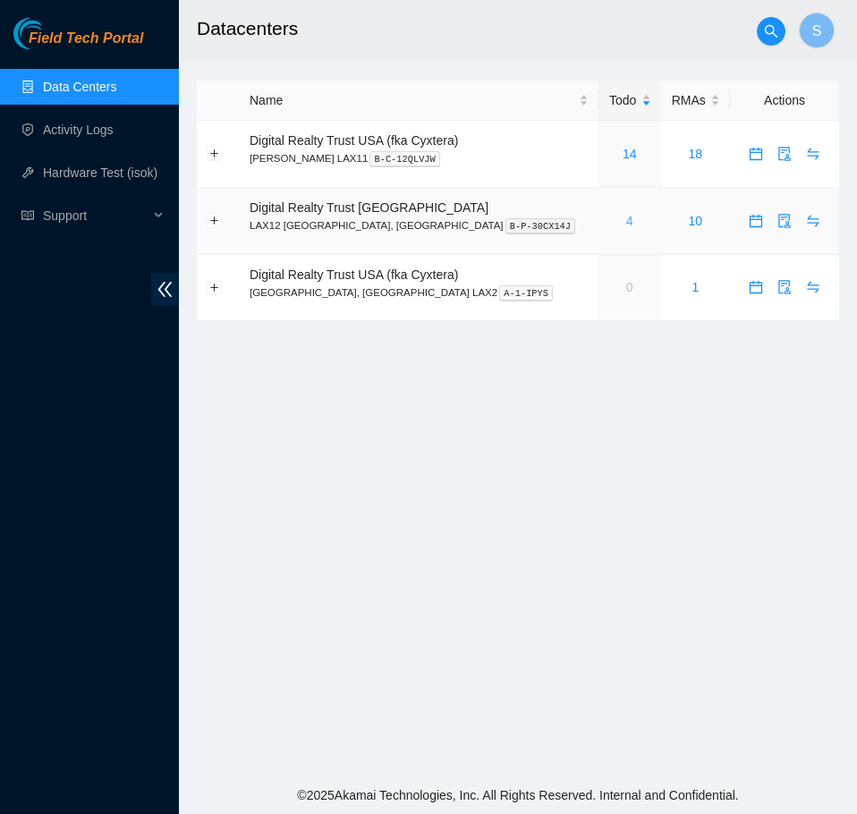
click at [626, 224] on link "4" at bounding box center [629, 221] width 7 height 14
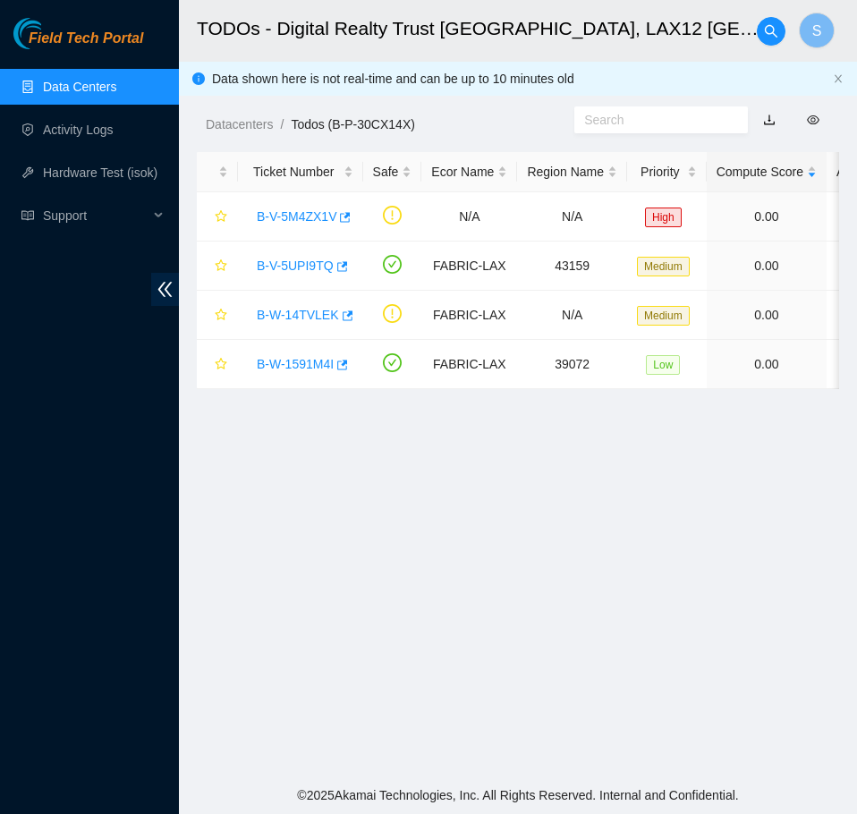
click at [87, 85] on link "Data Centers" at bounding box center [79, 87] width 73 height 14
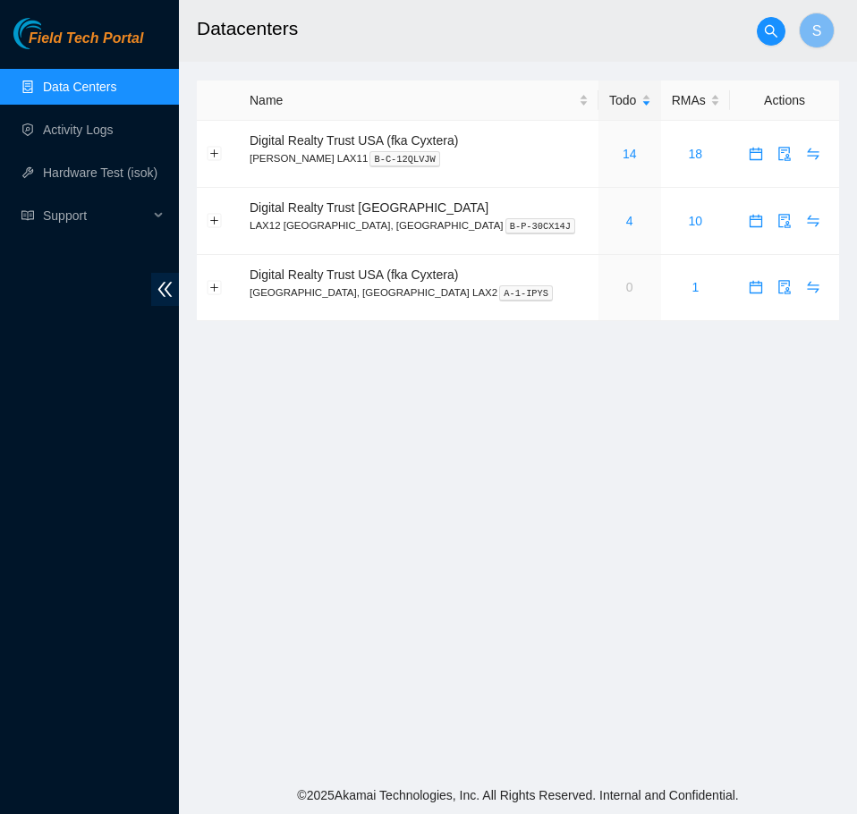
click at [608, 470] on main "Datacenters S Name Todo RMAs Actions Digital Realty Trust USA (fka Cyxtera) [PE…" at bounding box center [518, 388] width 678 height 776
click at [626, 214] on link "4" at bounding box center [629, 221] width 7 height 14
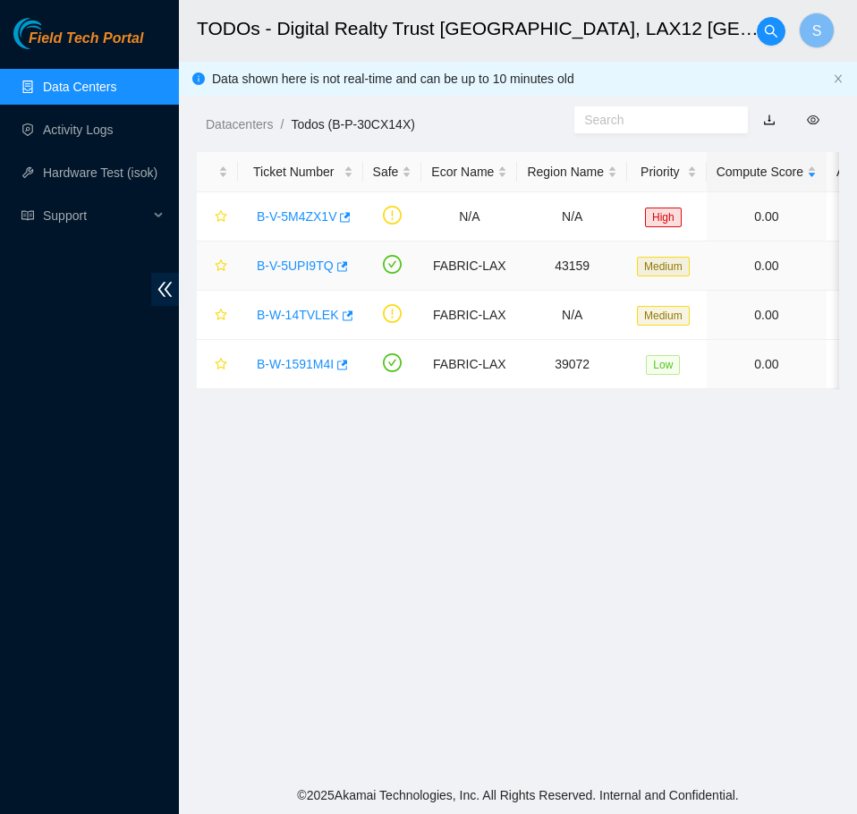
click at [305, 274] on div "B-V-5UPI9TQ" at bounding box center [301, 265] width 106 height 29
click at [306, 265] on link "B-V-5UPI9TQ" at bounding box center [295, 266] width 77 height 14
